Goal: Transaction & Acquisition: Purchase product/service

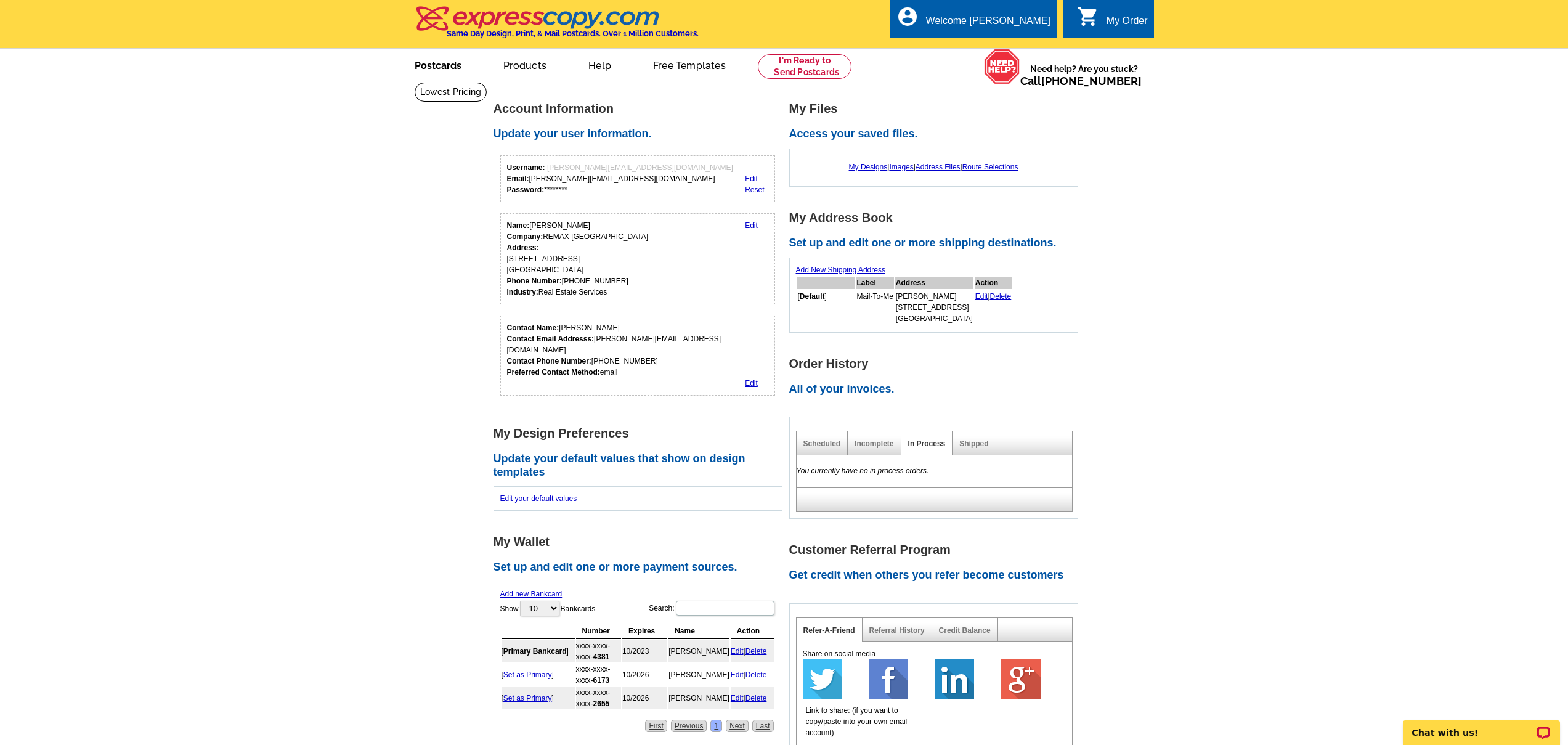
click at [434, 68] on link "Postcards" at bounding box center [437, 64] width 86 height 29
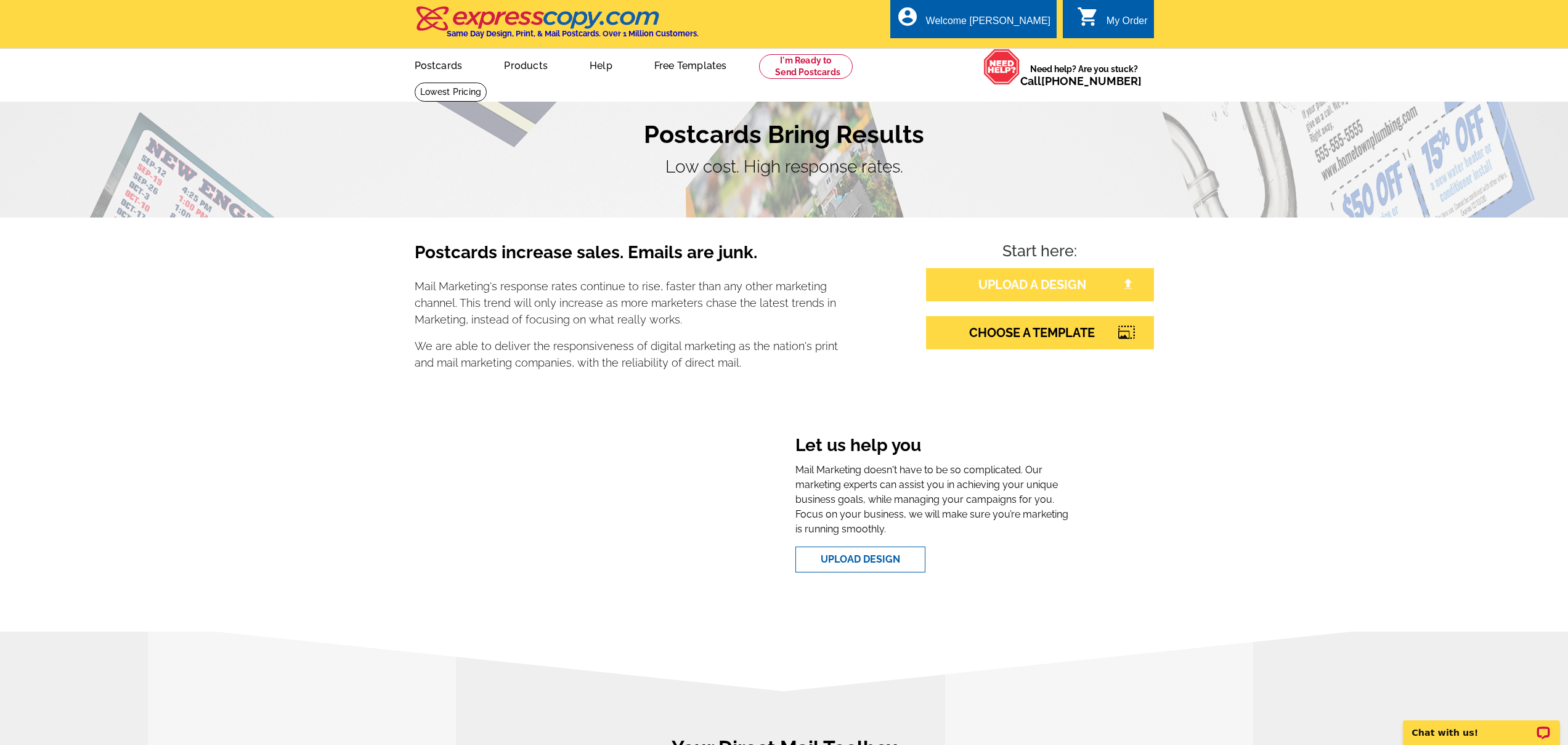
click at [1025, 288] on link "UPLOAD A DESIGN" at bounding box center [1040, 284] width 228 height 33
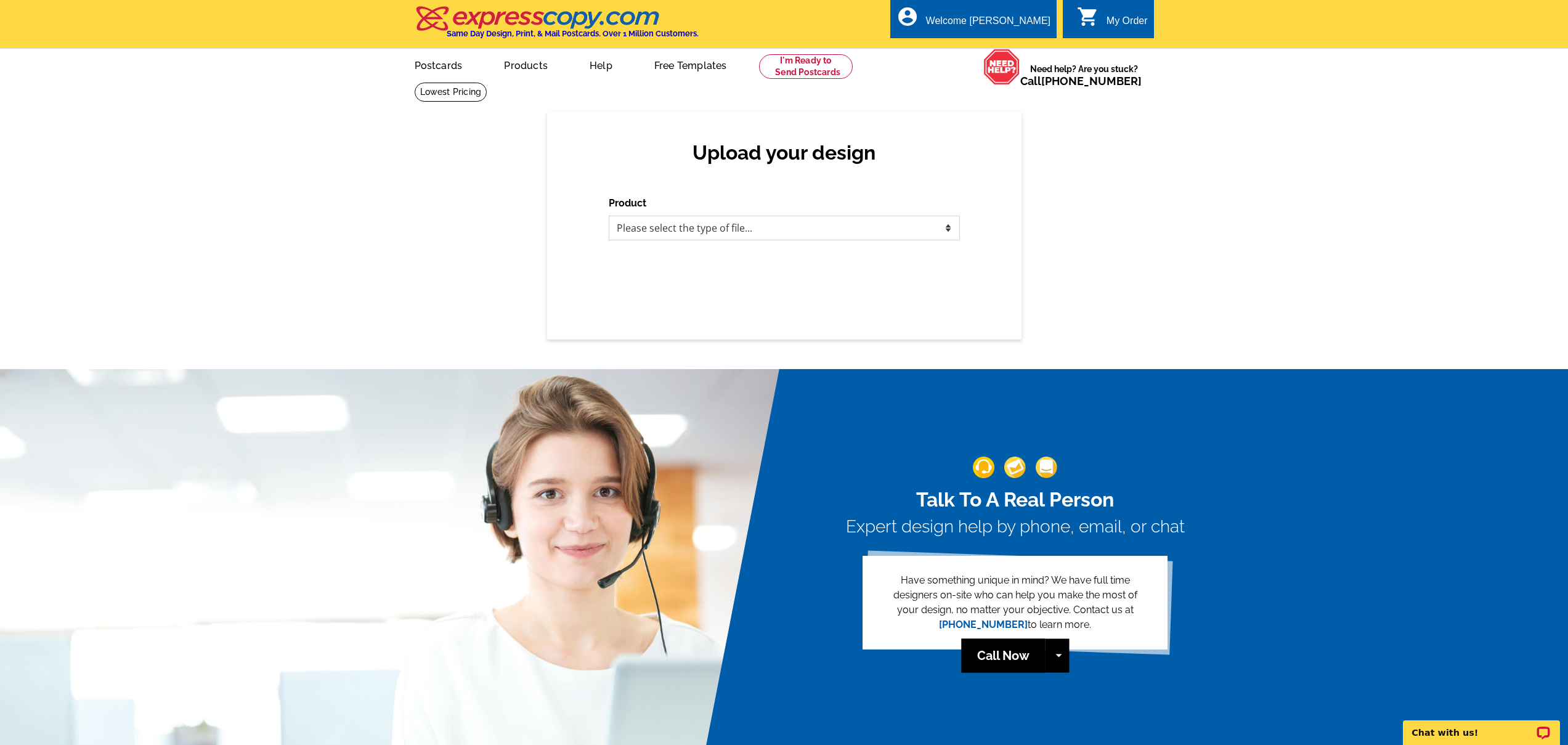
click at [773, 232] on select "Please select the type of file... Postcards Business Cards Letters and flyers G…" at bounding box center [784, 228] width 351 height 24
click at [676, 235] on select "Please select the type of file... Postcards Business Cards Letters and flyers G…" at bounding box center [784, 228] width 351 height 24
select select "1"
click at [609, 216] on select "Please select the type of file... Postcards Business Cards Letters and flyers G…" at bounding box center [784, 228] width 351 height 24
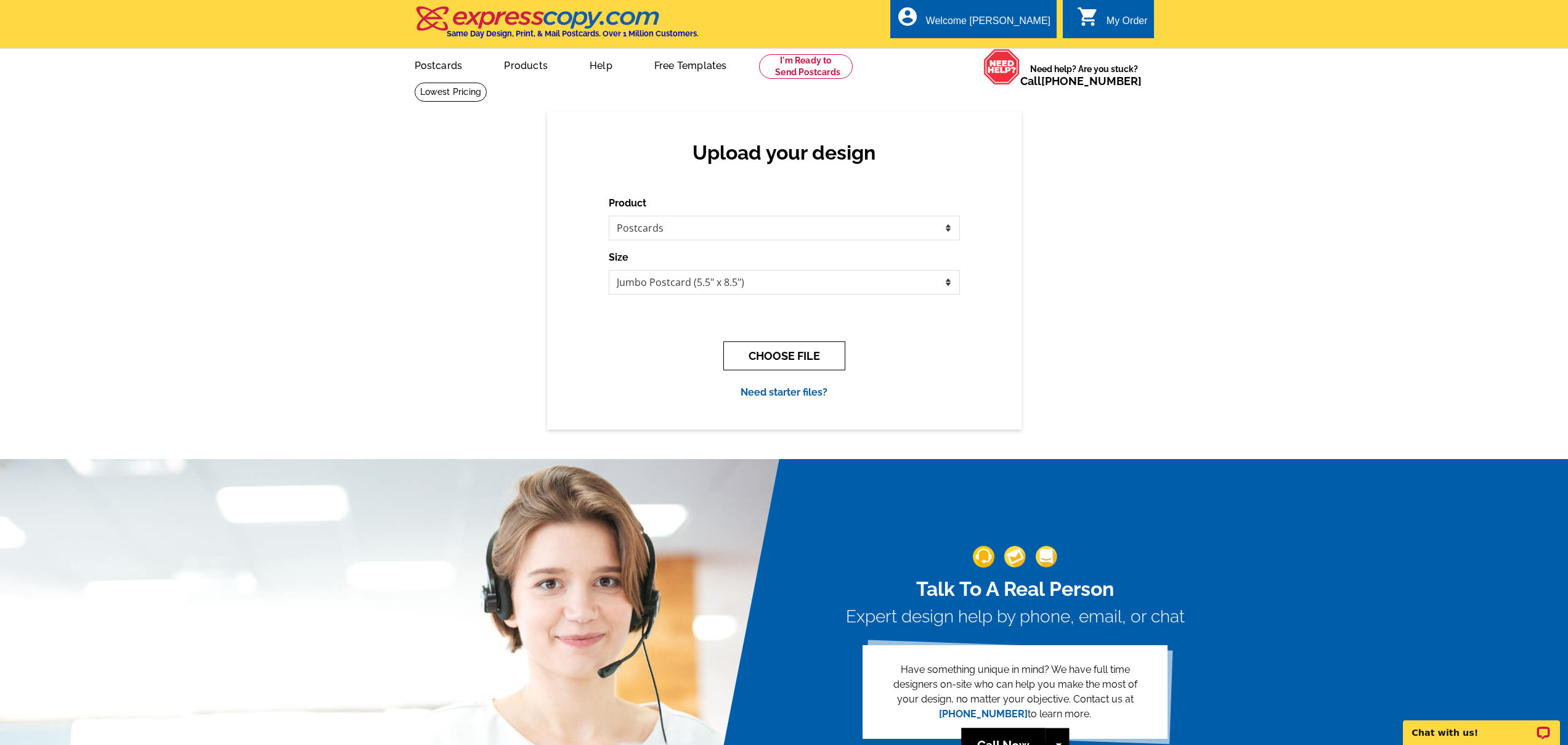
click at [780, 357] on button "CHOOSE FILE" at bounding box center [784, 356] width 122 height 29
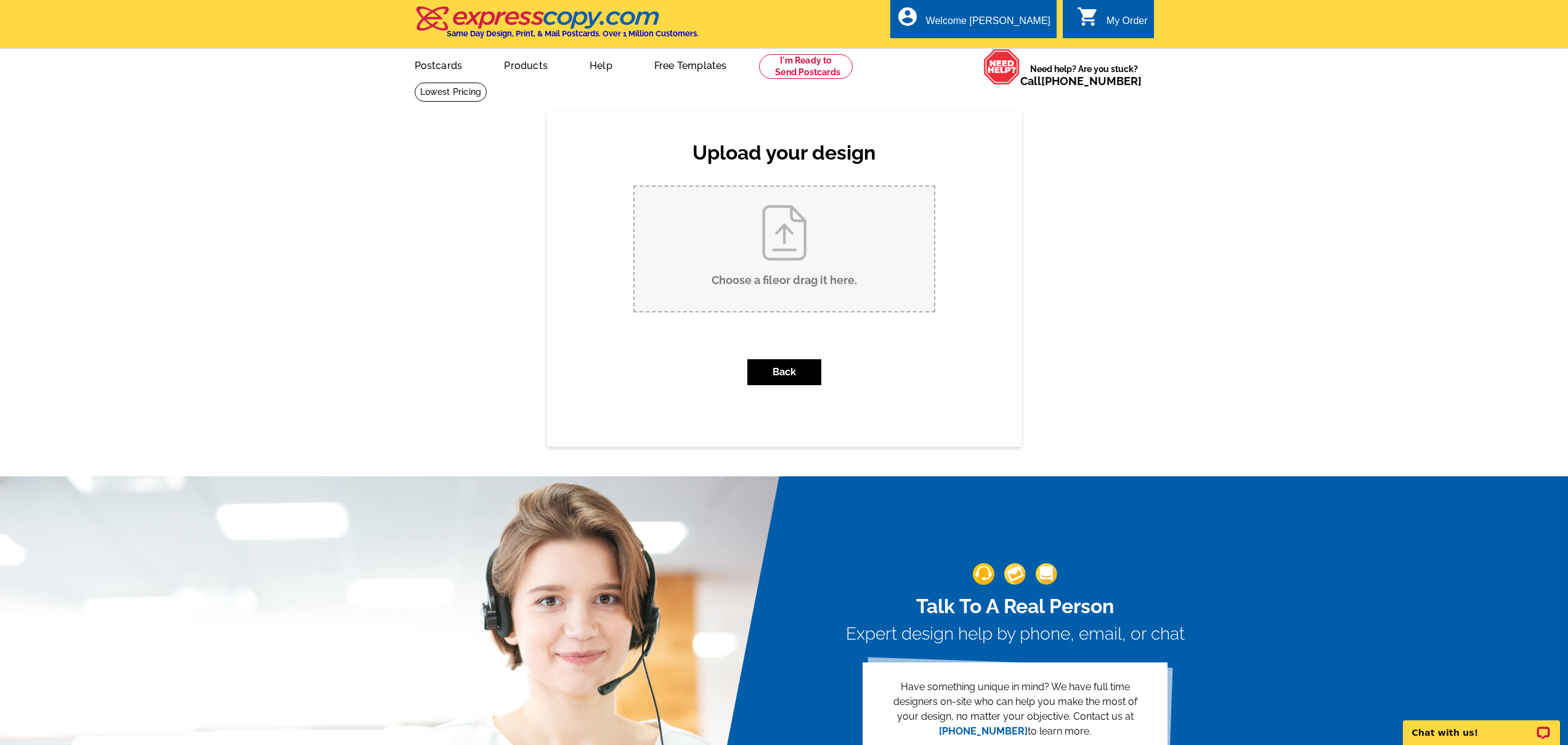
click at [780, 269] on input "Choose a file or drag it here ." at bounding box center [784, 249] width 299 height 125
type input "C:\fakepath\receiving referral.pdf"
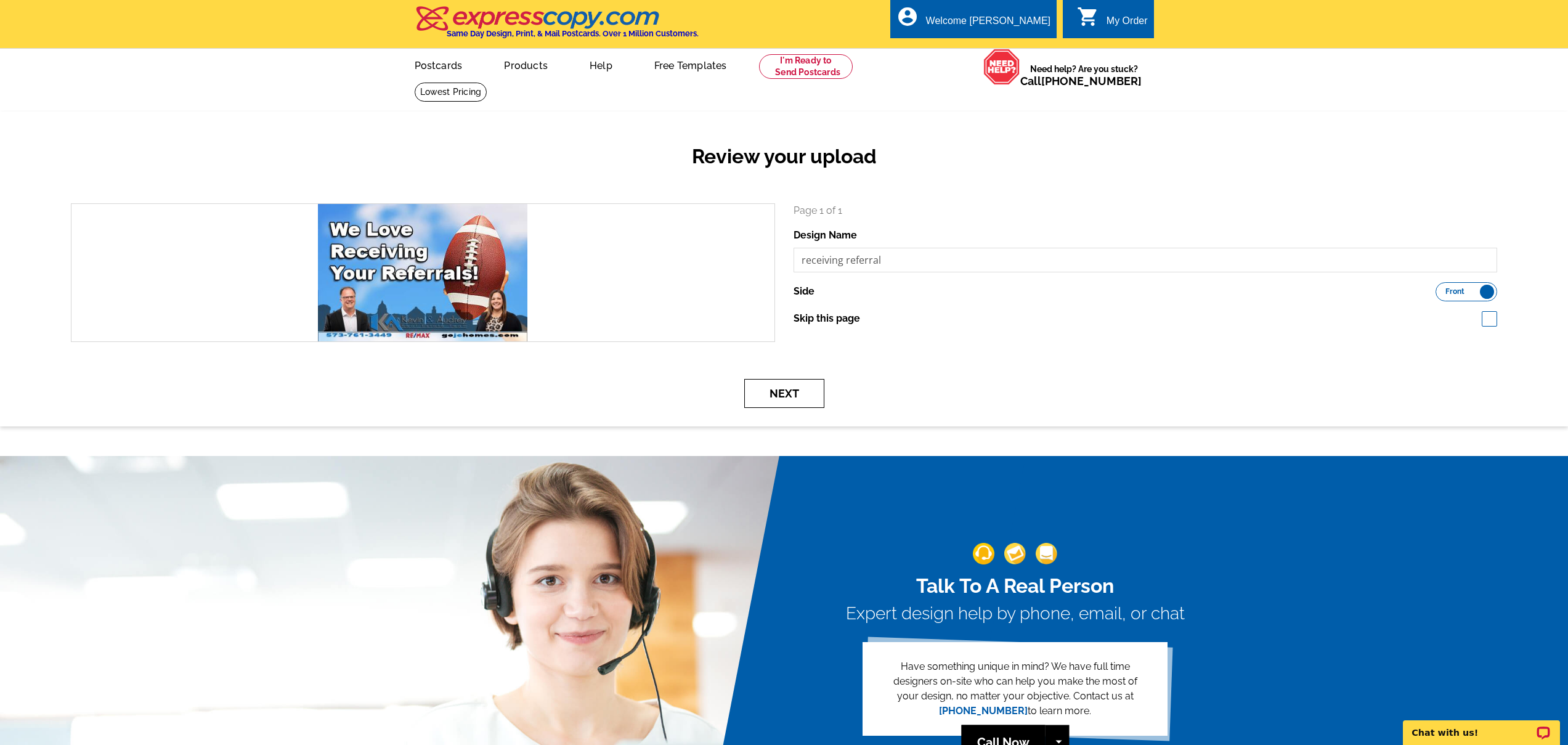
click at [790, 389] on button "Next" at bounding box center [783, 393] width 80 height 29
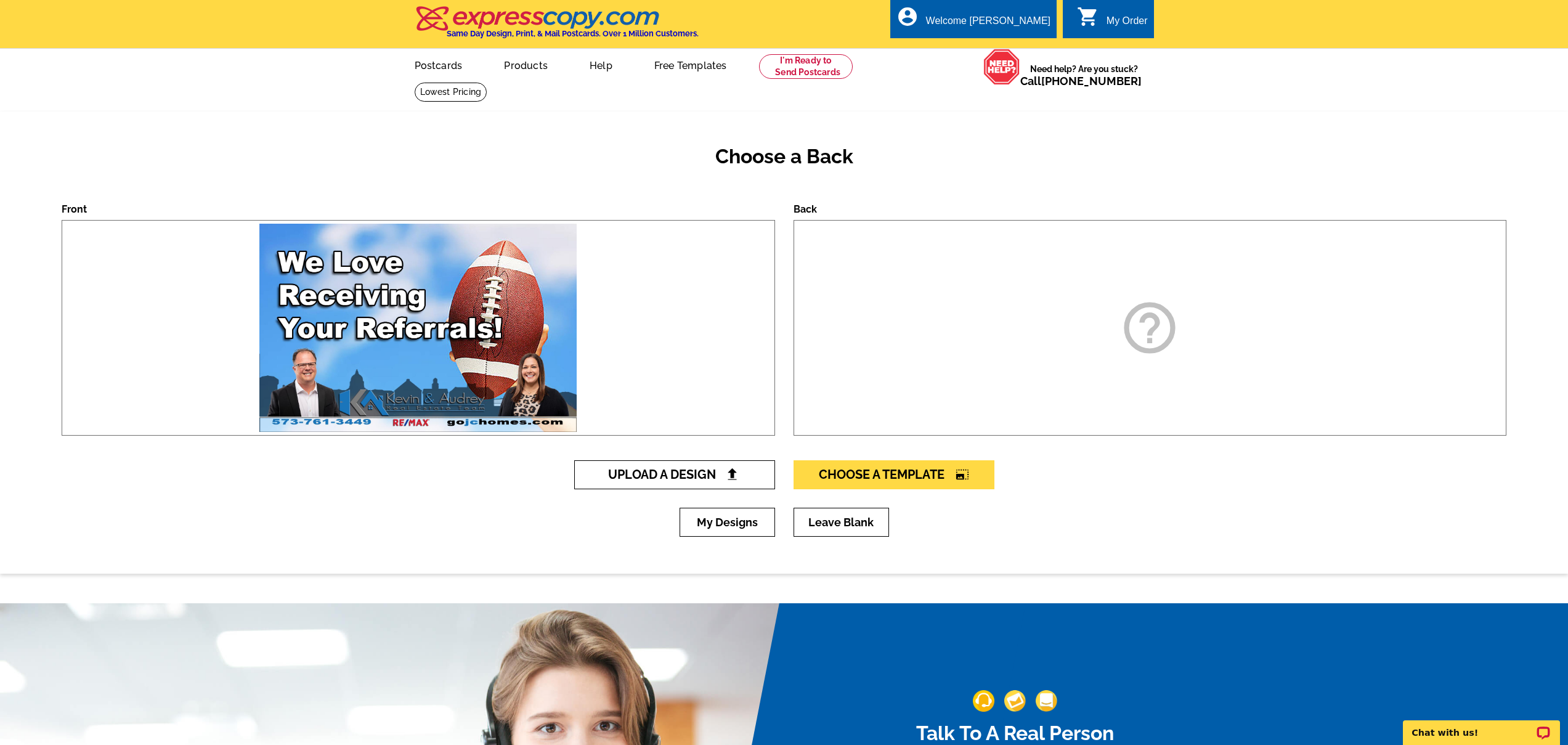
click at [680, 477] on span "Upload A Design" at bounding box center [674, 474] width 133 height 15
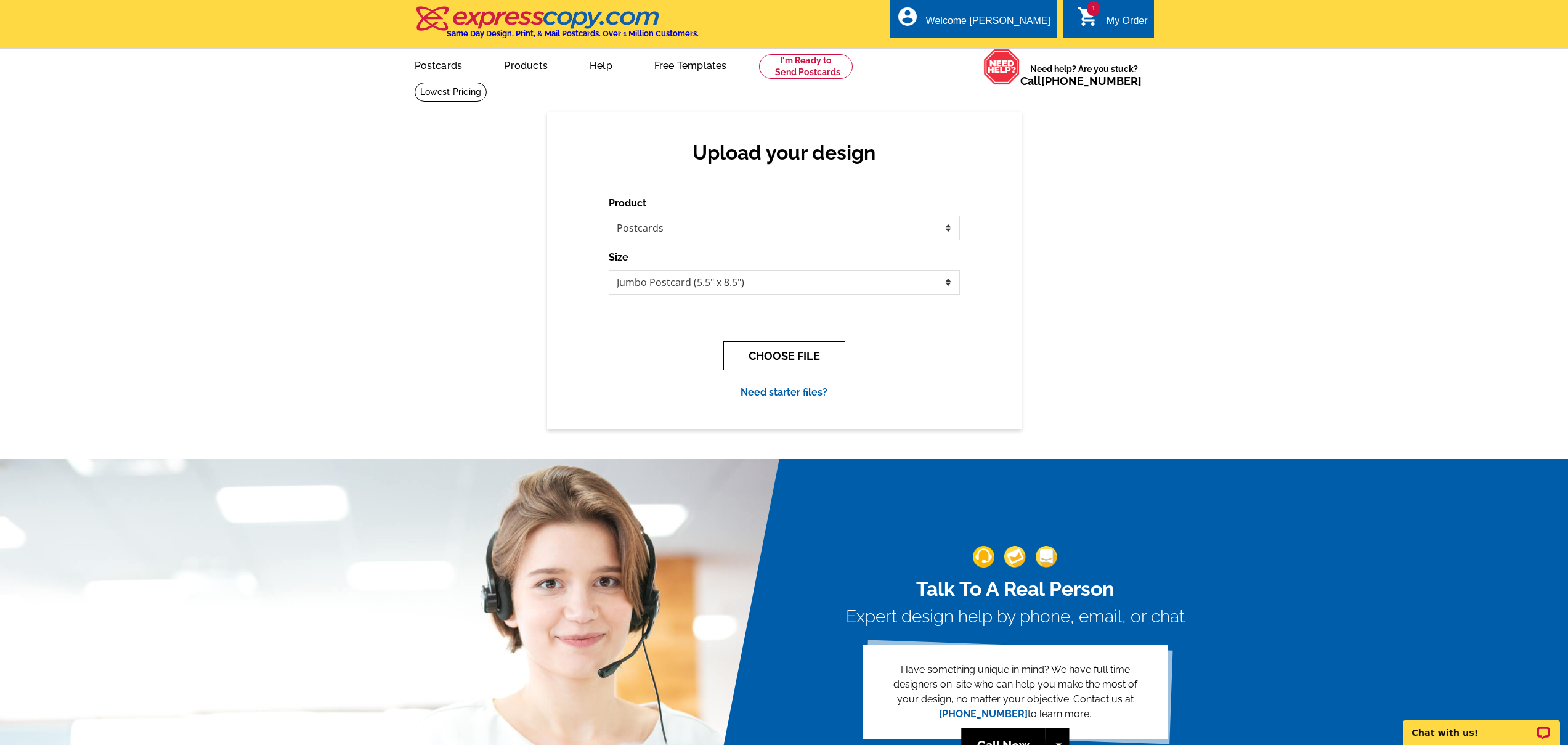
click at [752, 351] on button "CHOOSE FILE" at bounding box center [784, 356] width 122 height 29
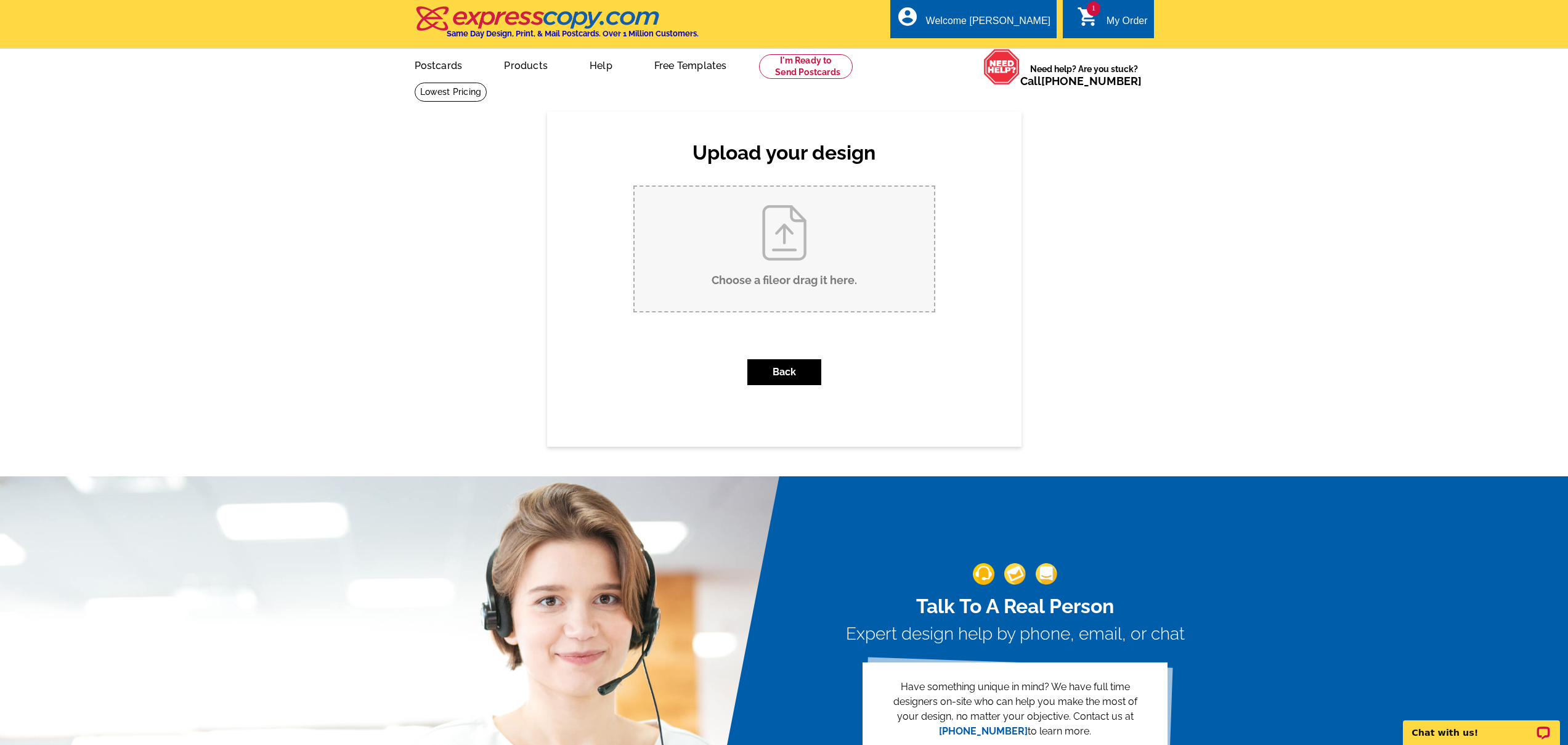
click at [780, 248] on input "Choose a file or drag it here ." at bounding box center [784, 249] width 299 height 125
type input "C:\fakepath\referral football back copy.pdf"
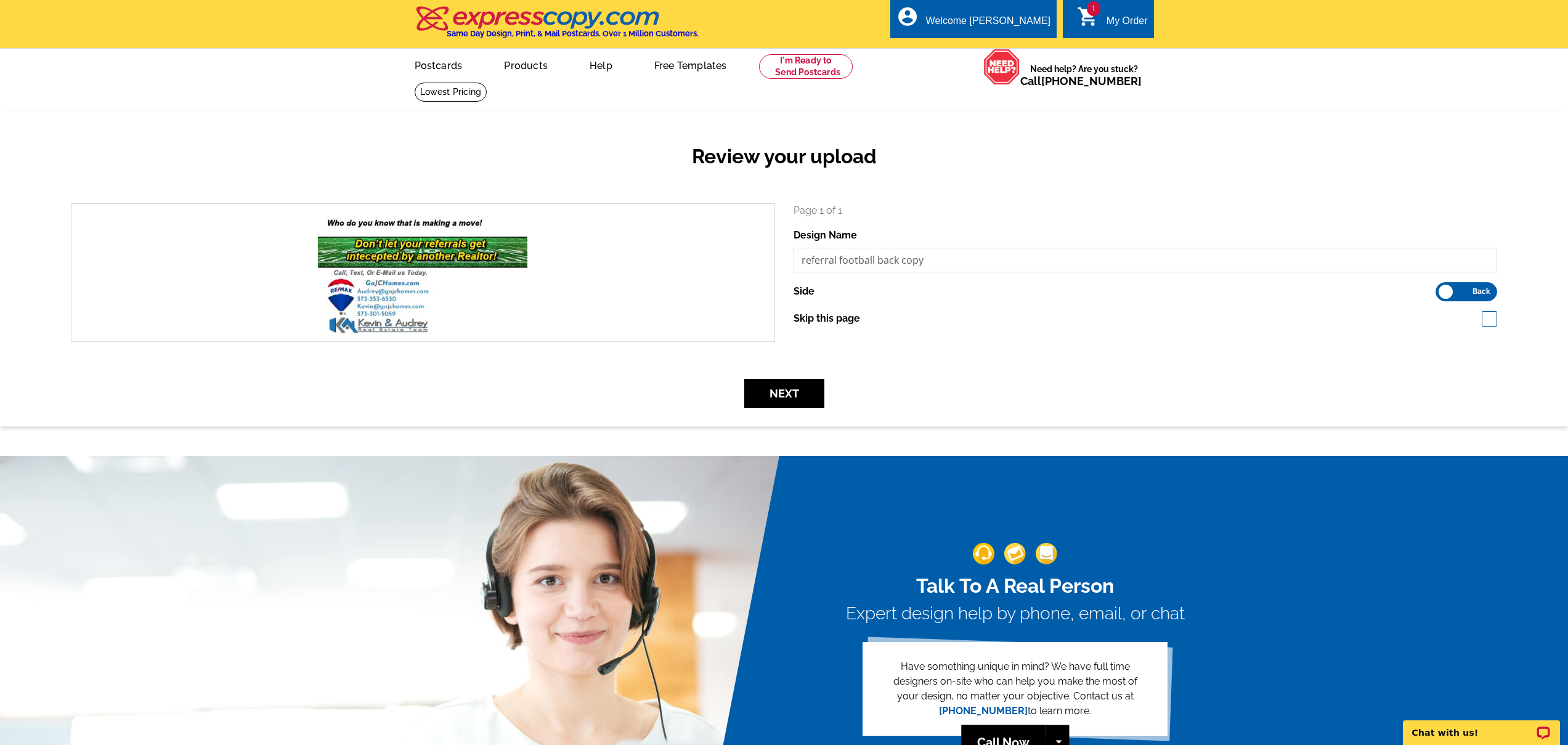
click at [1463, 292] on label "Front Back" at bounding box center [1466, 292] width 62 height 19
click at [1442, 288] on input "Front Back" at bounding box center [1442, 288] width 0 height 0
click at [1476, 295] on label "Front Back" at bounding box center [1466, 292] width 62 height 19
click at [1442, 288] on input "Front Back" at bounding box center [1442, 288] width 0 height 0
click at [794, 397] on button "Next" at bounding box center [783, 393] width 80 height 29
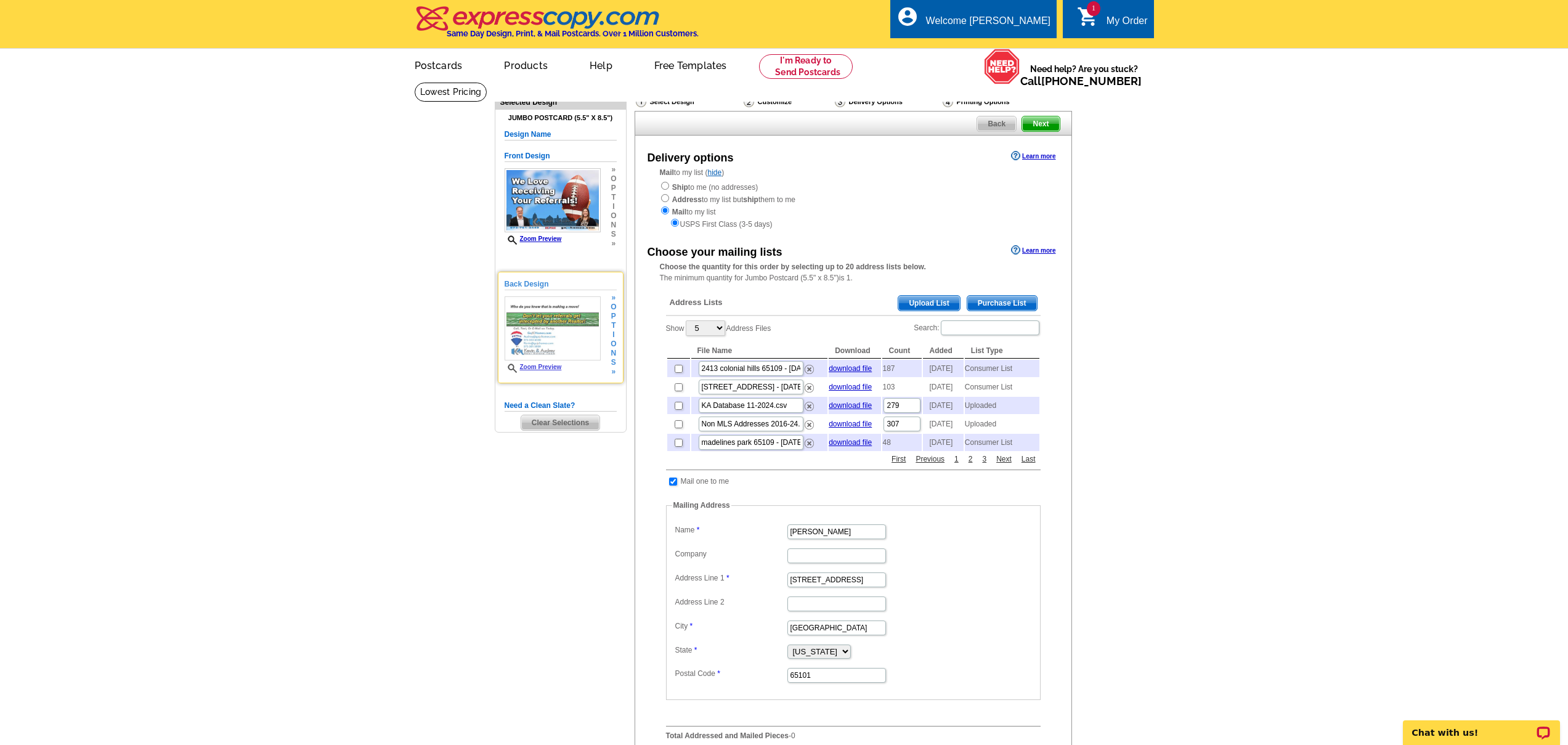
click at [612, 335] on span "i" at bounding box center [613, 335] width 6 height 9
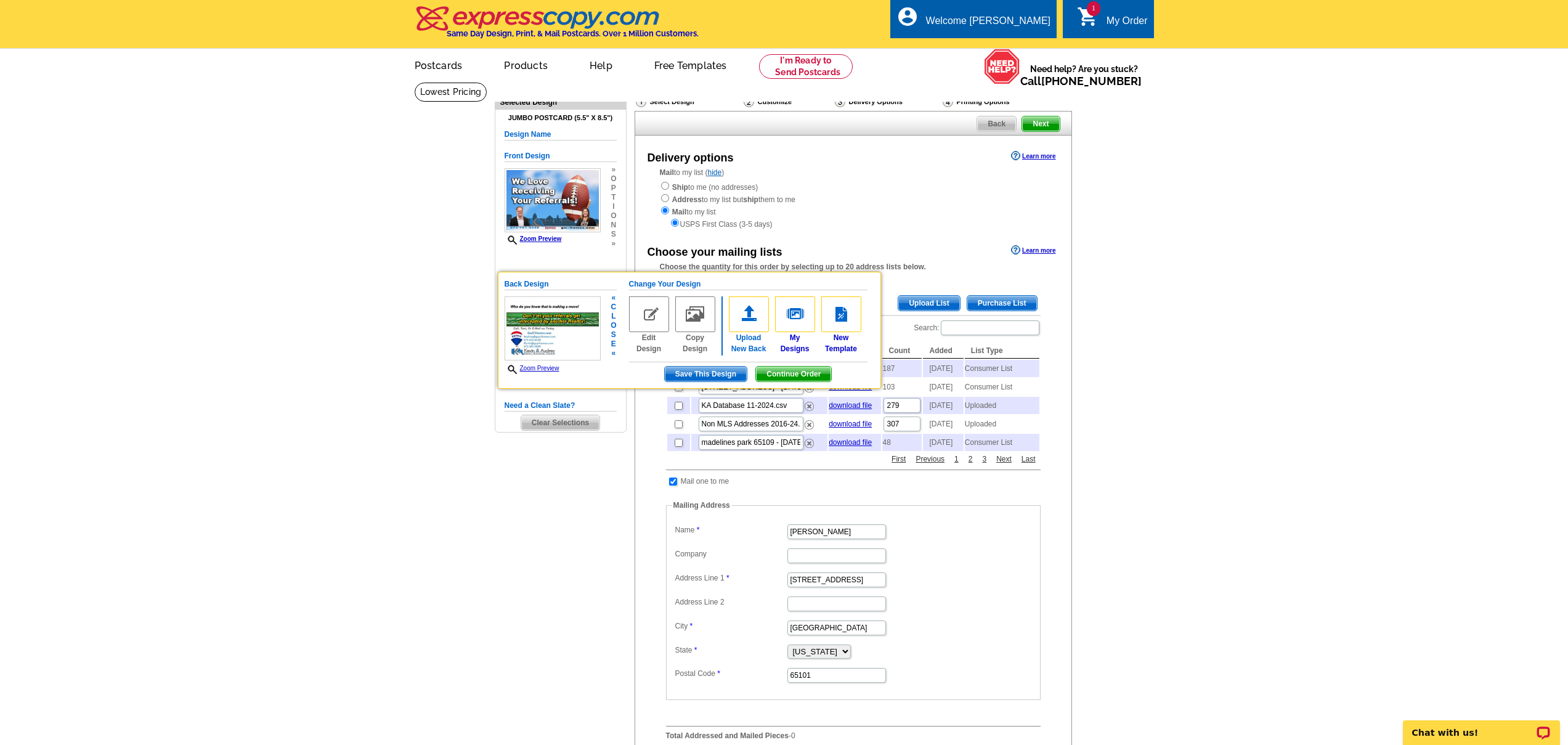
click at [758, 317] on img at bounding box center [748, 314] width 40 height 36
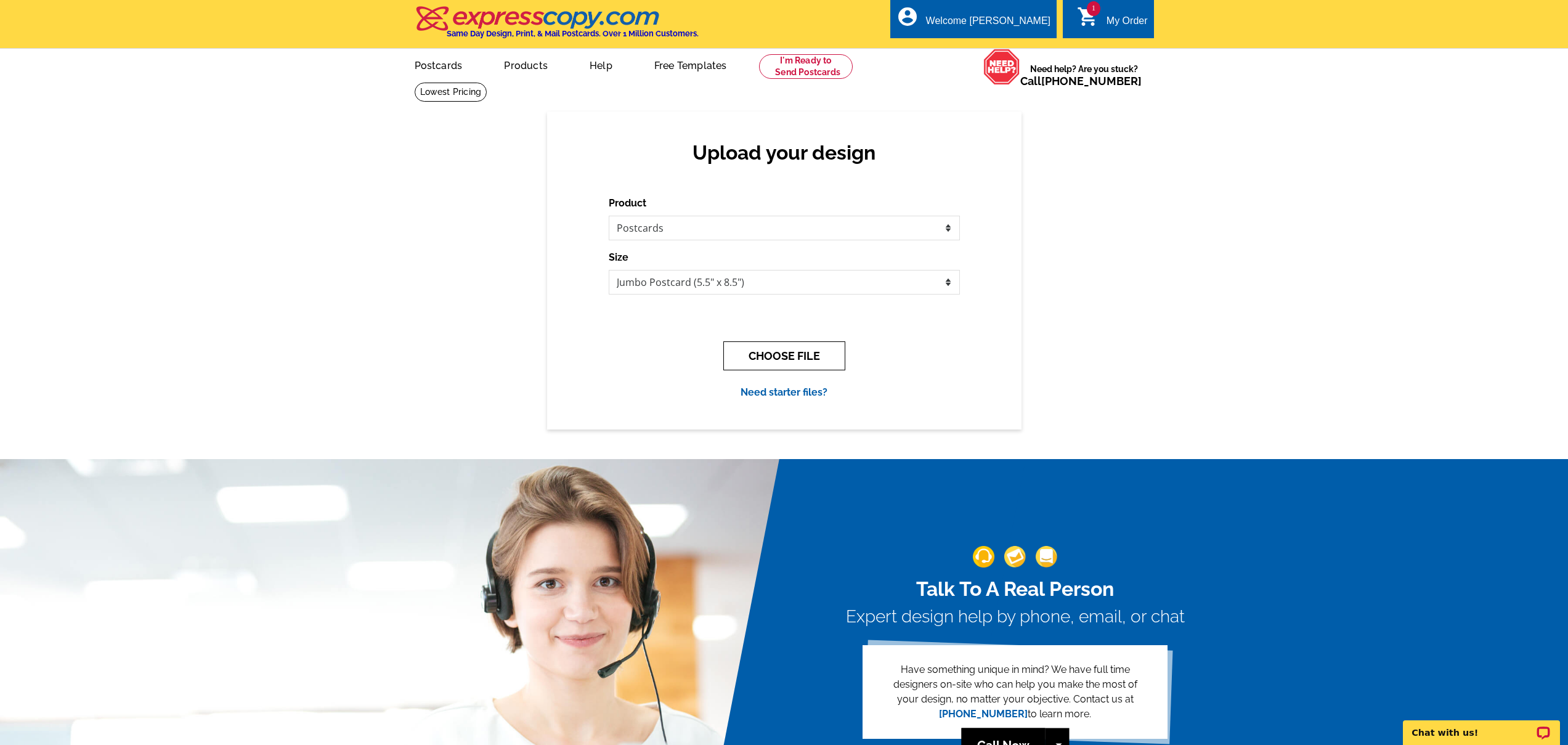
click at [769, 357] on button "CHOOSE FILE" at bounding box center [784, 356] width 122 height 29
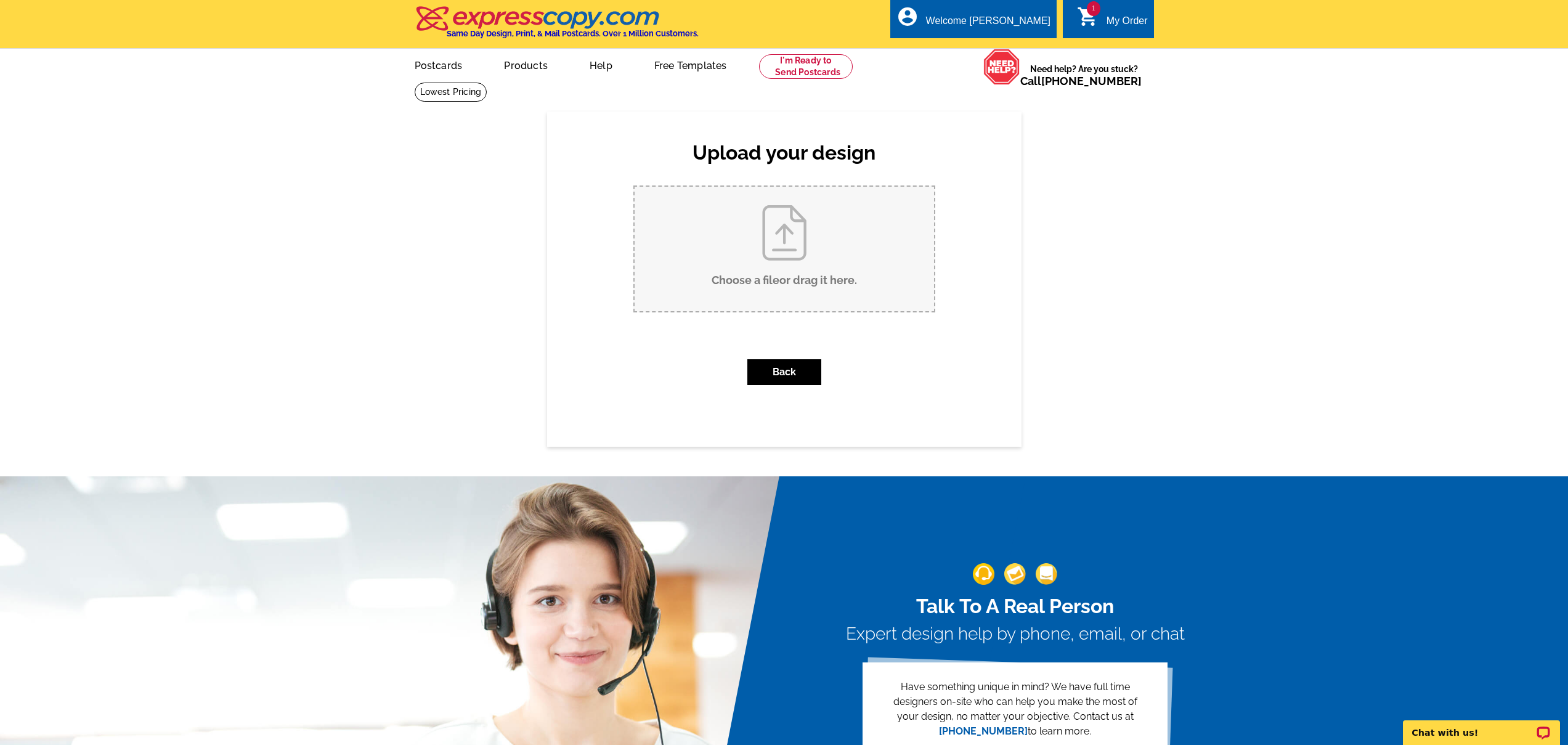
click at [795, 252] on input "Choose a file or drag it here ." at bounding box center [784, 249] width 299 height 125
type input "C:\fakepath\referral football back.pdf"
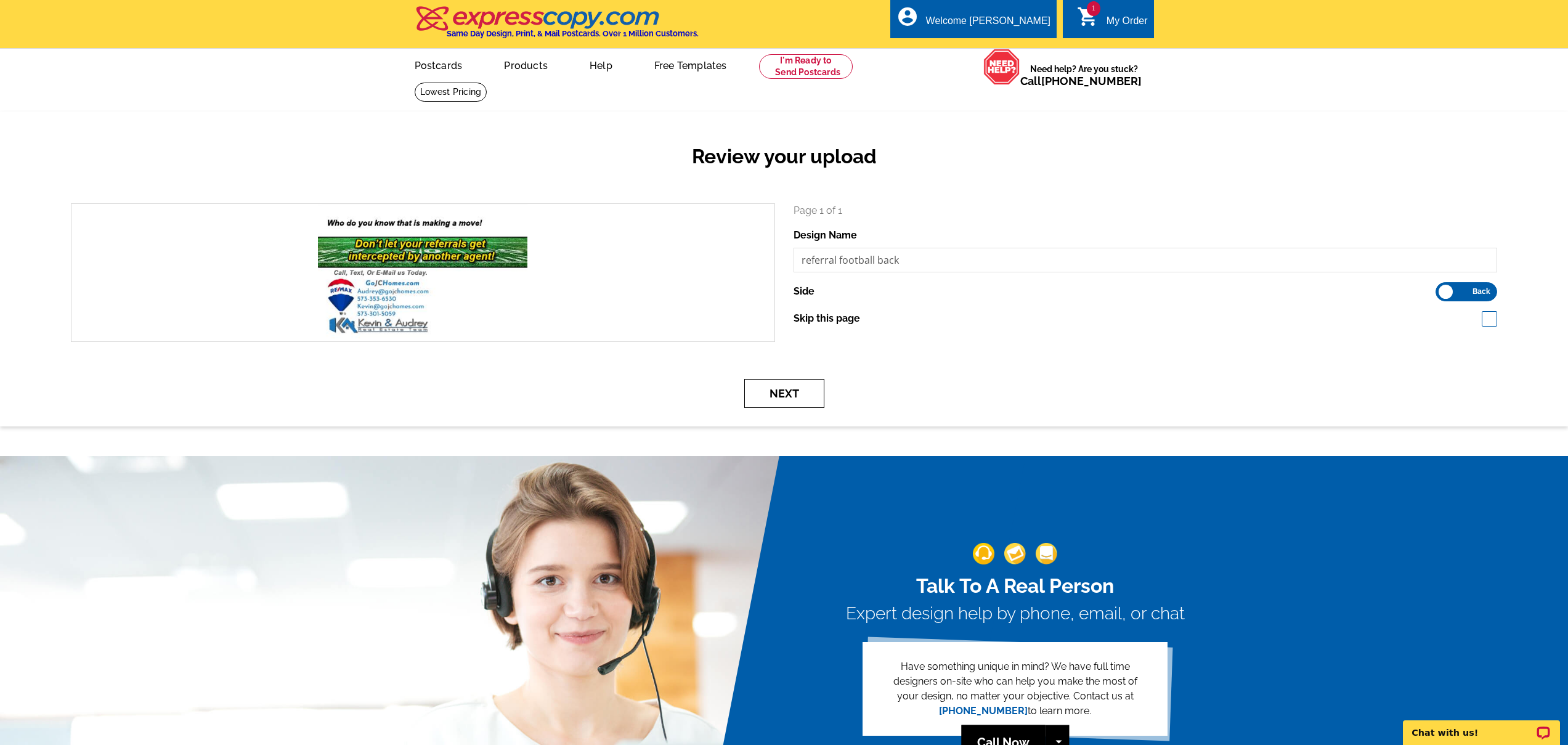
click at [786, 401] on button "Next" at bounding box center [783, 393] width 80 height 29
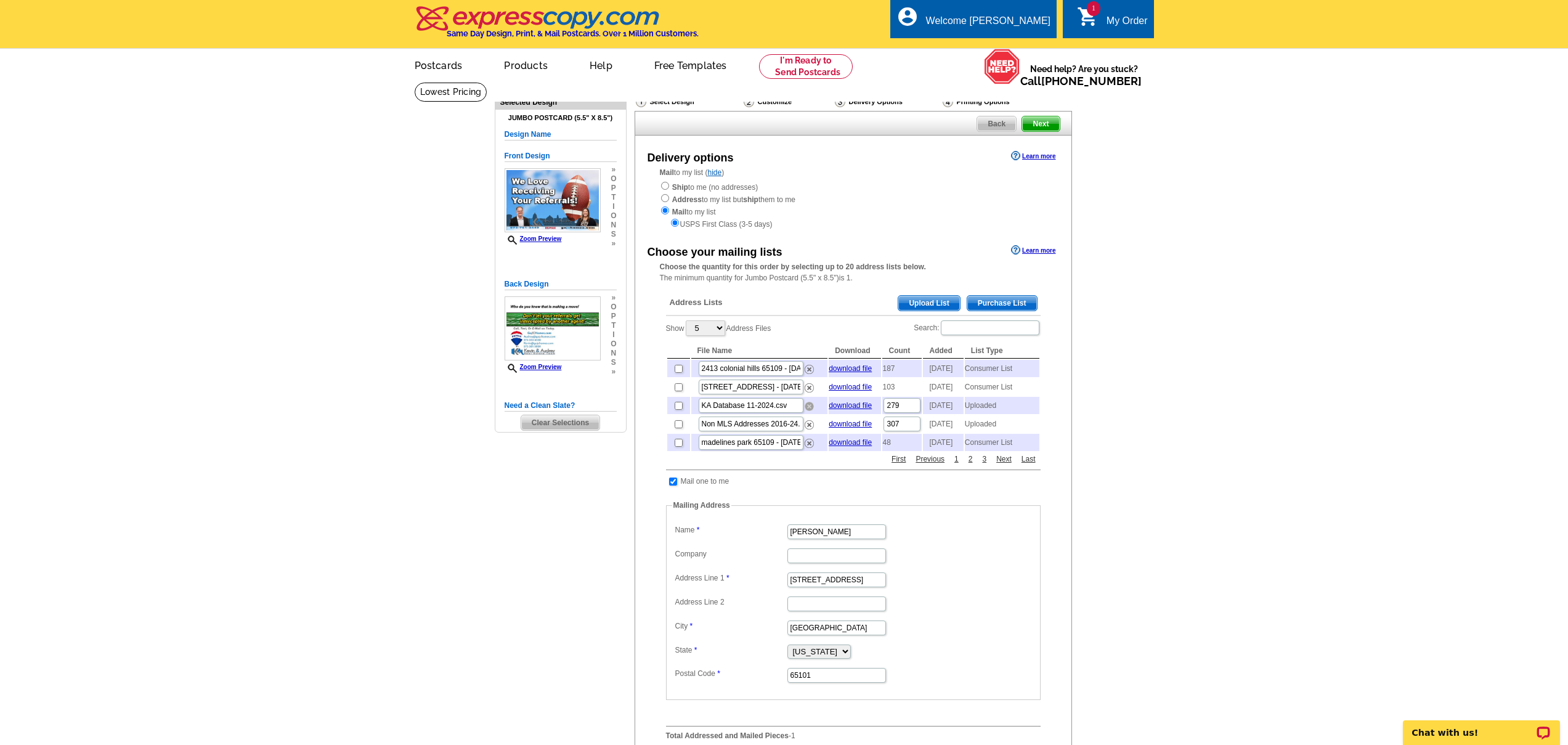
click at [809, 411] on img at bounding box center [809, 407] width 9 height 9
click at [970, 465] on link "2" at bounding box center [970, 459] width 10 height 11
click at [971, 465] on link "2" at bounding box center [970, 459] width 10 height 11
click at [968, 465] on link "2" at bounding box center [970, 459] width 10 height 11
click at [986, 465] on link "3" at bounding box center [984, 459] width 10 height 11
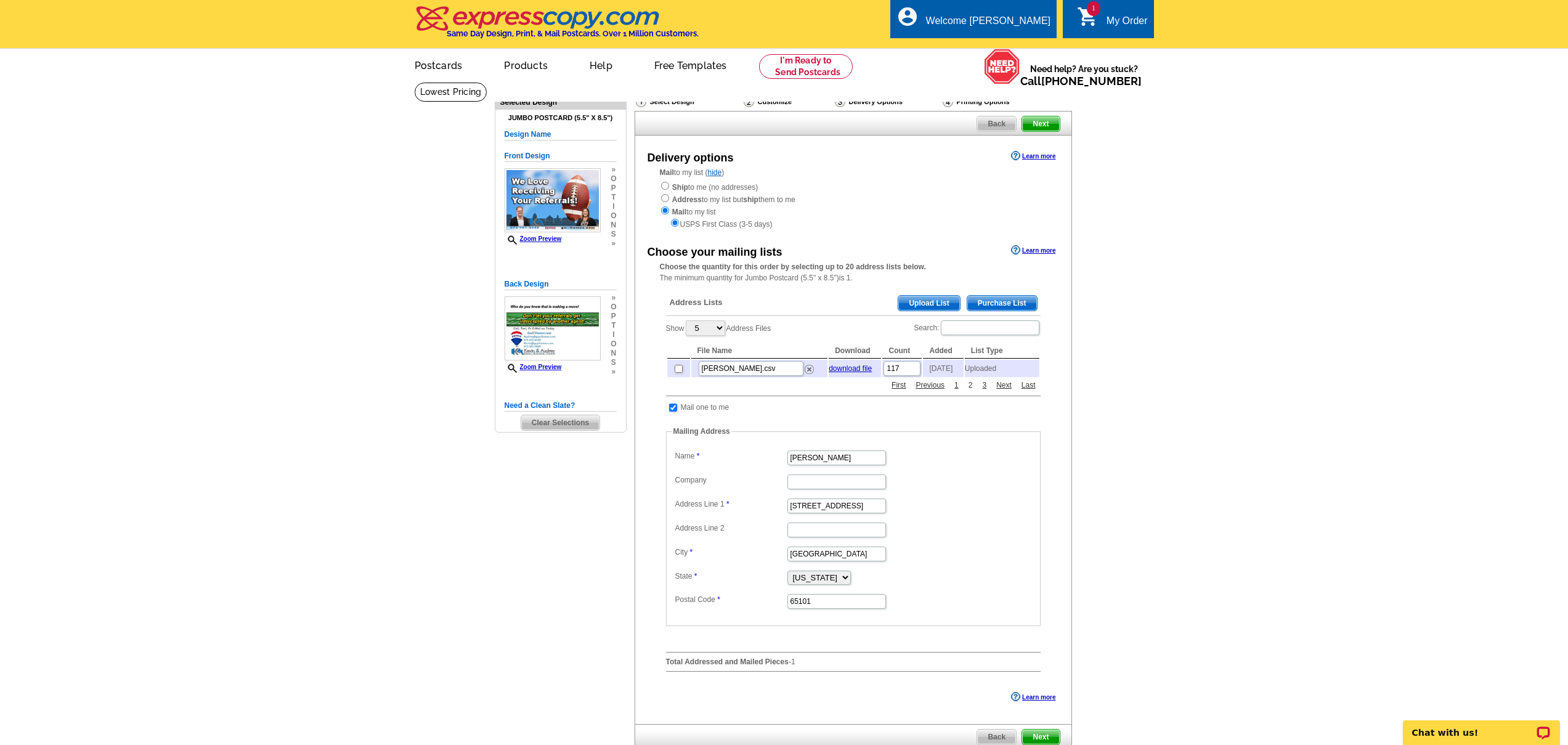
click at [970, 391] on link "2" at bounding box center [970, 386] width 10 height 11
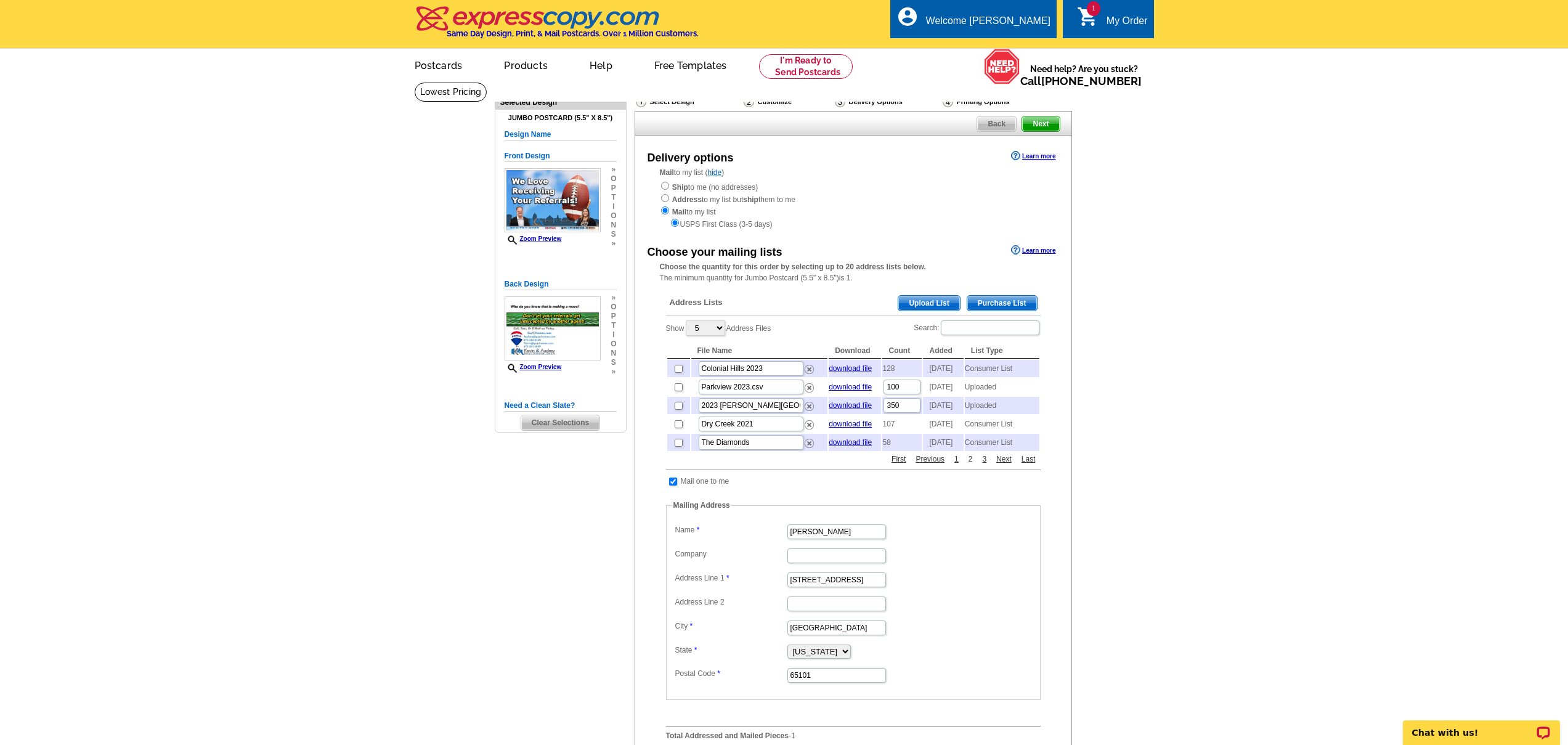
click at [970, 465] on link "2" at bounding box center [970, 459] width 10 height 11
click at [917, 304] on span "Upload List" at bounding box center [928, 303] width 61 height 15
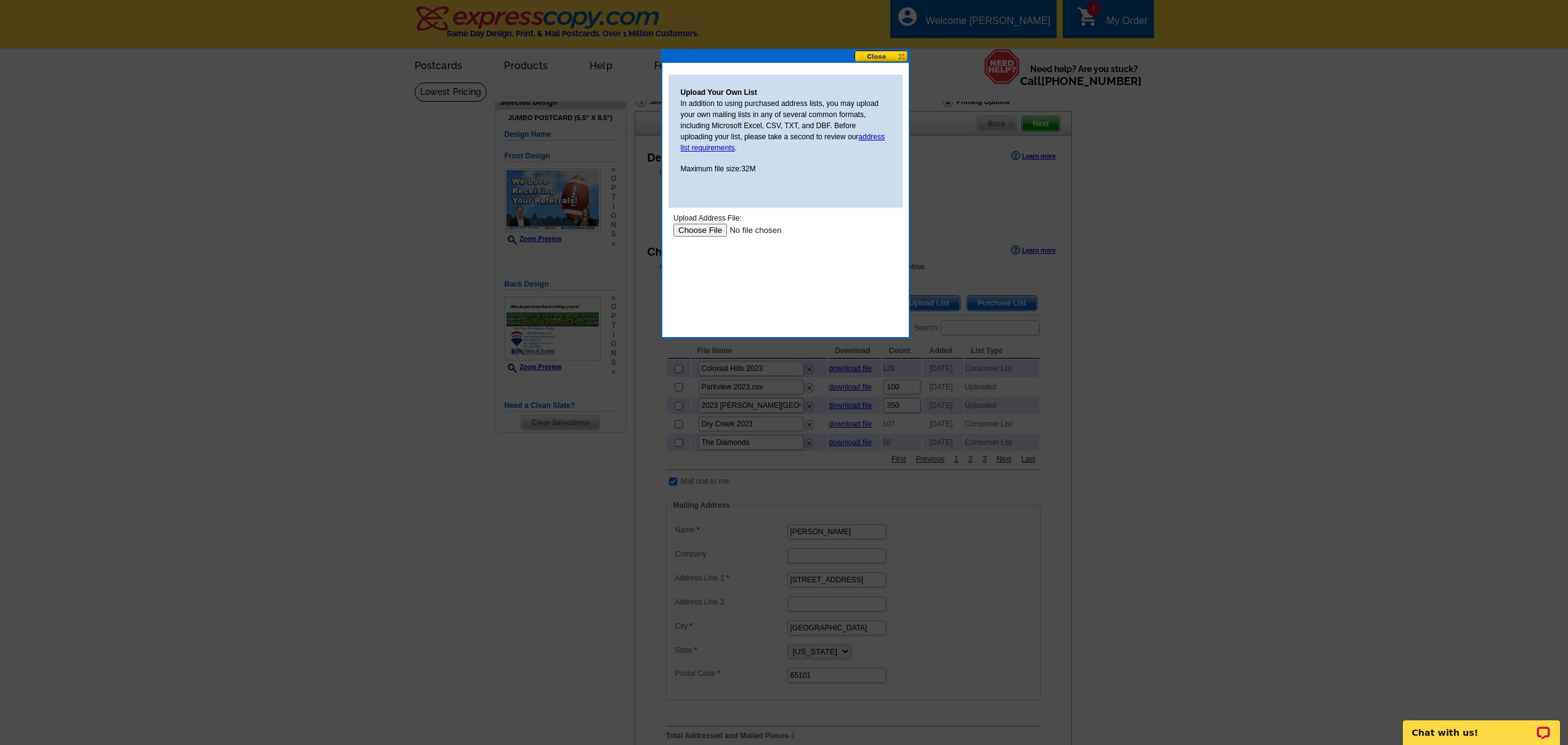
click at [711, 234] on input "file" at bounding box center [750, 230] width 156 height 13
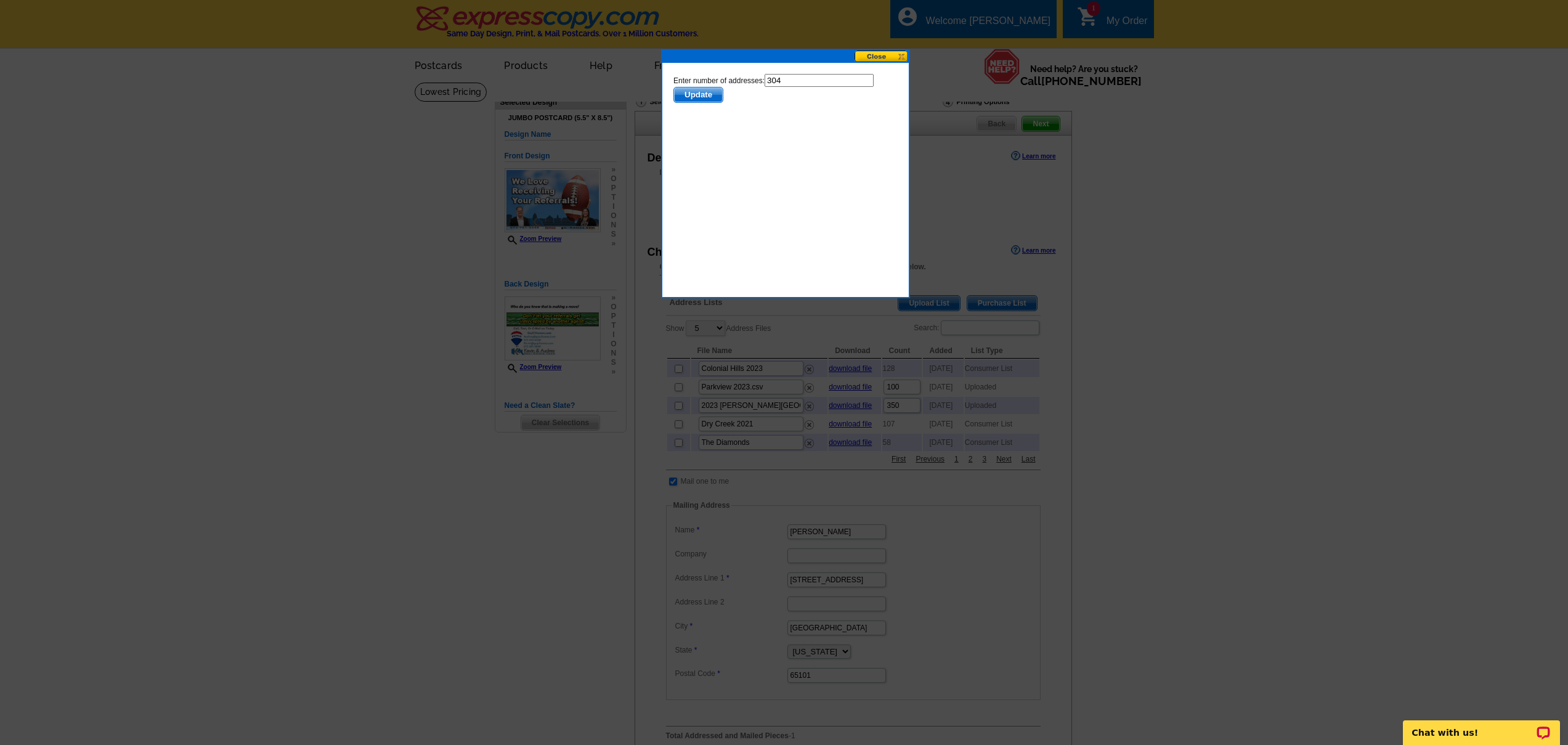
click at [707, 94] on span "Update" at bounding box center [698, 95] width 49 height 15
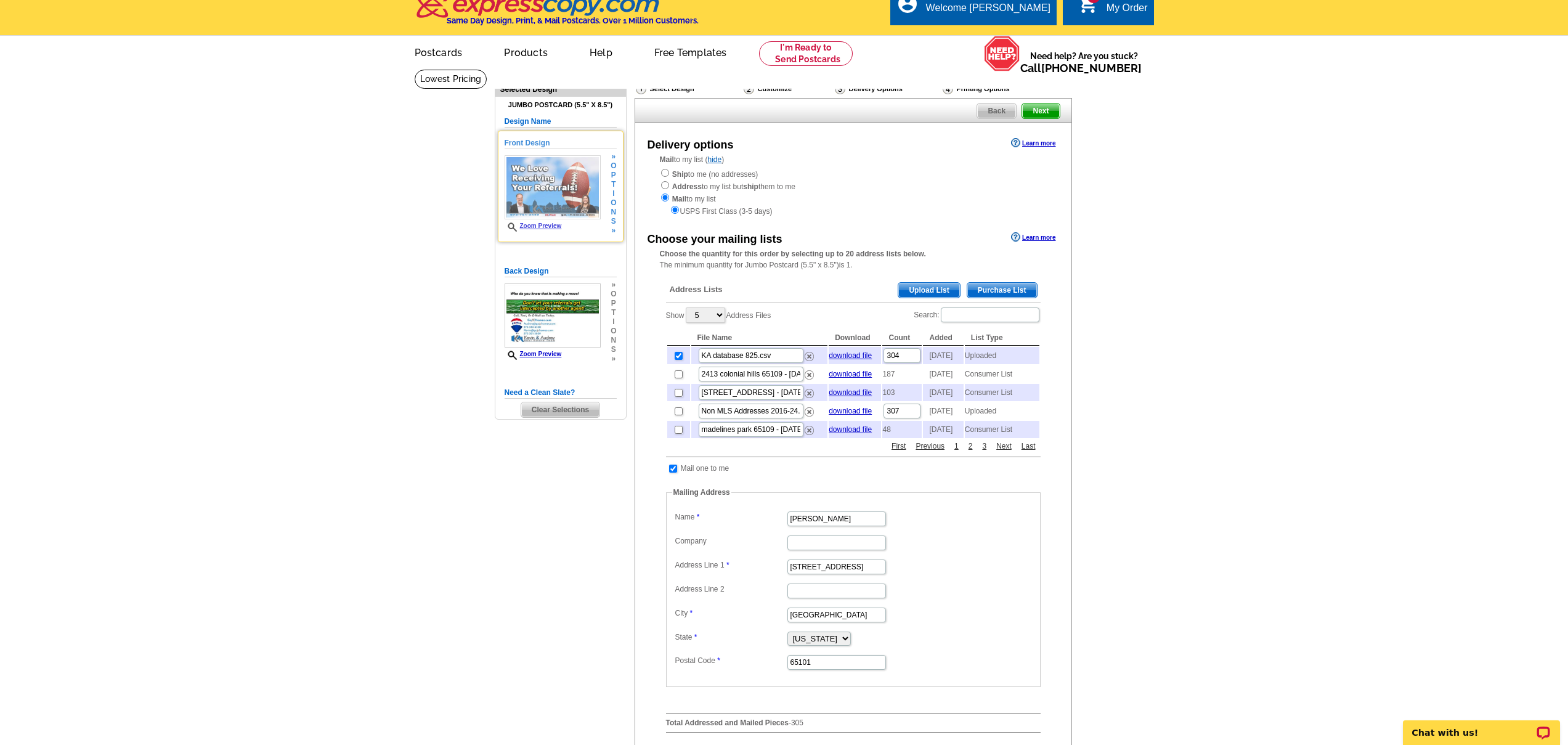
click at [553, 225] on link "Zoom Preview" at bounding box center [533, 226] width 58 height 7
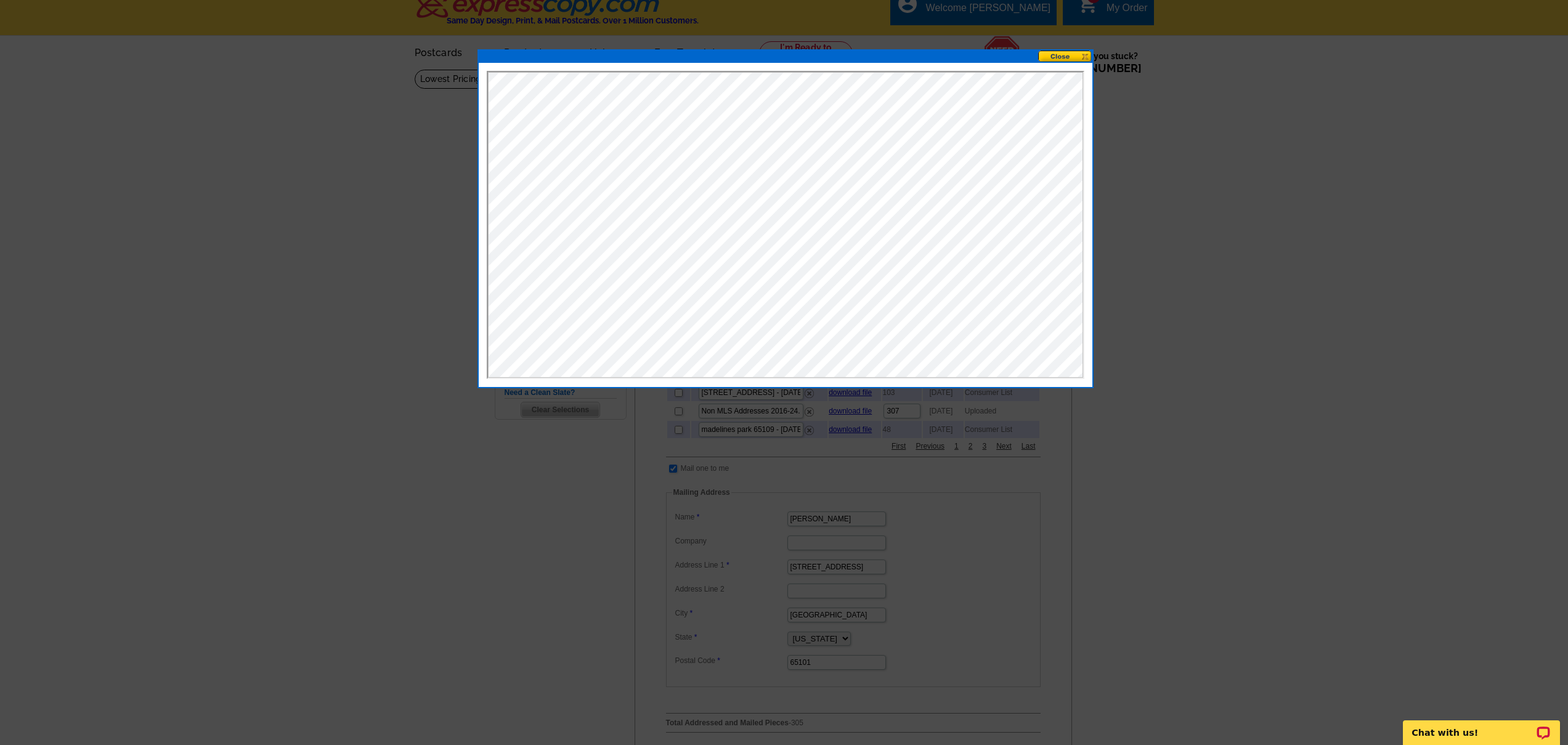
click at [1066, 63] on div at bounding box center [785, 225] width 613 height 324
click at [1065, 58] on button at bounding box center [1065, 56] width 54 height 12
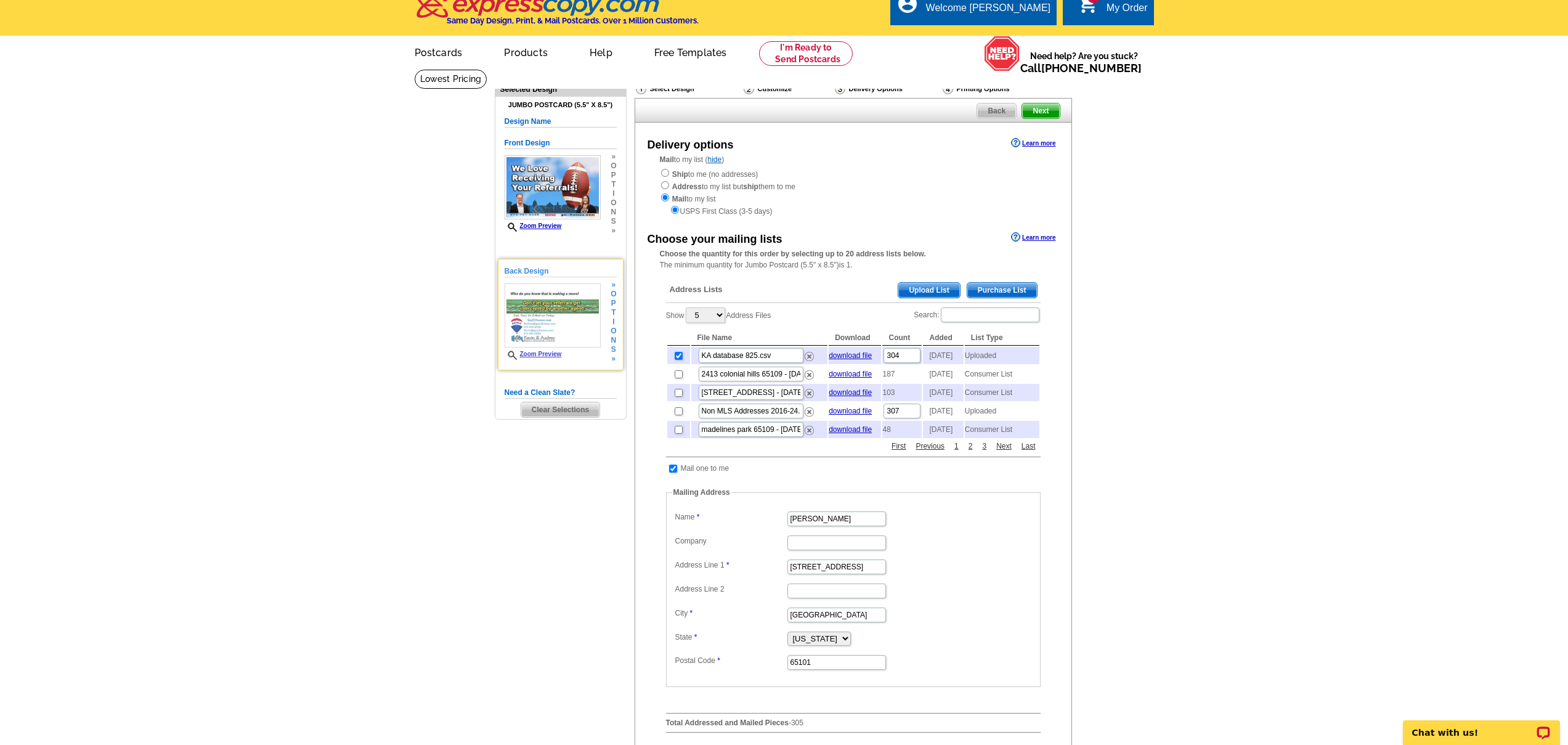
click at [548, 354] on link "Zoom Preview" at bounding box center [533, 354] width 58 height 7
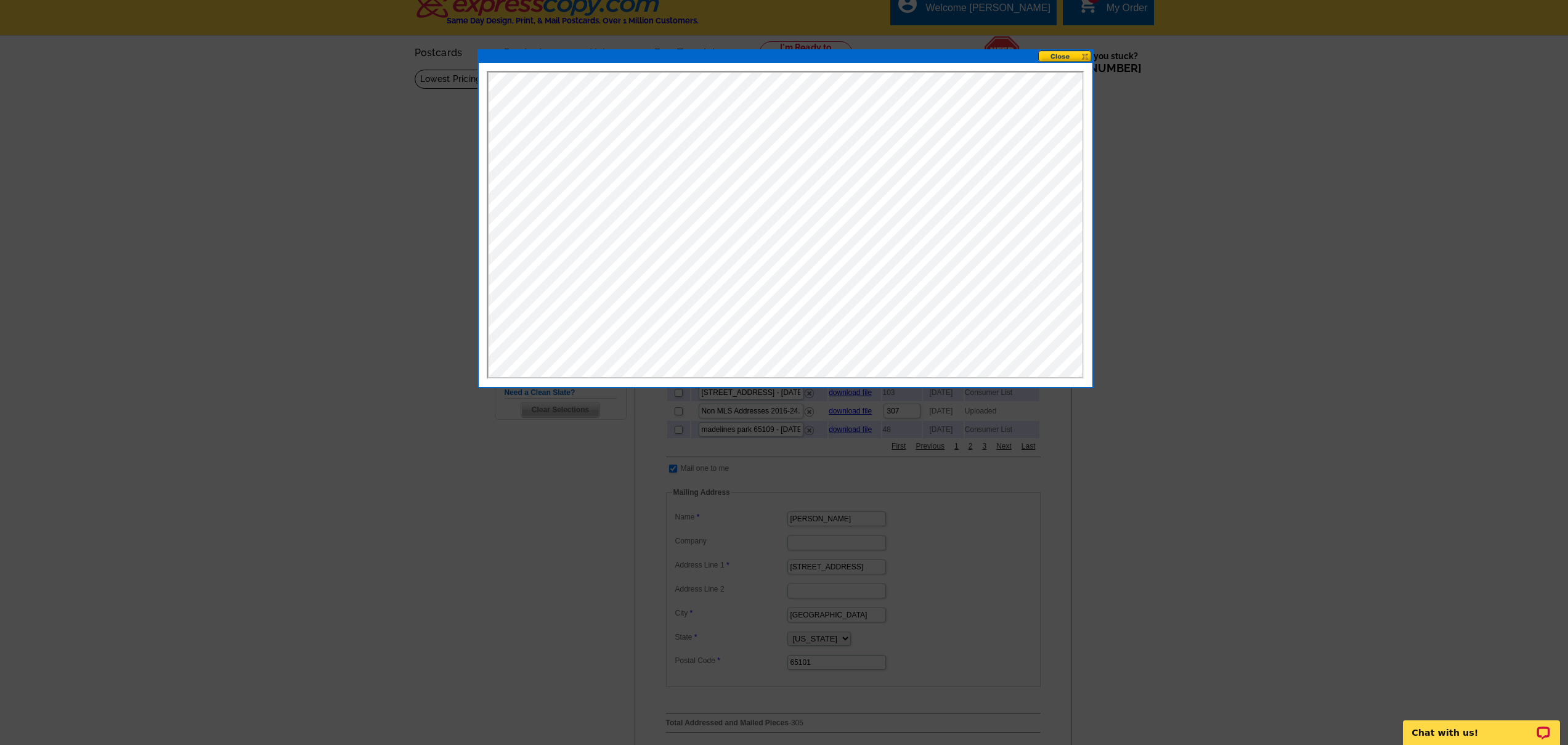
click at [1063, 61] on button at bounding box center [1065, 56] width 54 height 12
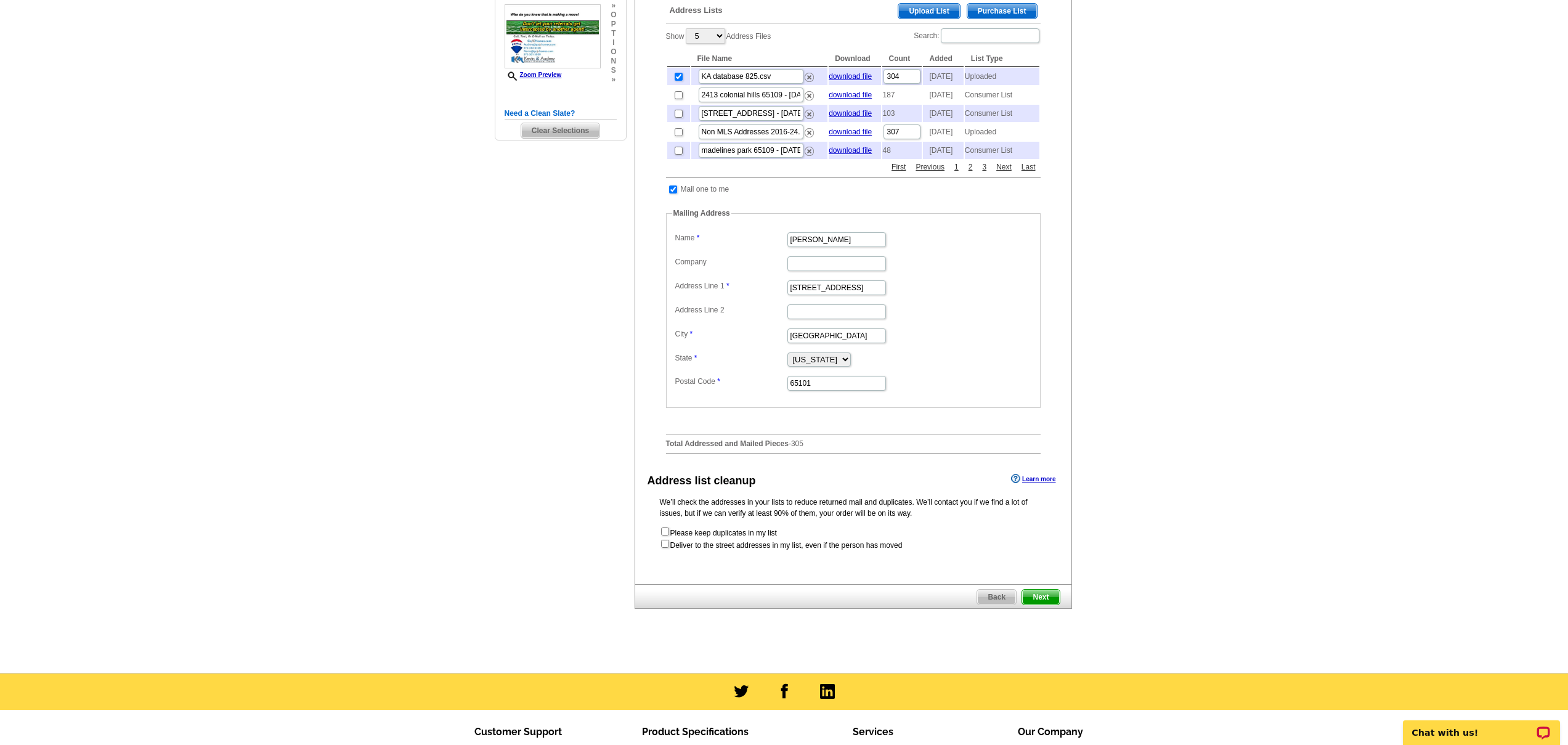
scroll to position [338, 0]
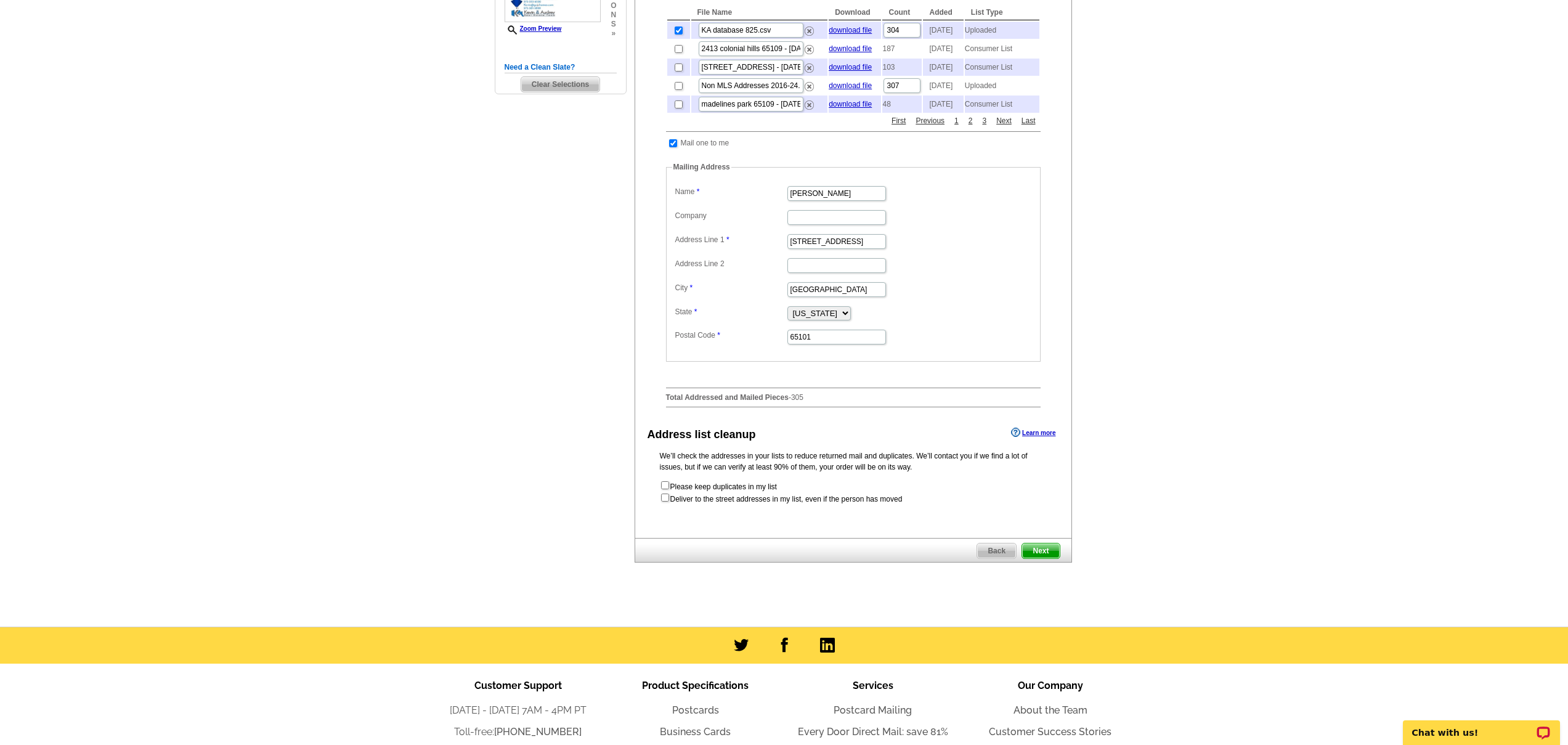
click at [1054, 559] on span "Next" at bounding box center [1040, 551] width 37 height 15
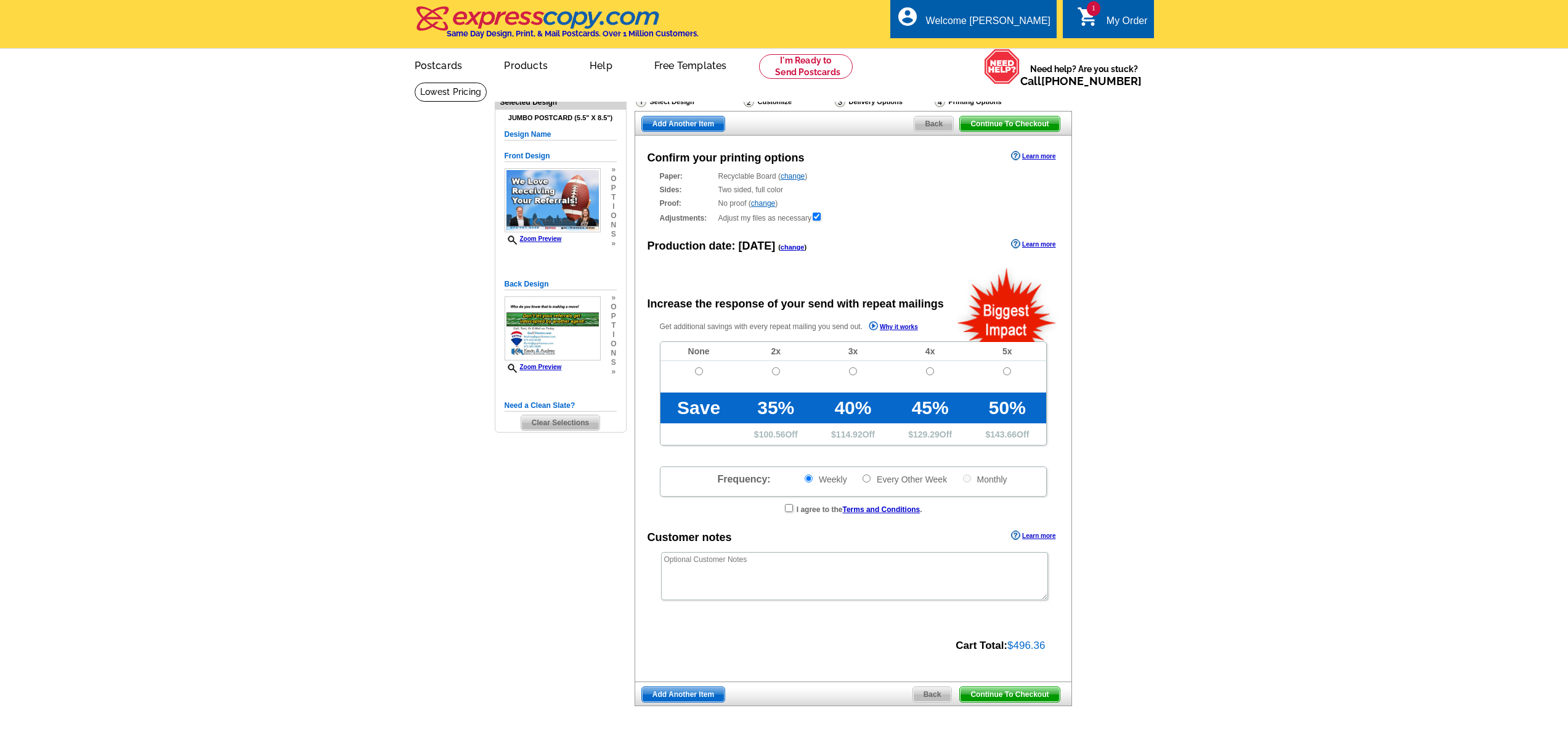
radio input "false"
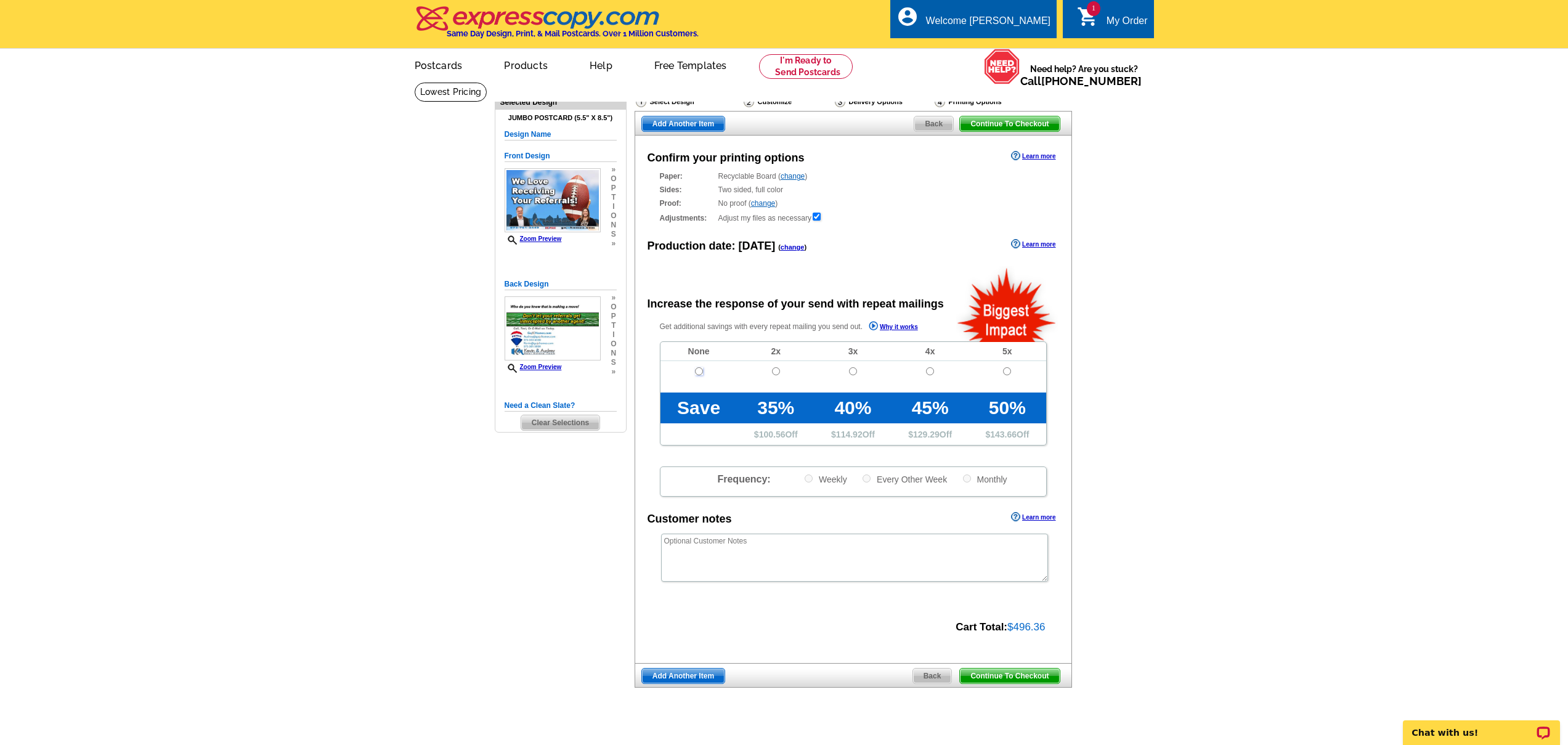
click at [699, 371] on input "radio" at bounding box center [699, 371] width 8 height 8
radio input "true"
click at [792, 178] on link "change" at bounding box center [792, 176] width 24 height 9
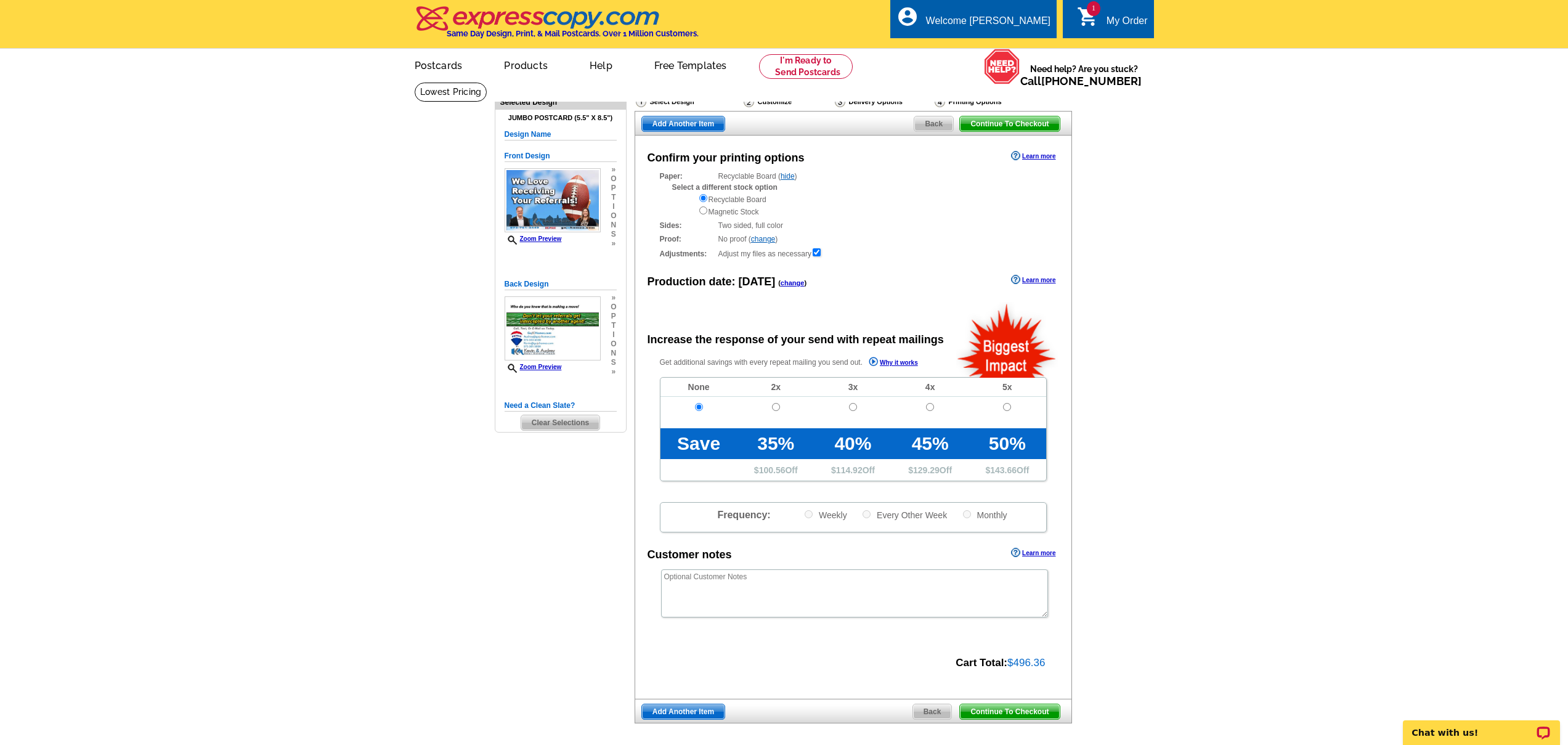
click at [793, 175] on link "hide" at bounding box center [787, 176] width 14 height 9
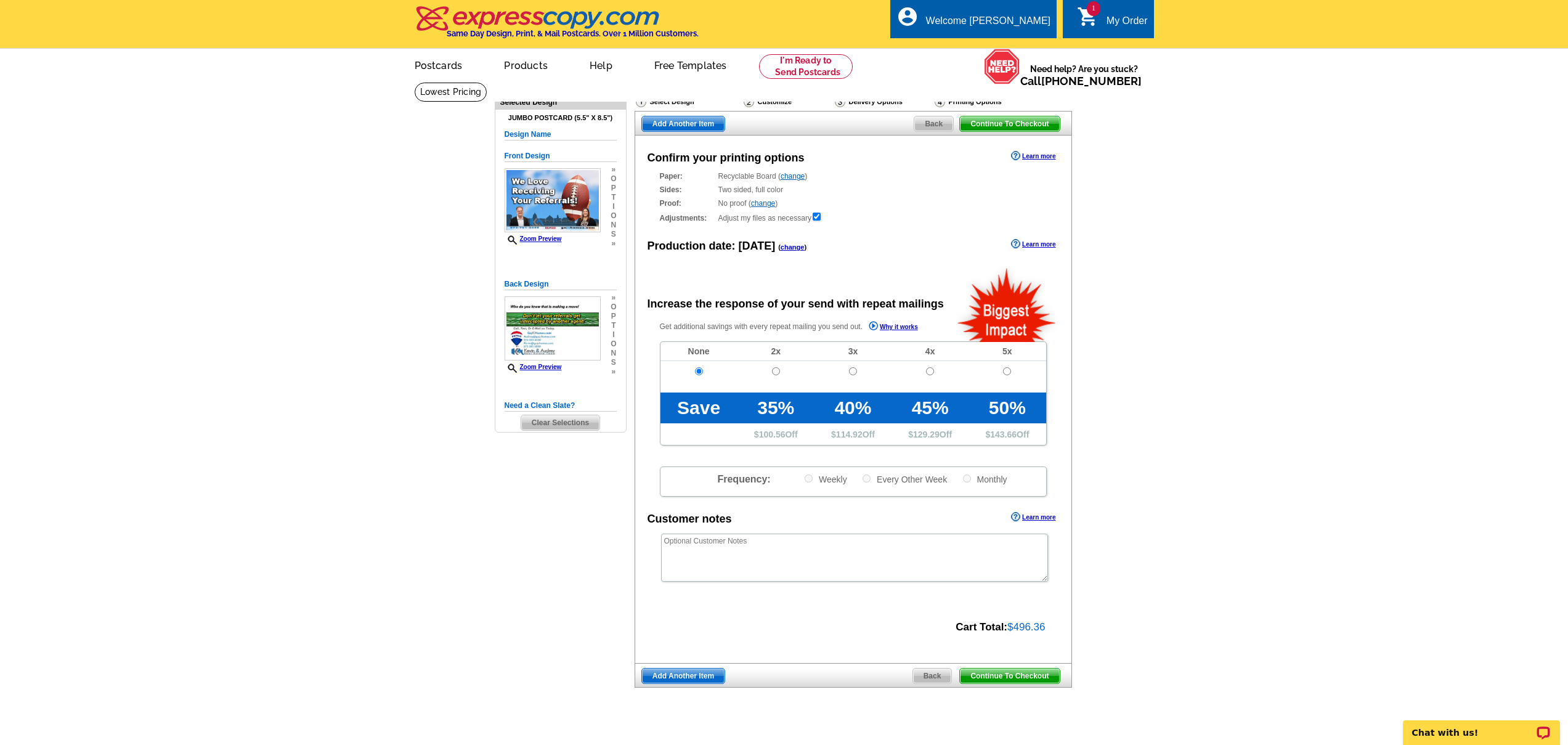
click at [980, 675] on span "Continue To Checkout" at bounding box center [1010, 675] width 99 height 15
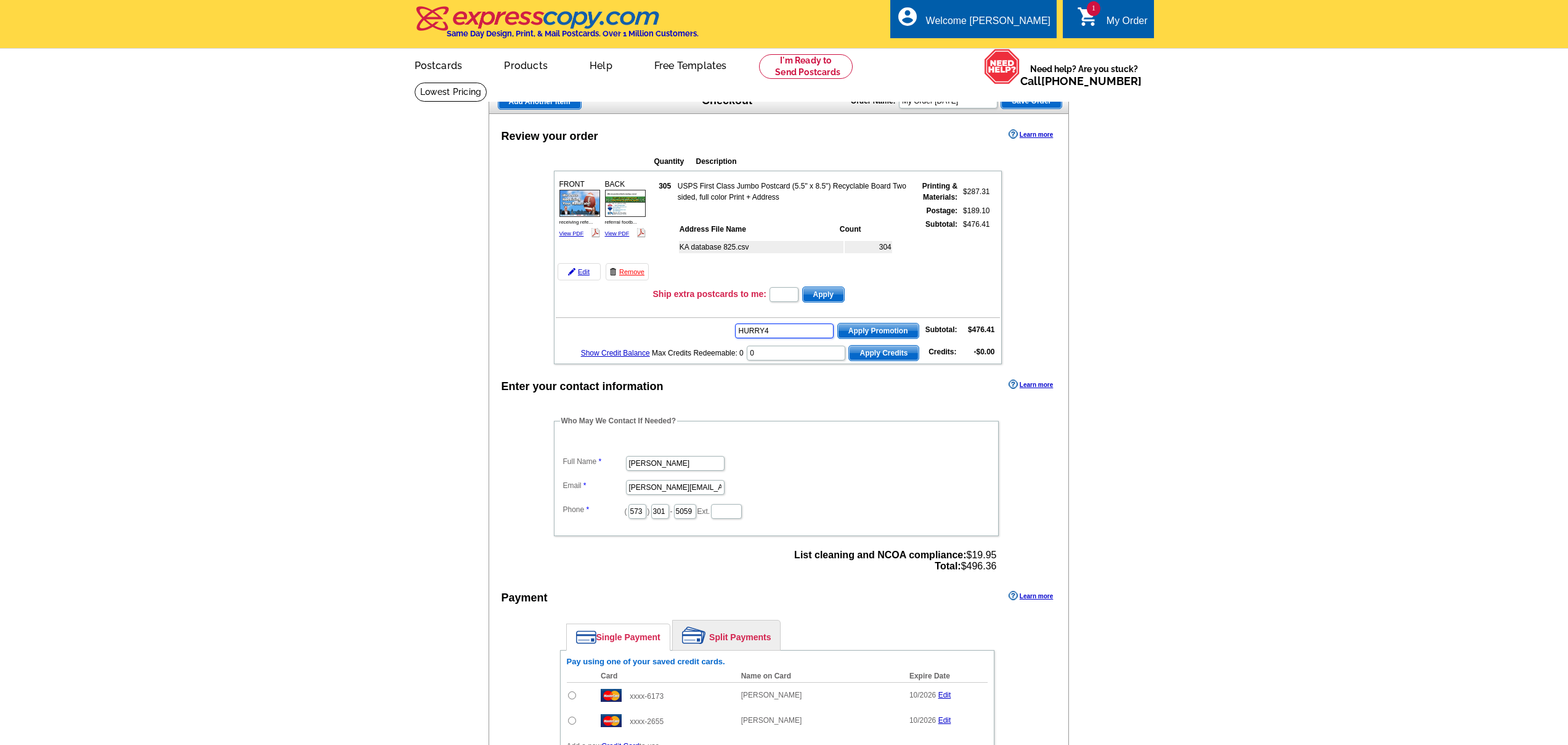
type input "HURRY40"
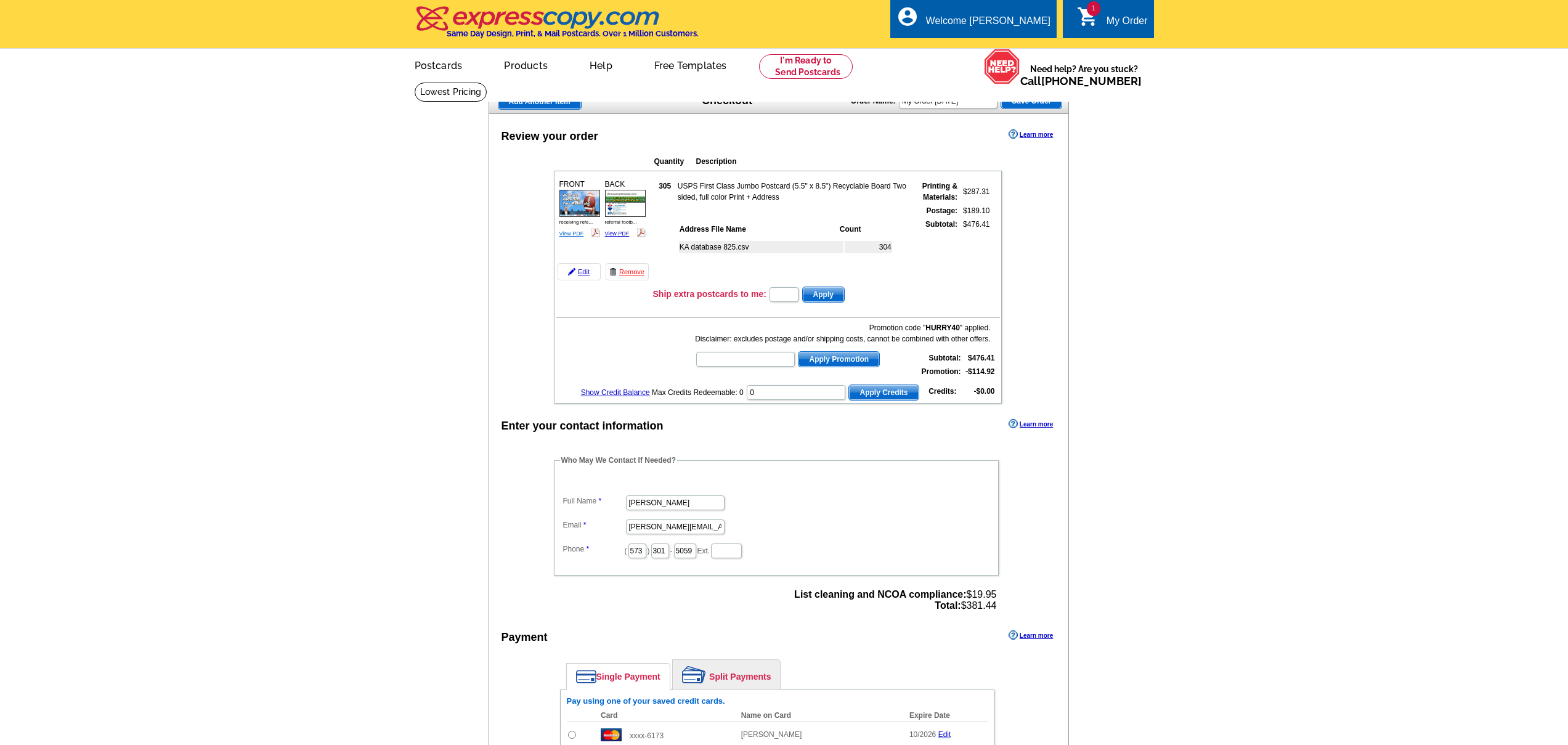
click at [565, 233] on link "View PDF" at bounding box center [571, 234] width 24 height 6
click at [617, 234] on link "View PDF" at bounding box center [617, 234] width 24 height 6
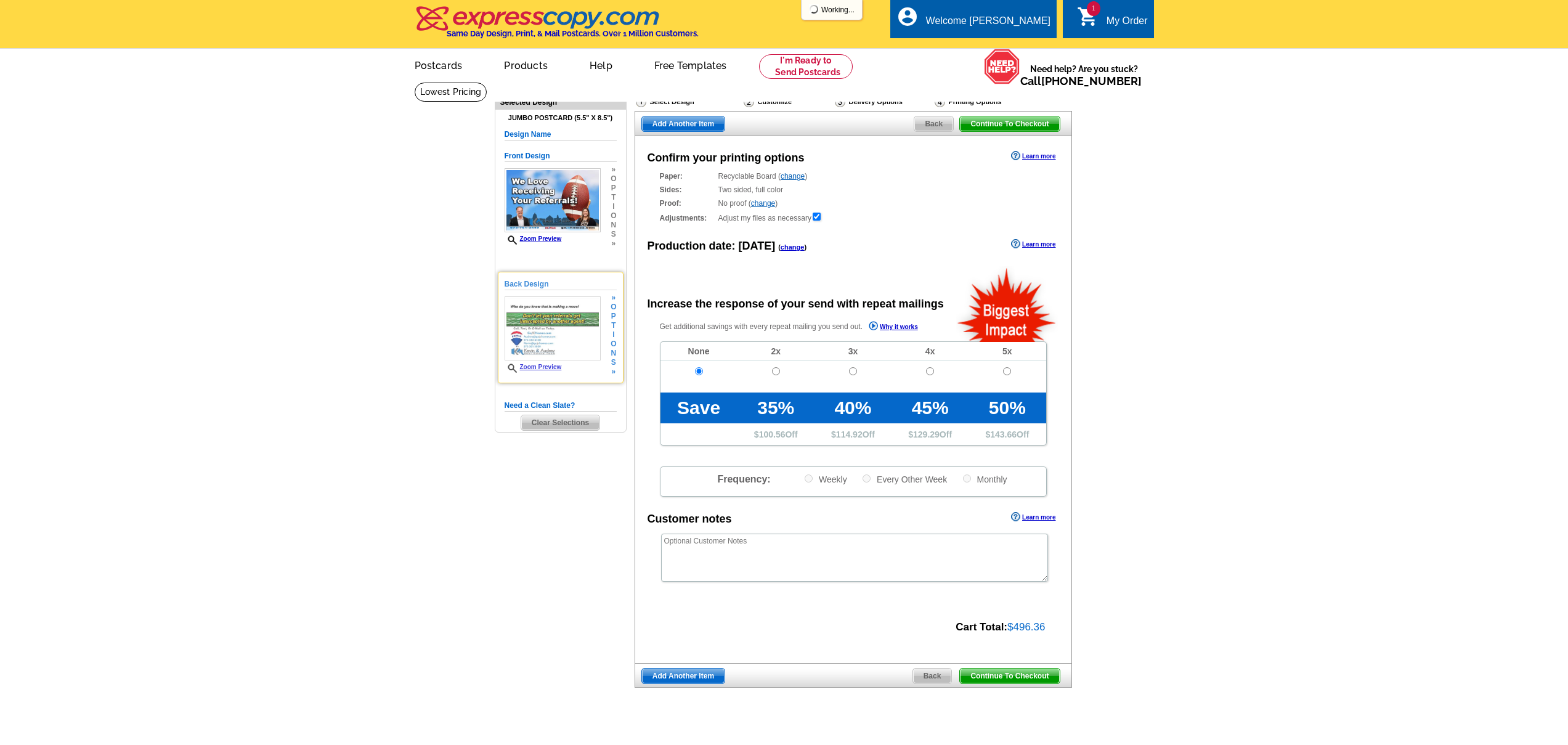
click at [617, 359] on div "Back Design Zoom Preview » o p t i o n s » Change Your Design Edit Design Copy …" at bounding box center [560, 327] width 126 height 111
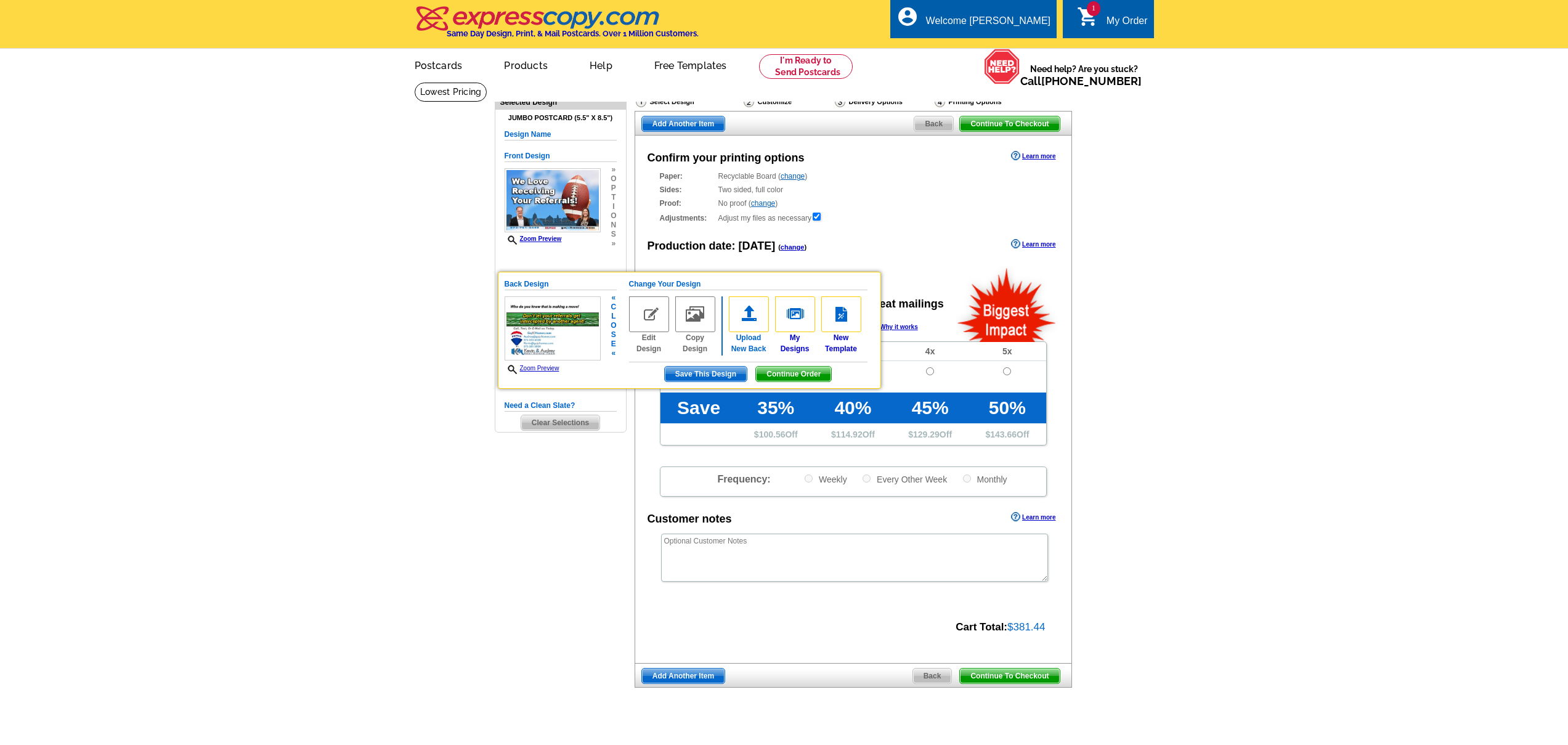
click at [755, 314] on img at bounding box center [748, 314] width 40 height 36
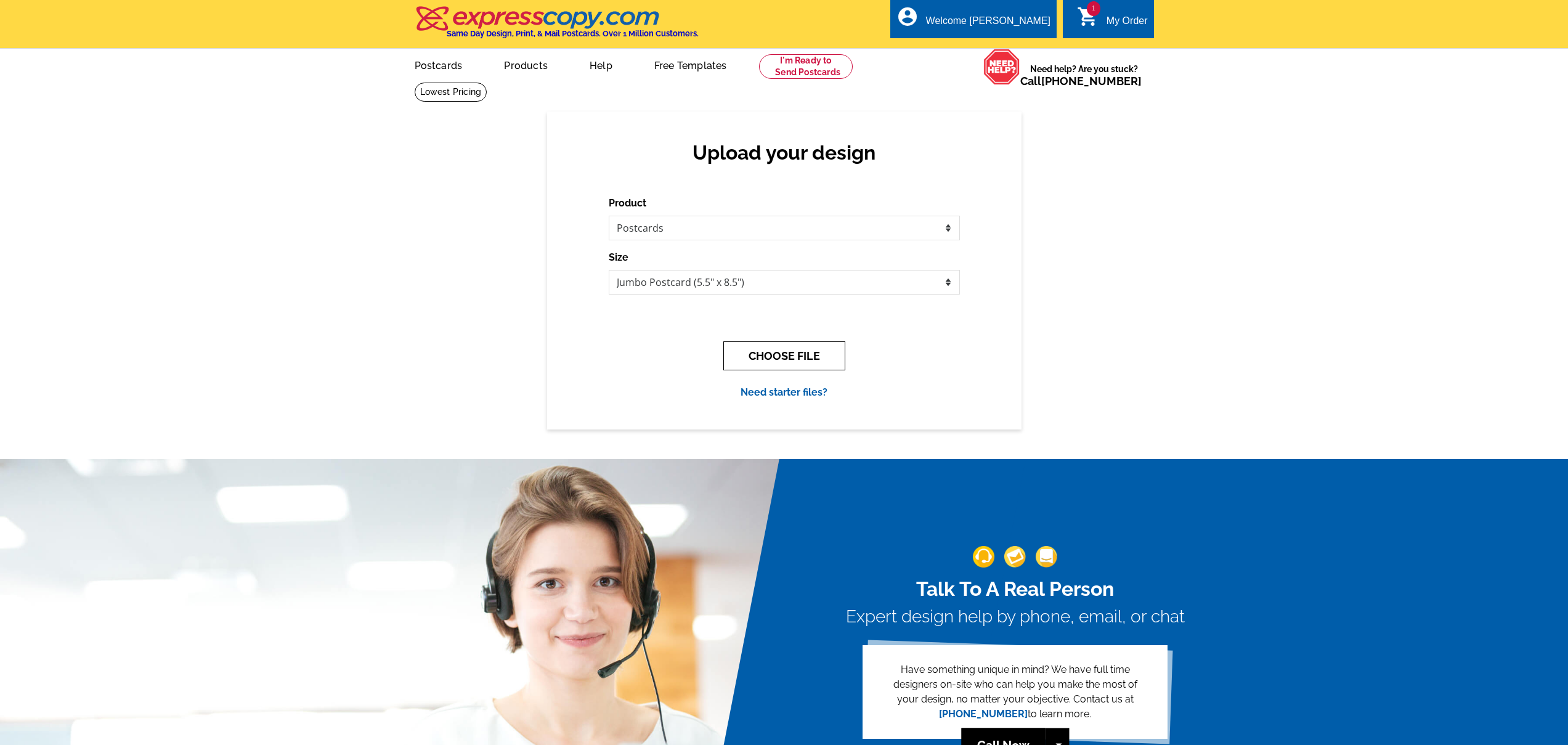
click at [763, 355] on button "CHOOSE FILE" at bounding box center [784, 356] width 122 height 29
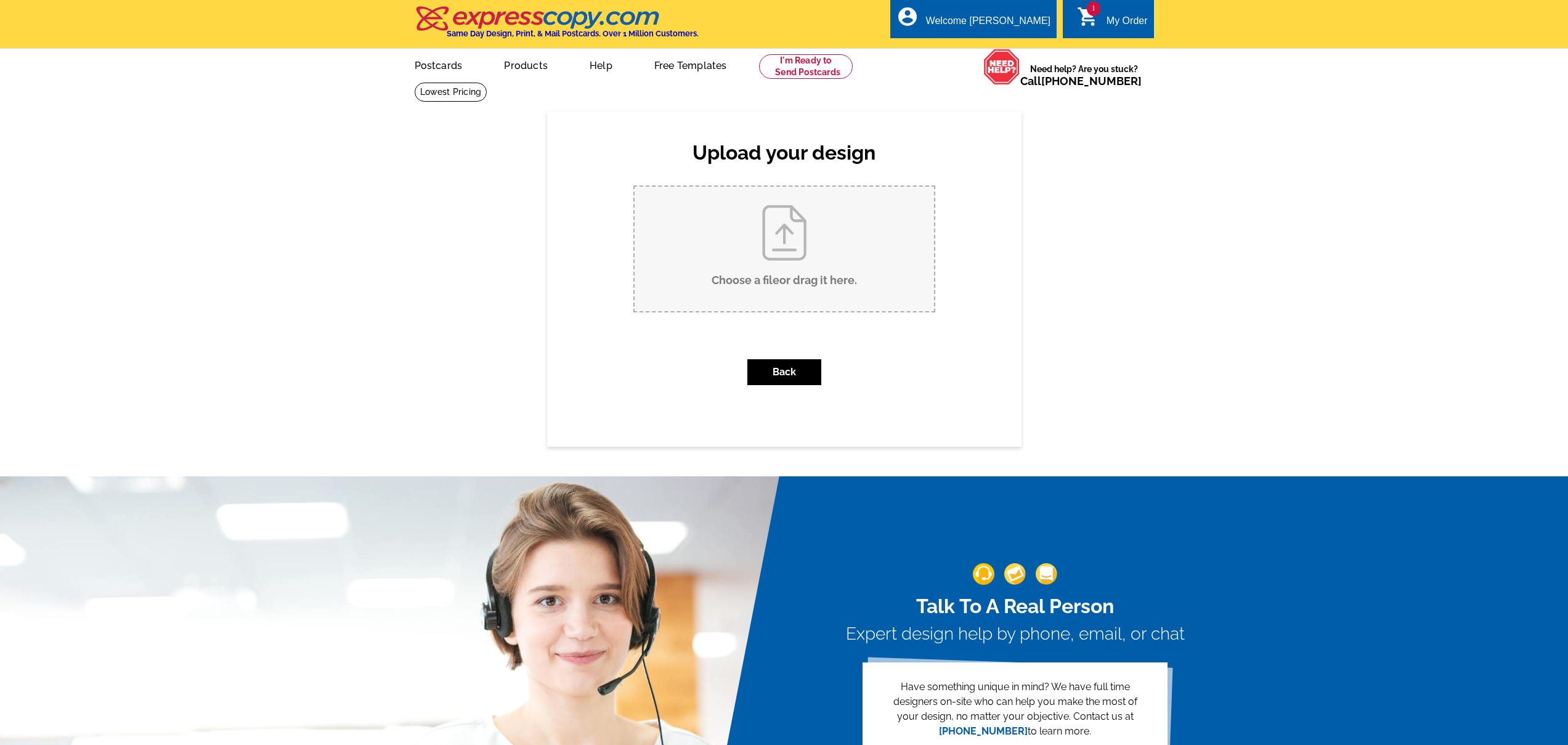
click at [789, 279] on input "Choose a file or drag it here ." at bounding box center [784, 249] width 299 height 125
type input "C:\fakepath\referral football back.pdf"
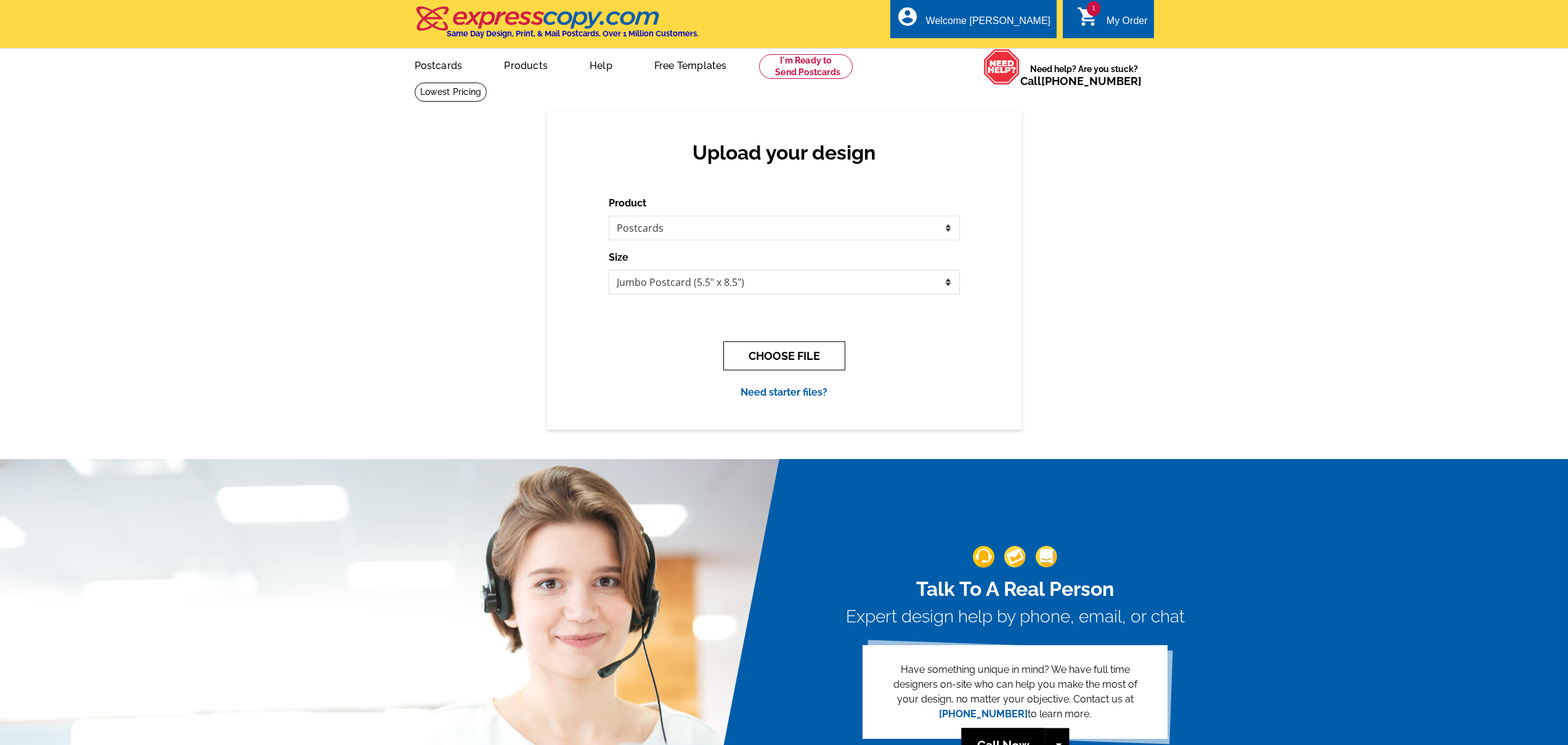
click at [763, 360] on button "CHOOSE FILE" at bounding box center [784, 356] width 122 height 29
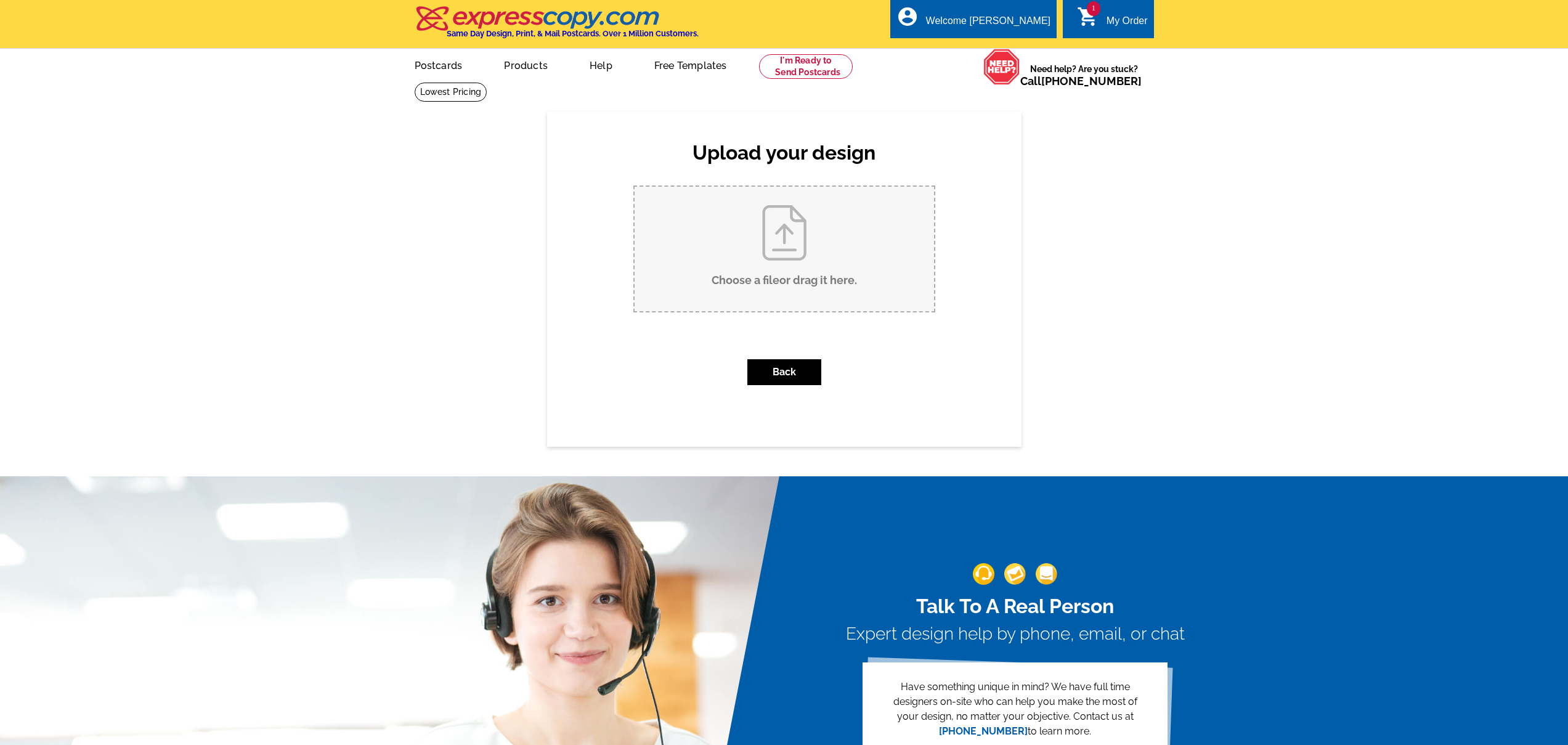
click at [780, 283] on input "Choose a file or drag it here ." at bounding box center [784, 249] width 299 height 125
type input "C:\fakepath\referral football back.pdf"
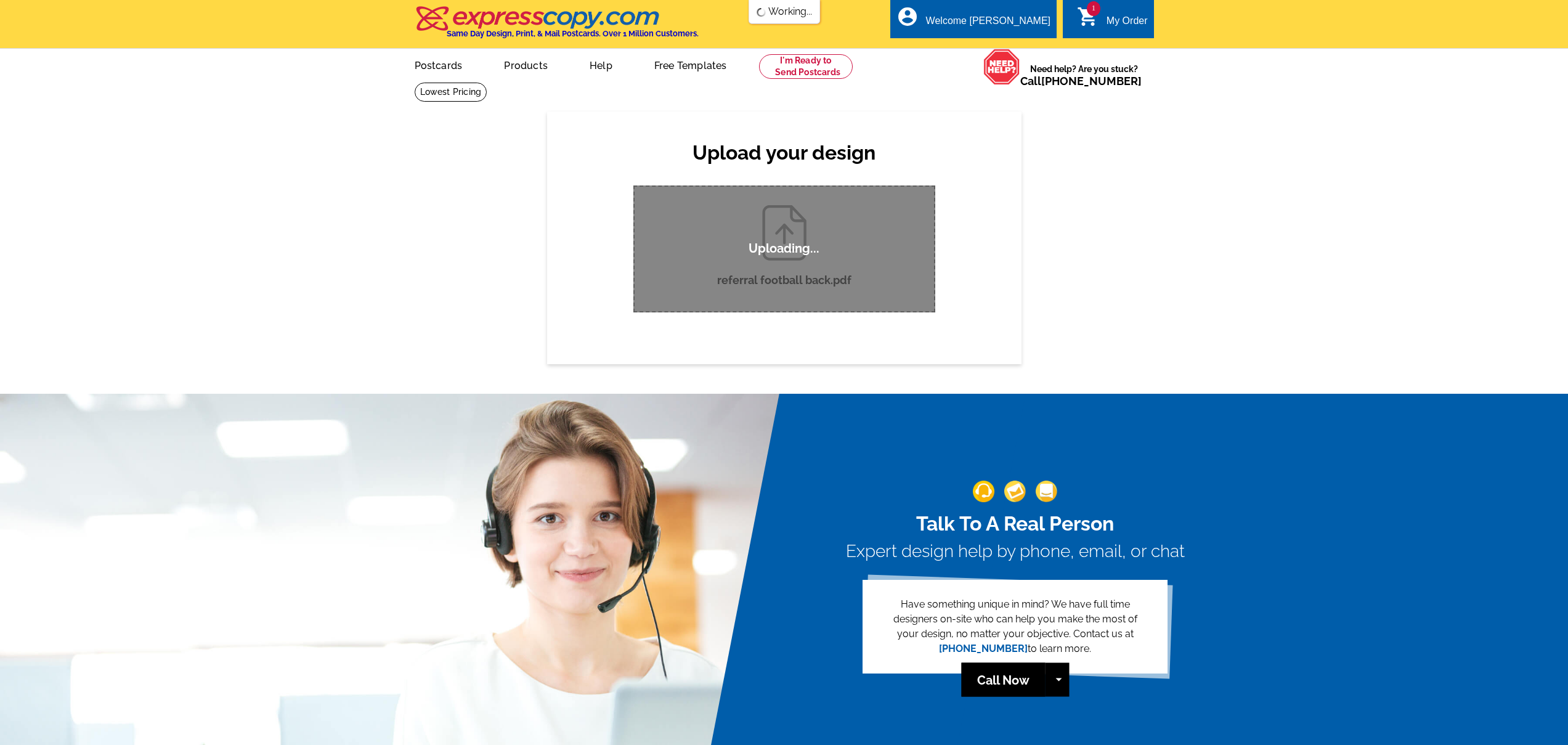
scroll to position [2, 0]
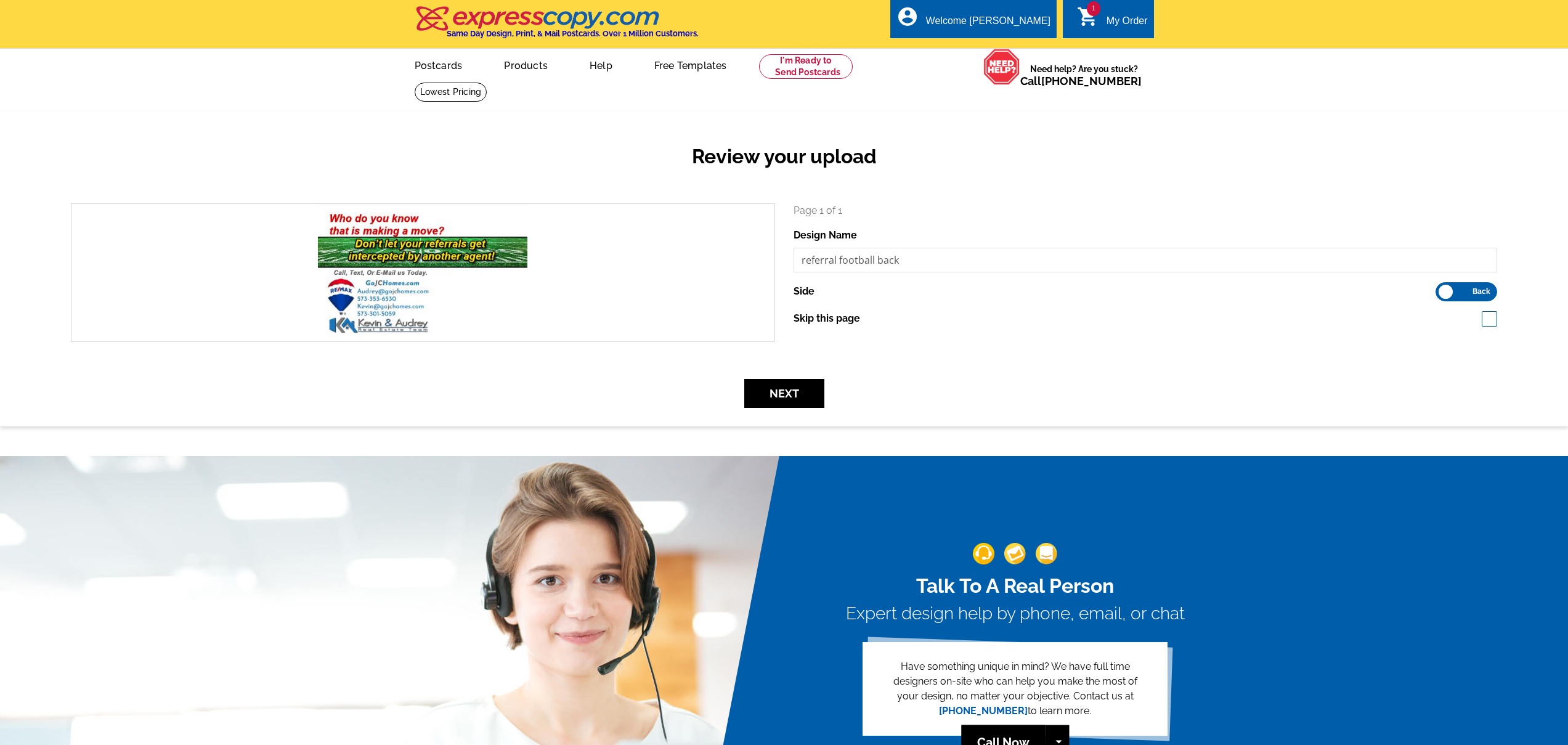
click at [800, 408] on div "Review your upload search Page 1 of 1 Design Name referral football back Side F…" at bounding box center [784, 269] width 1568 height 314
click at [797, 397] on button "Next" at bounding box center [783, 393] width 80 height 29
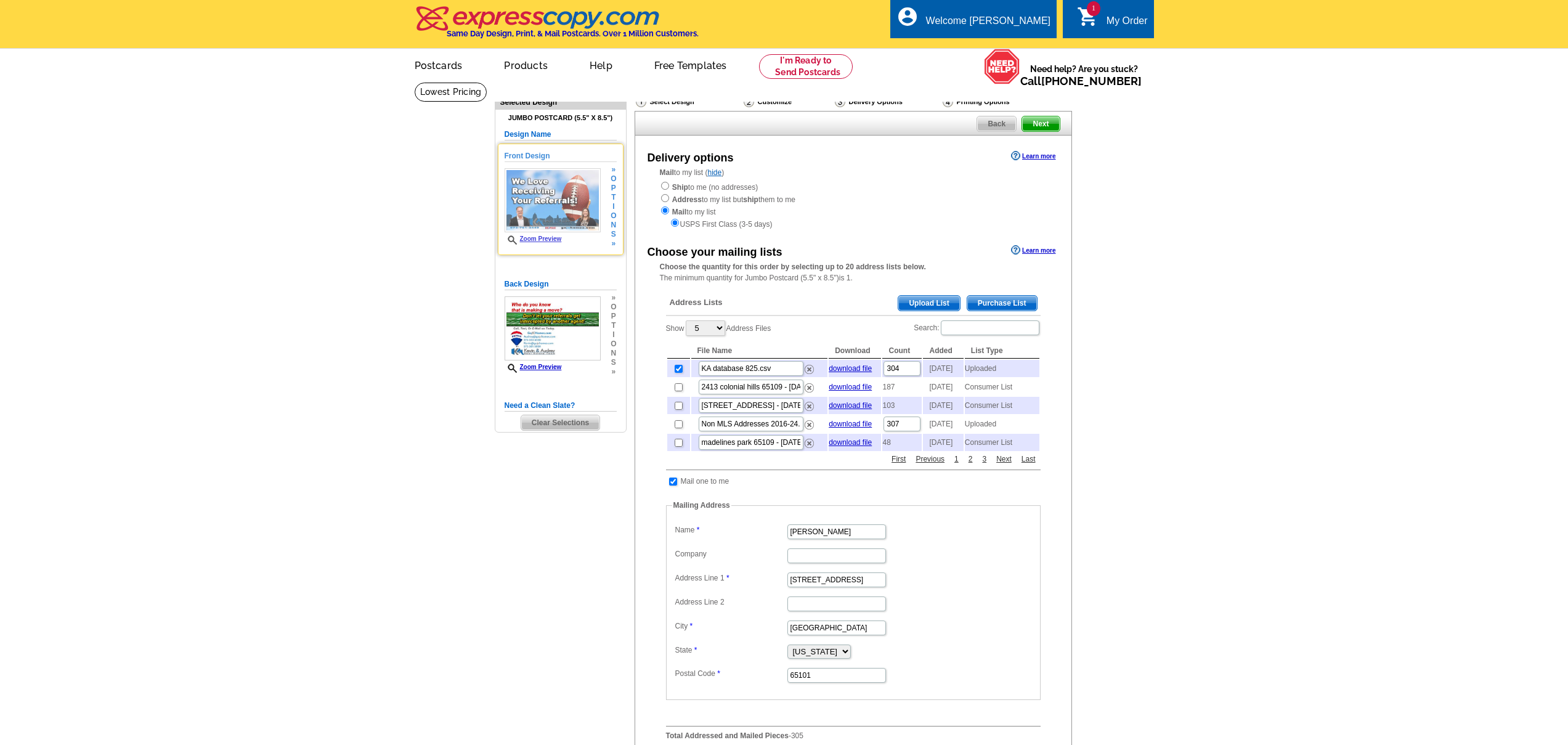
click at [546, 239] on link "Zoom Preview" at bounding box center [533, 239] width 58 height 7
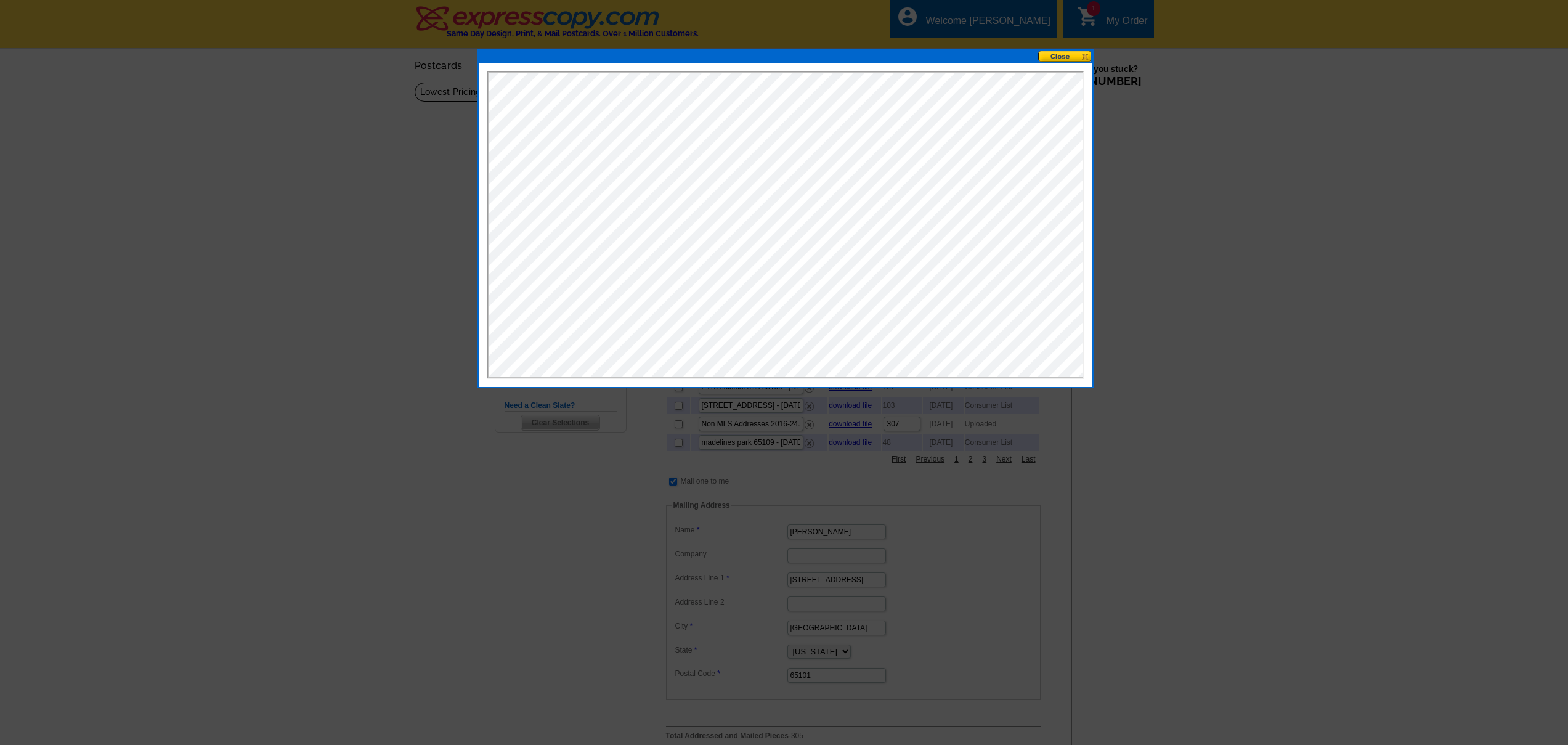
drag, startPoint x: 1091, startPoint y: 389, endPoint x: 1292, endPoint y: 598, distance: 290.0
click at [1315, 623] on body "Welcome back Kevin My Account Logout local_phone Same Day Design, Print, & Mail…" at bounding box center [784, 614] width 1568 height 1228
drag, startPoint x: 1090, startPoint y: 386, endPoint x: 1112, endPoint y: 402, distance: 27.2
click at [1112, 402] on body "Welcome back Kevin My Account Logout local_phone Same Day Design, Print, & Mail…" at bounding box center [784, 614] width 1568 height 1228
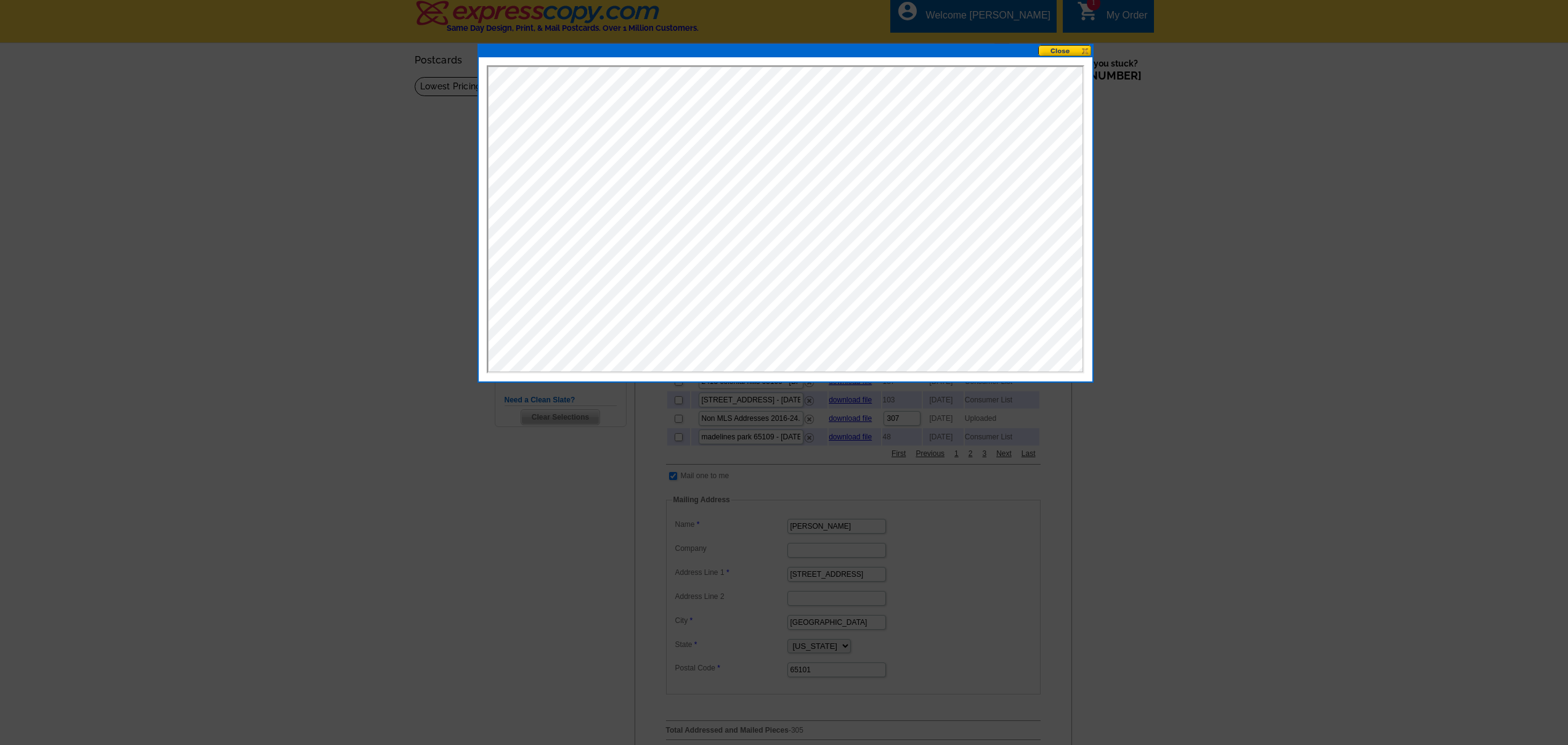
scroll to position [6, 0]
click at [1069, 49] on button at bounding box center [1065, 50] width 54 height 12
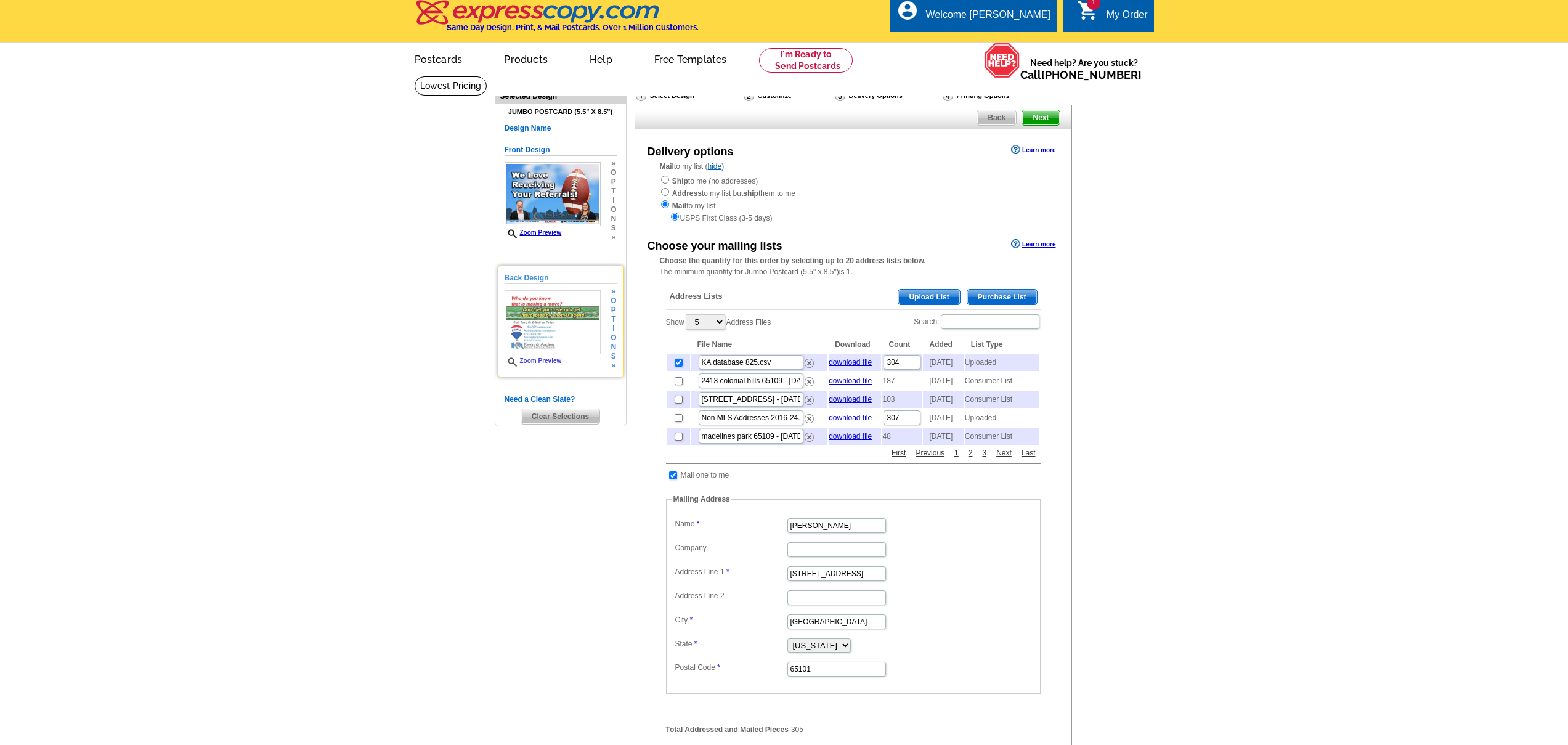
click at [538, 360] on link "Zoom Preview" at bounding box center [533, 360] width 58 height 7
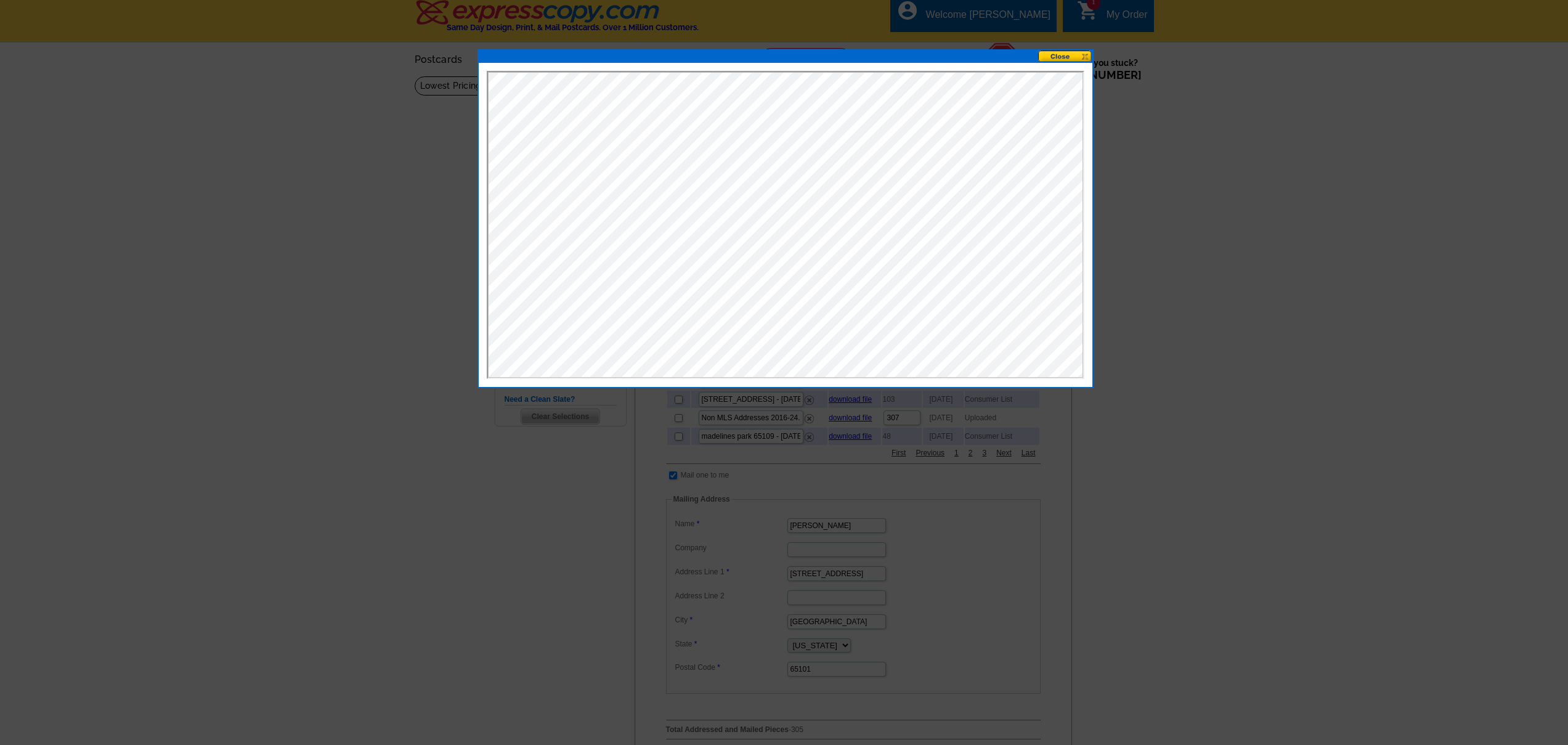
scroll to position [0, 0]
click at [1078, 55] on button at bounding box center [1065, 56] width 54 height 12
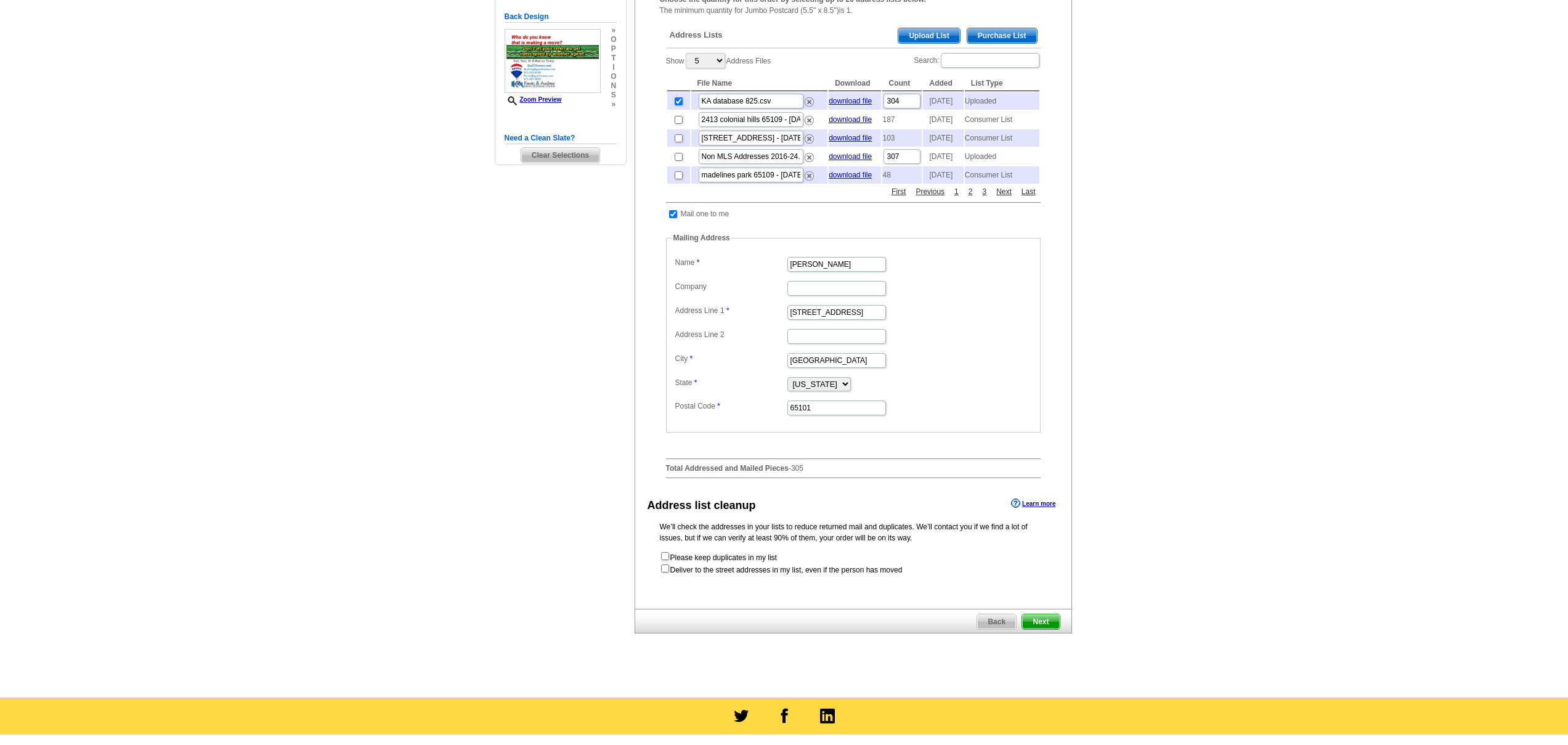
scroll to position [284, 0]
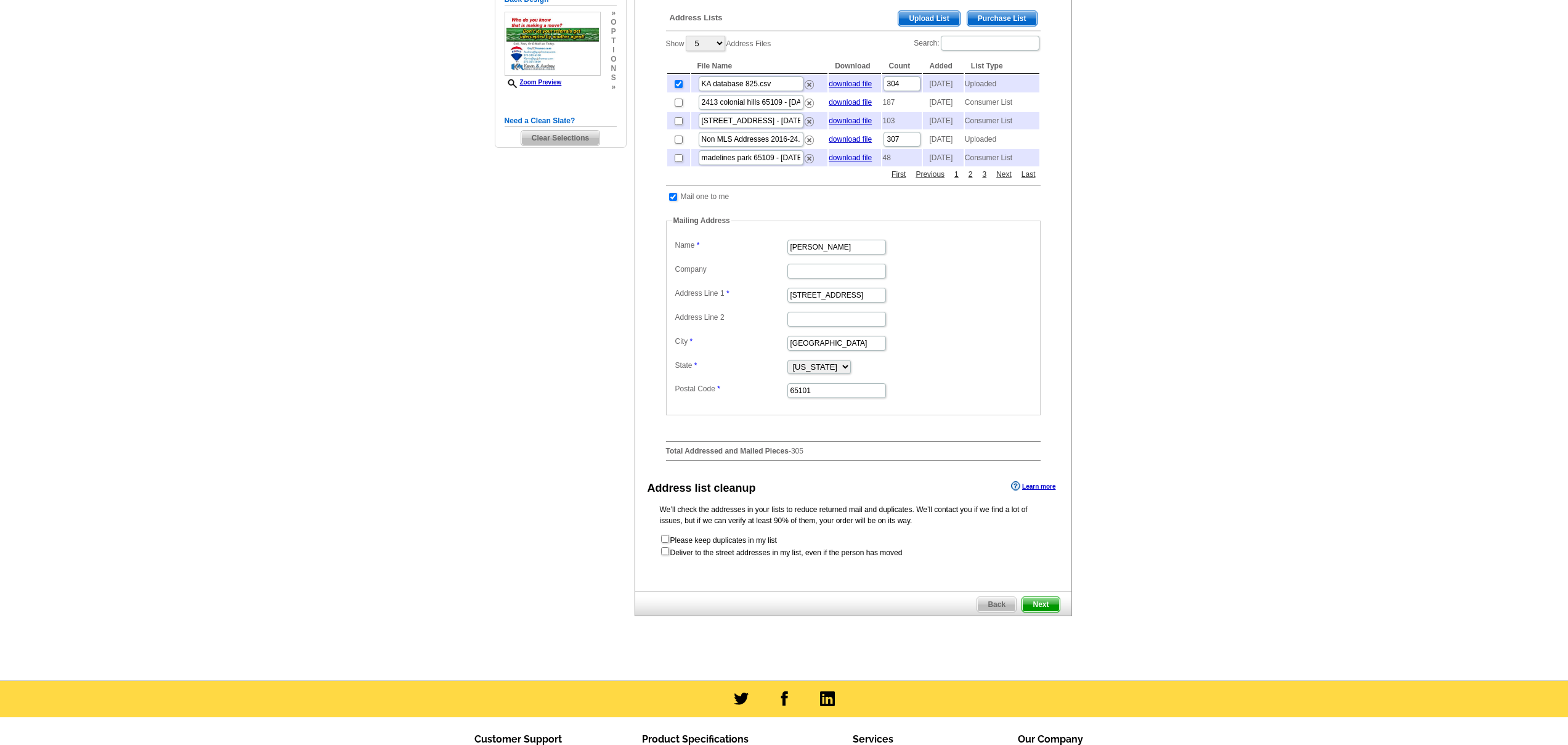
click at [1041, 612] on span "Next" at bounding box center [1040, 604] width 37 height 15
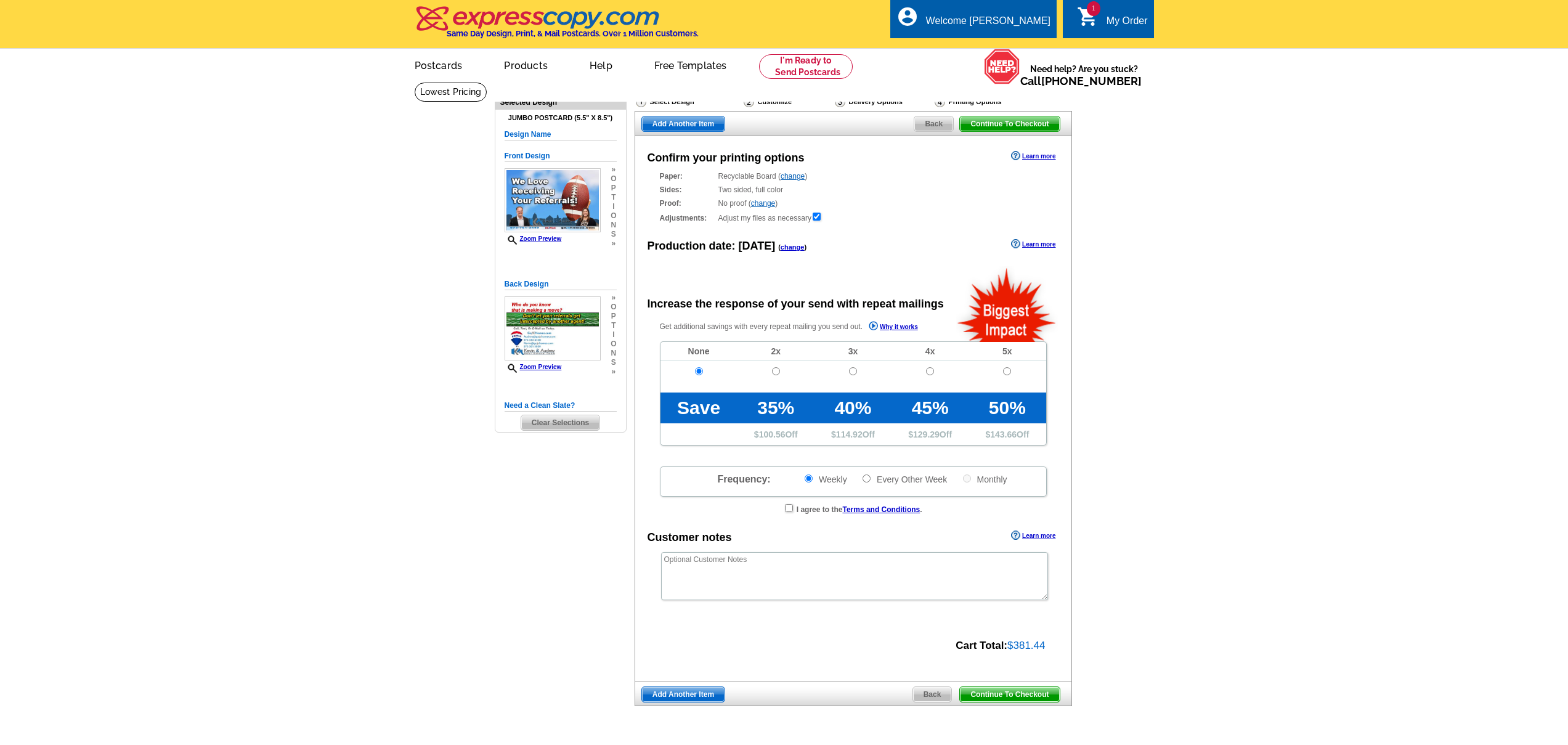
radio input "false"
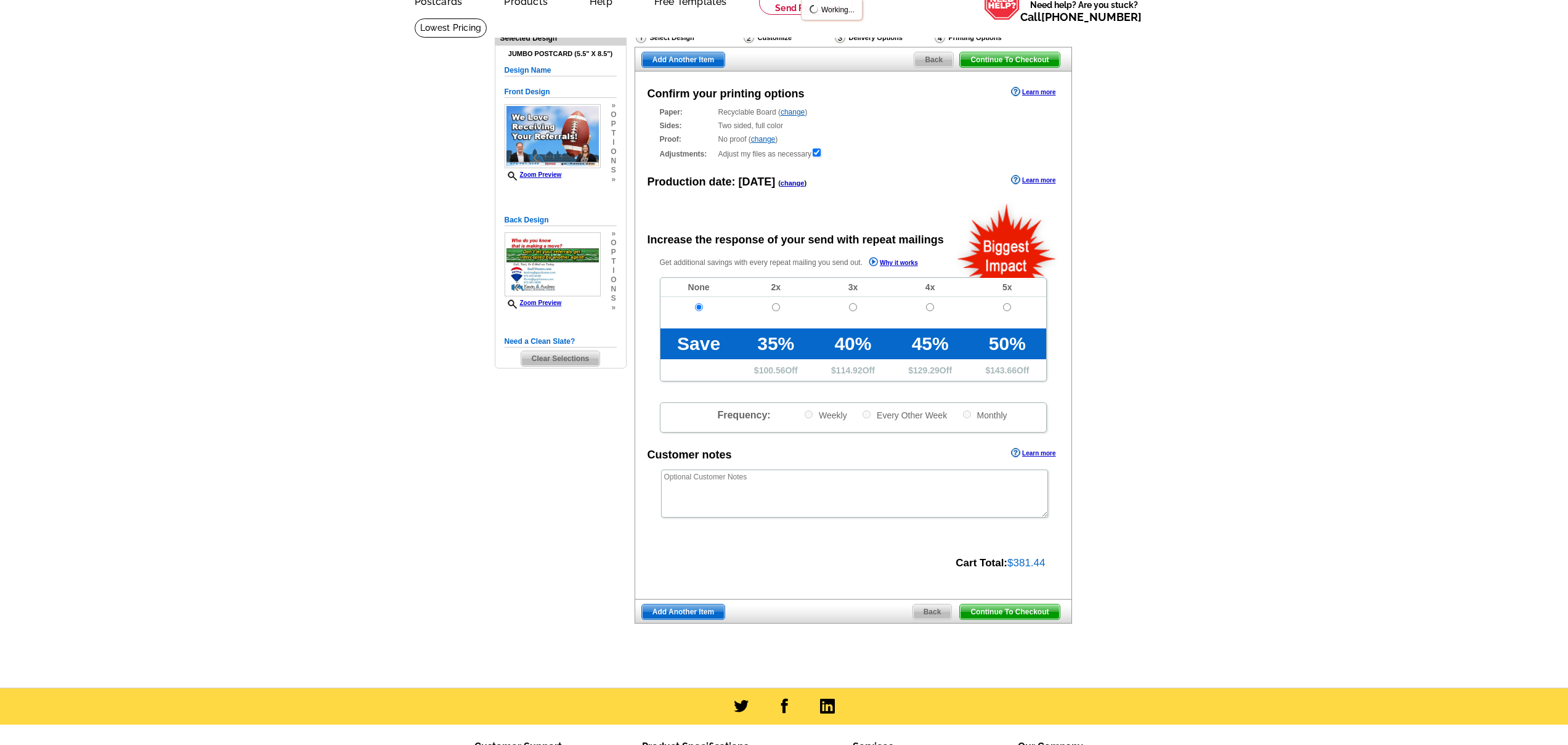
scroll to position [82, 0]
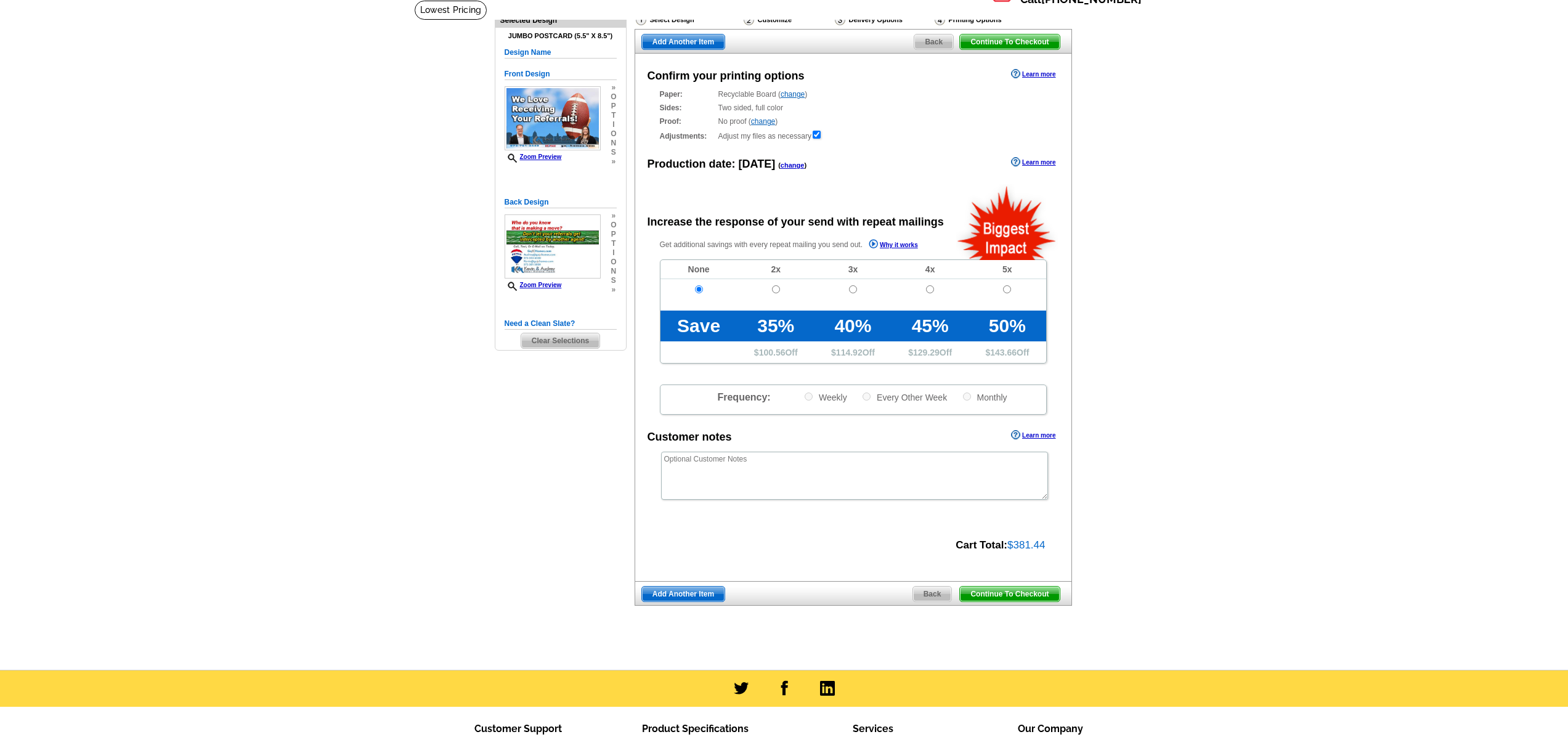
click at [1013, 593] on span "Continue To Checkout" at bounding box center [1010, 594] width 99 height 15
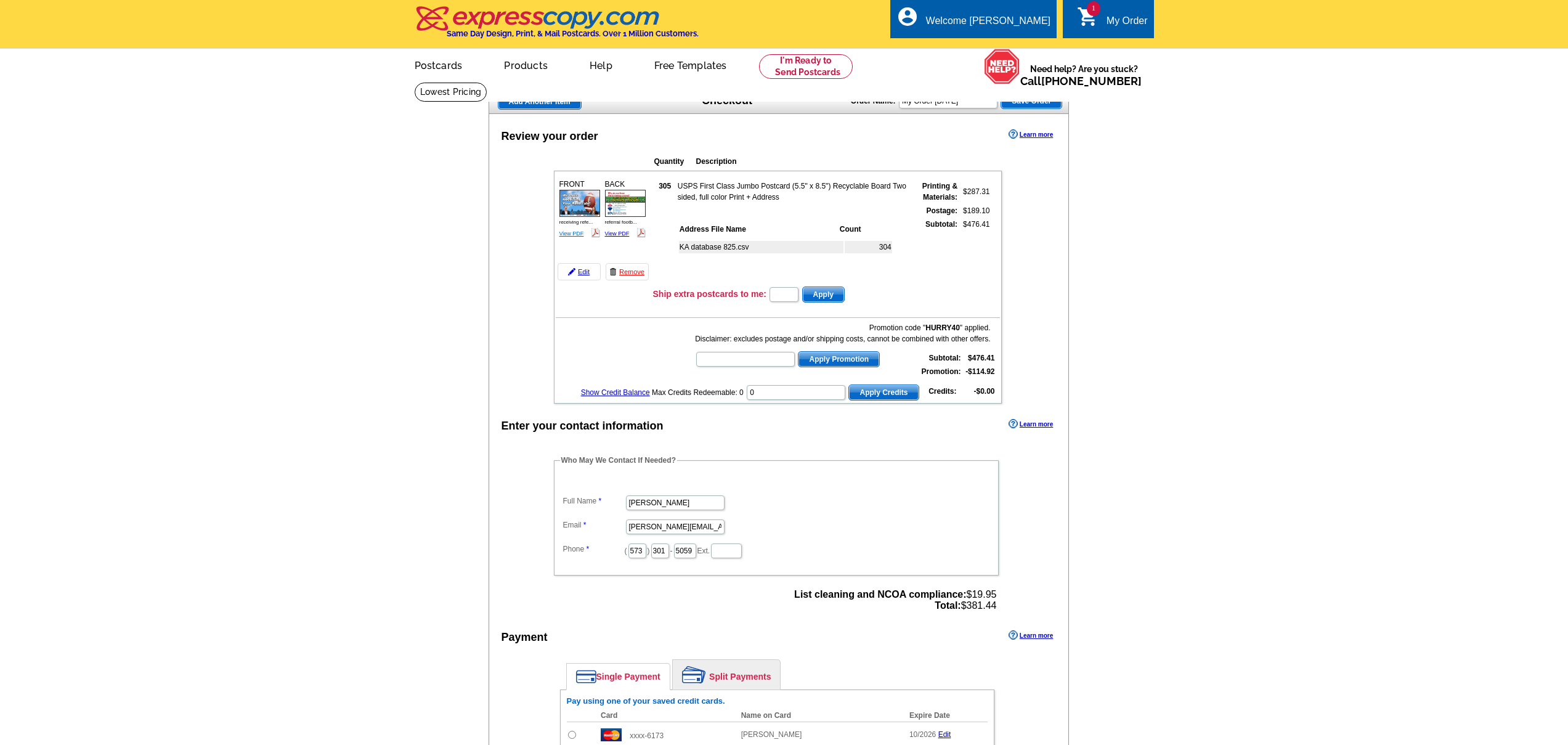
click at [570, 234] on link "View PDF" at bounding box center [571, 234] width 24 height 6
click at [616, 233] on link "View PDF" at bounding box center [617, 234] width 24 height 6
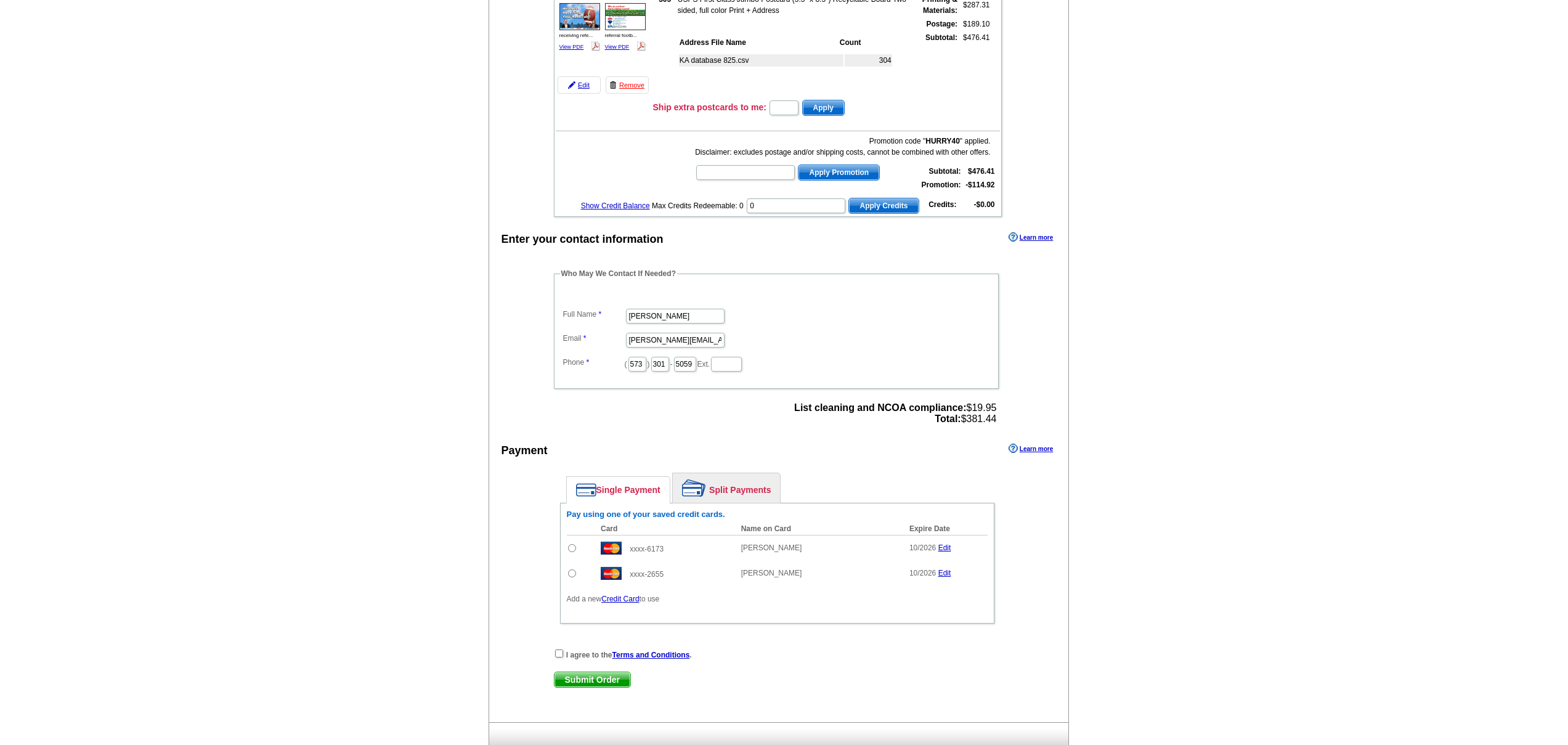
scroll to position [186, 0]
click at [625, 600] on link "Credit Card" at bounding box center [620, 600] width 38 height 9
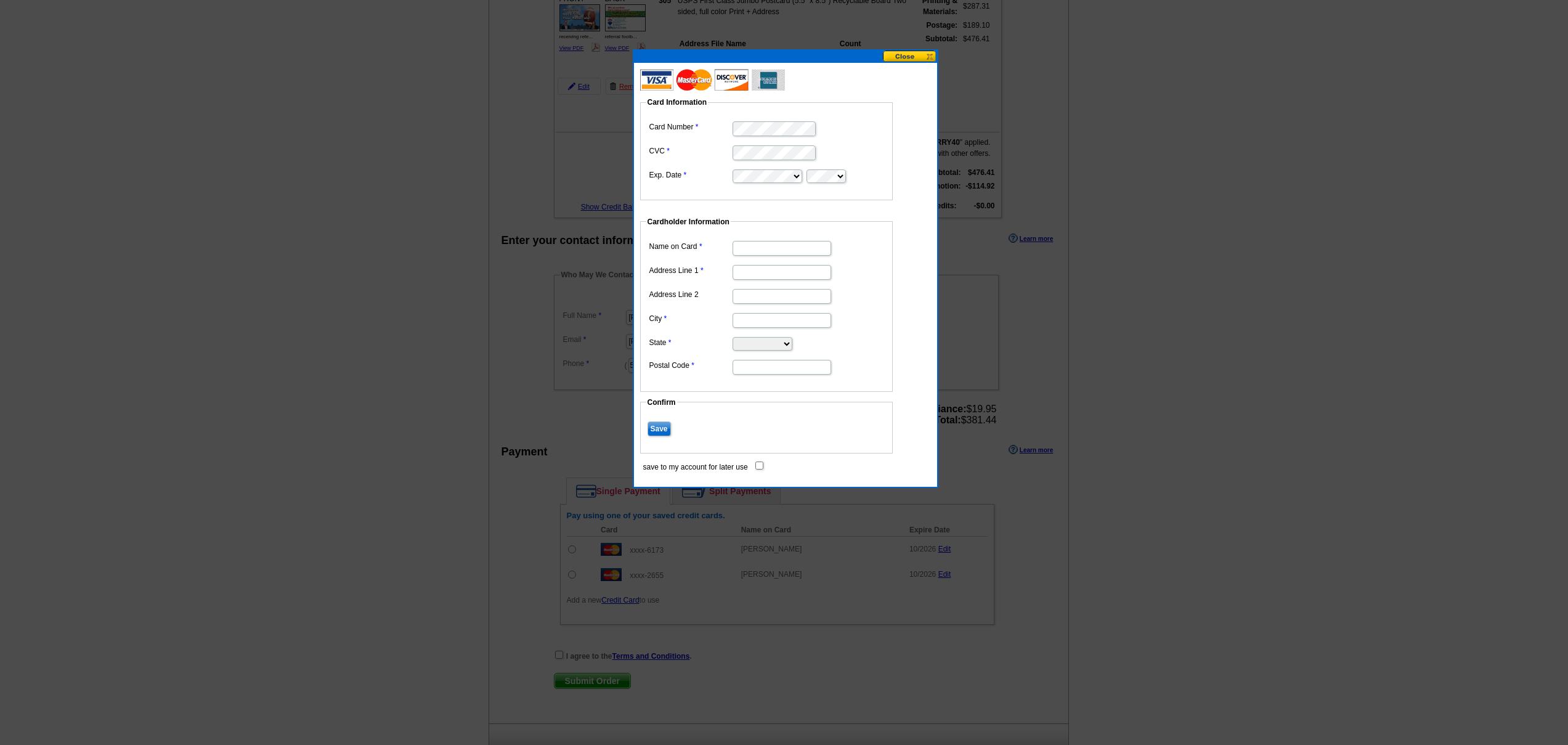
type input "[PERSON_NAME]"
click at [790, 279] on input "Address Line 1" at bounding box center [782, 272] width 99 height 15
type input "[STREET_ADDRESS]"
type input "Jefferson City"
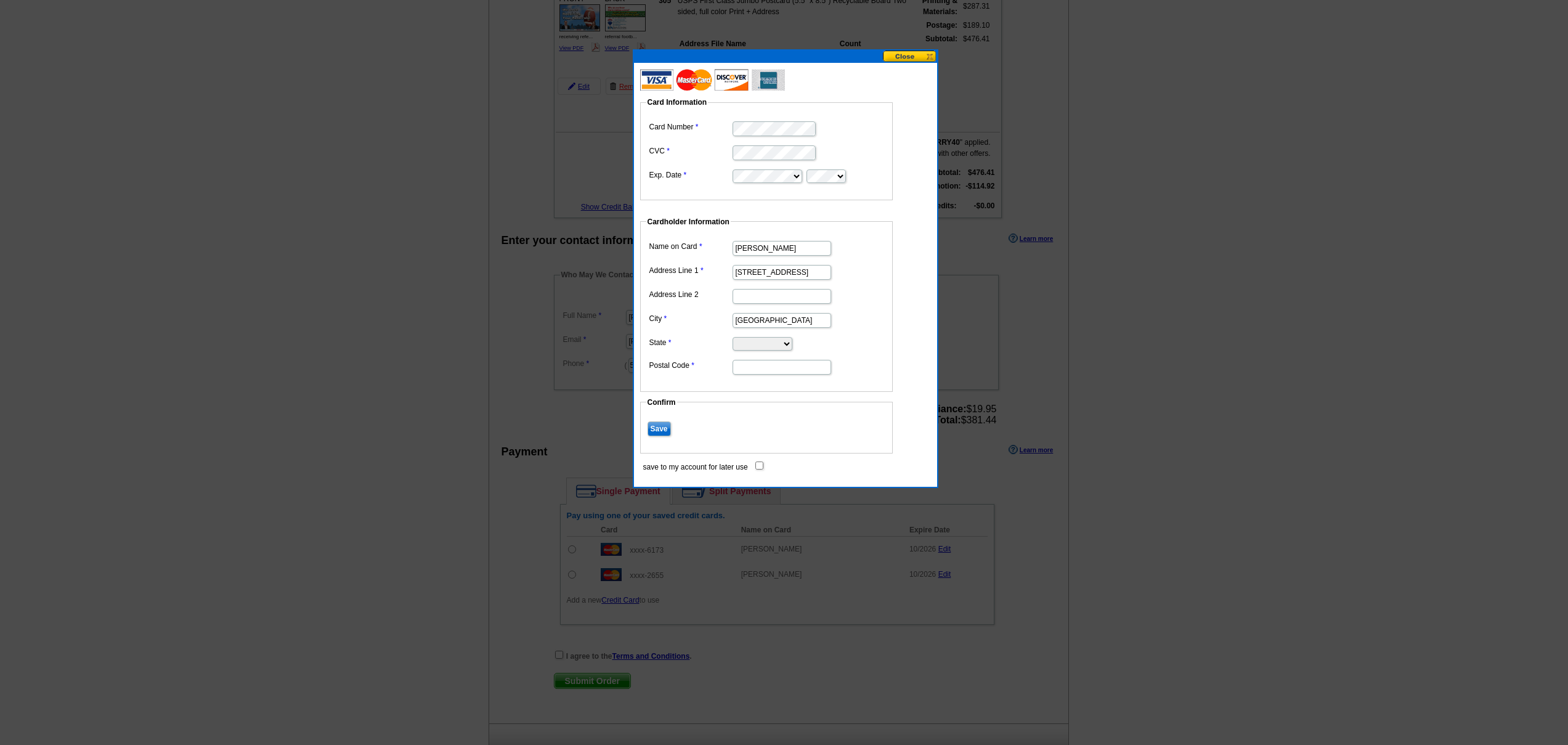
select select "MO"
type input "65101"
click at [758, 466] on input "save to my account for later use" at bounding box center [759, 465] width 8 height 8
checkbox input "true"
click at [664, 427] on input "Save" at bounding box center [659, 429] width 24 height 15
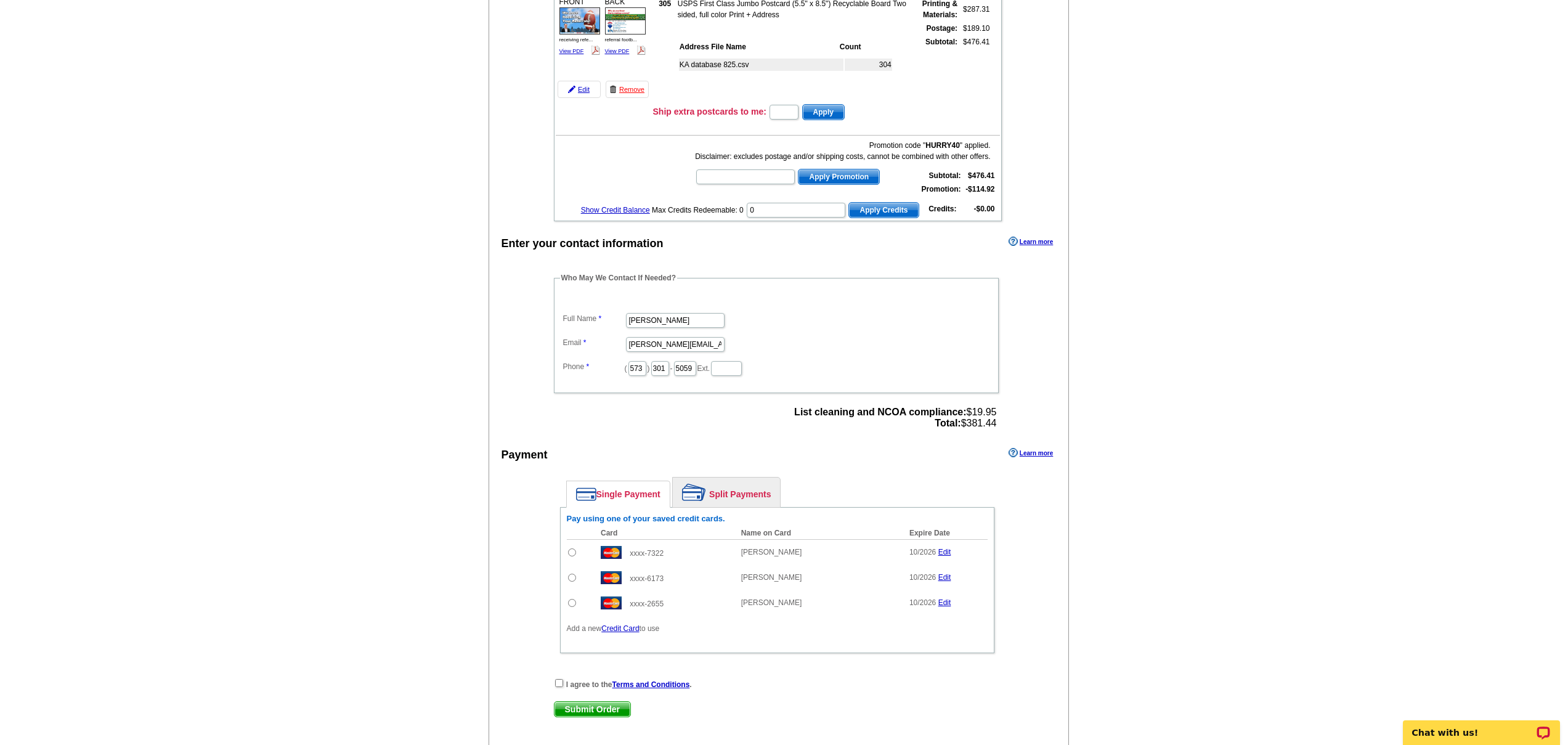
scroll to position [163, 0]
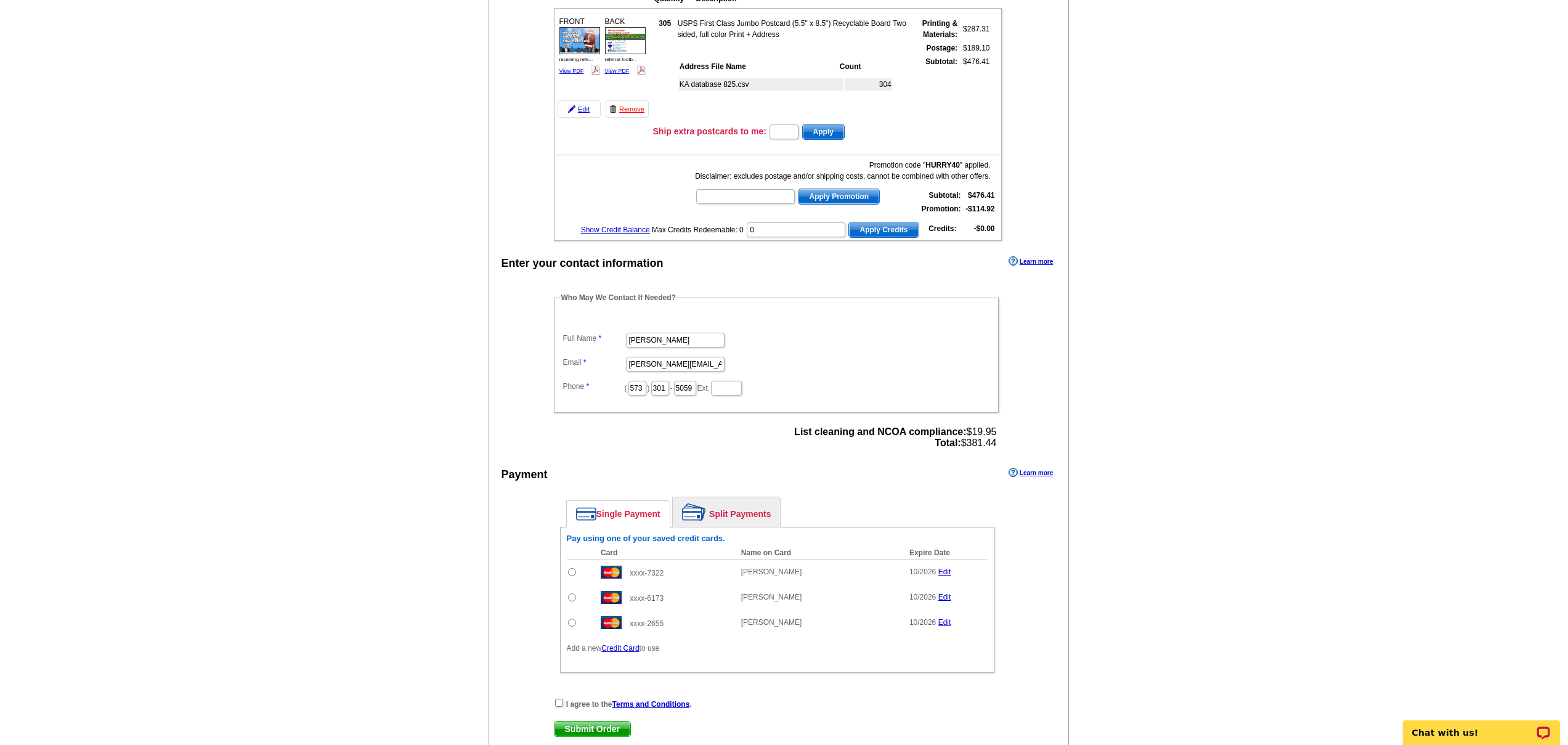
click at [568, 574] on input "radio" at bounding box center [572, 572] width 8 height 8
radio input "true"
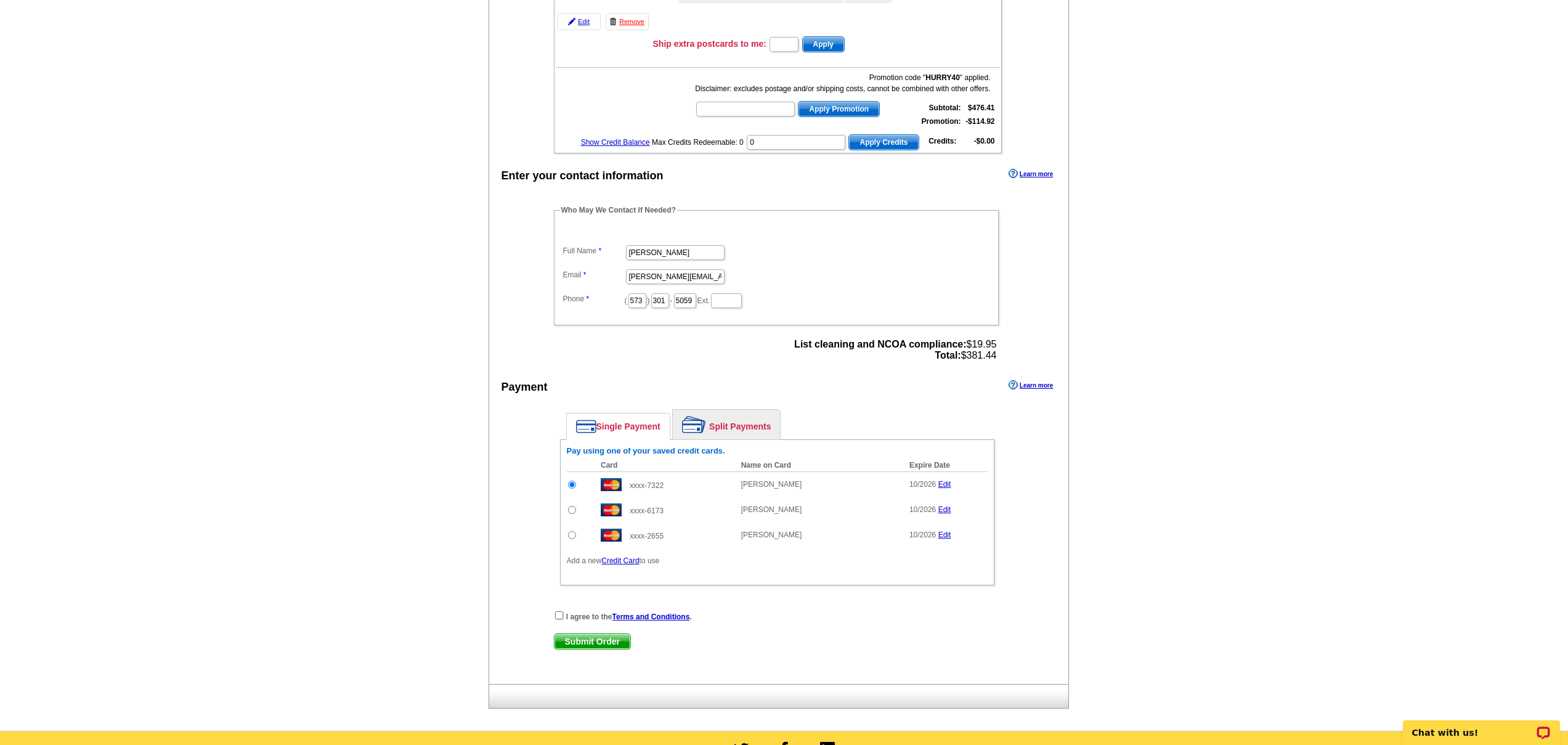
scroll to position [265, 0]
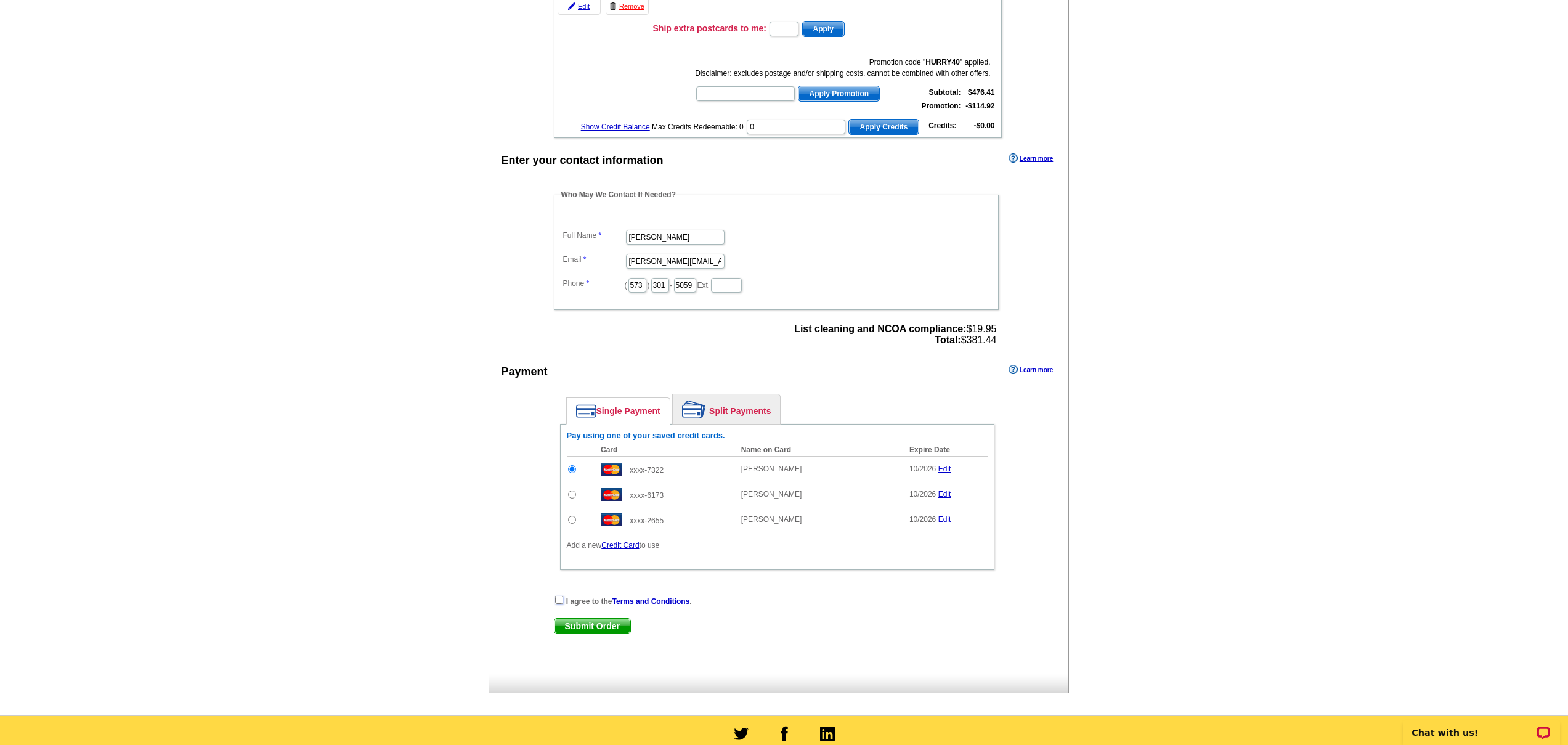
click at [557, 600] on input "checkbox" at bounding box center [559, 600] width 8 height 8
checkbox input "true"
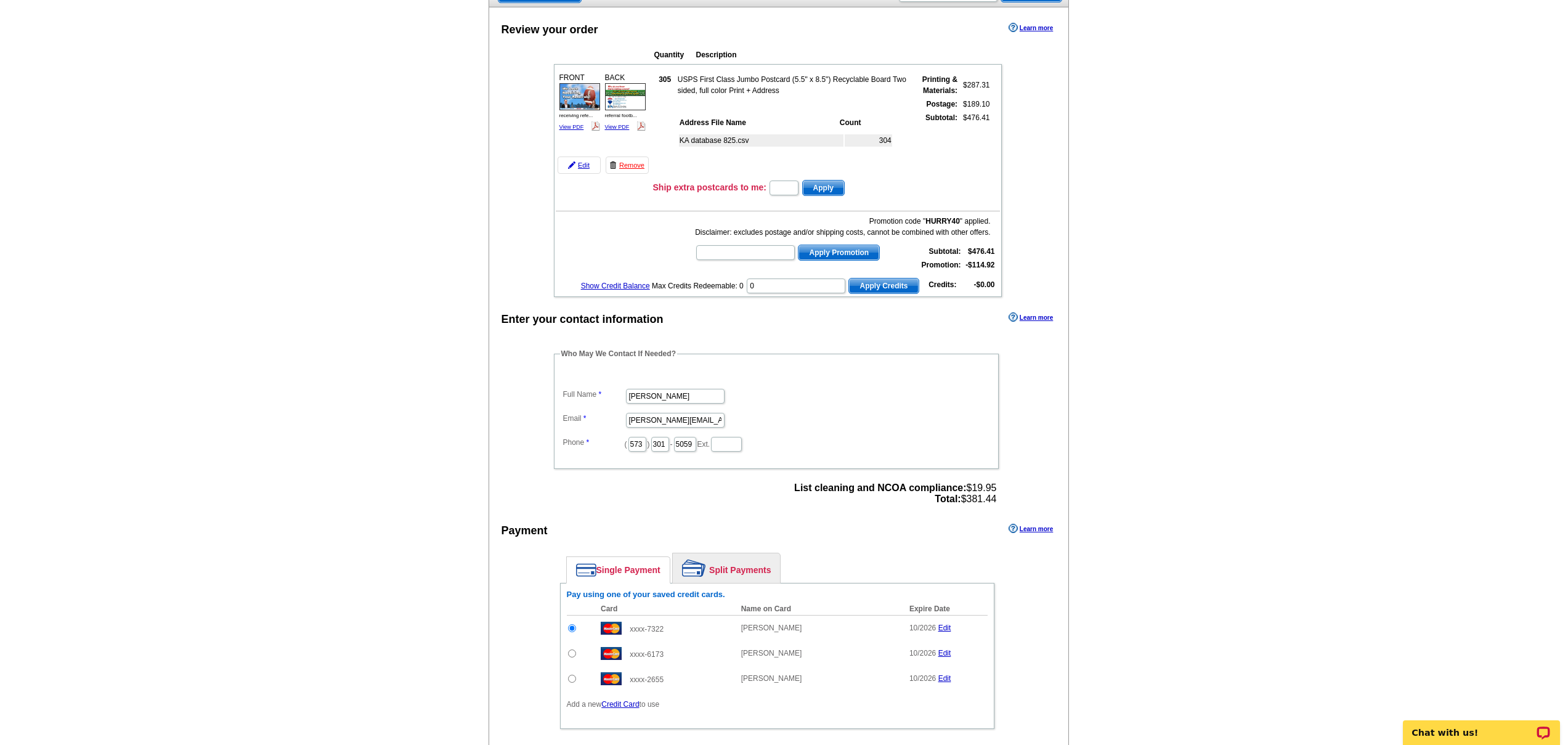
scroll to position [13, 0]
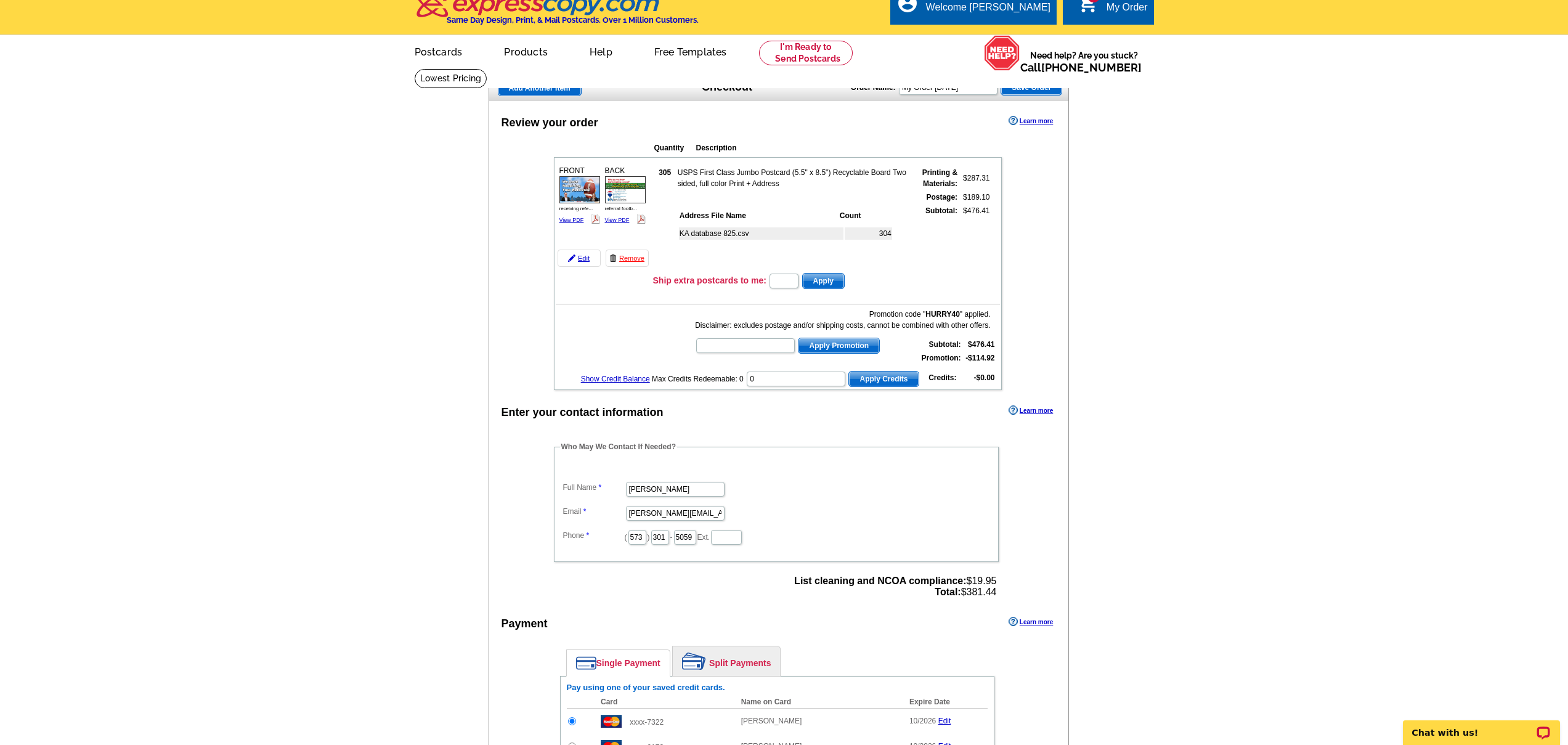
click at [573, 216] on div "FRONT receiving refe... View PDF" at bounding box center [580, 195] width 44 height 64
click at [572, 219] on link "View PDF" at bounding box center [571, 220] width 24 height 6
click at [620, 223] on link "View PDF" at bounding box center [617, 220] width 24 height 6
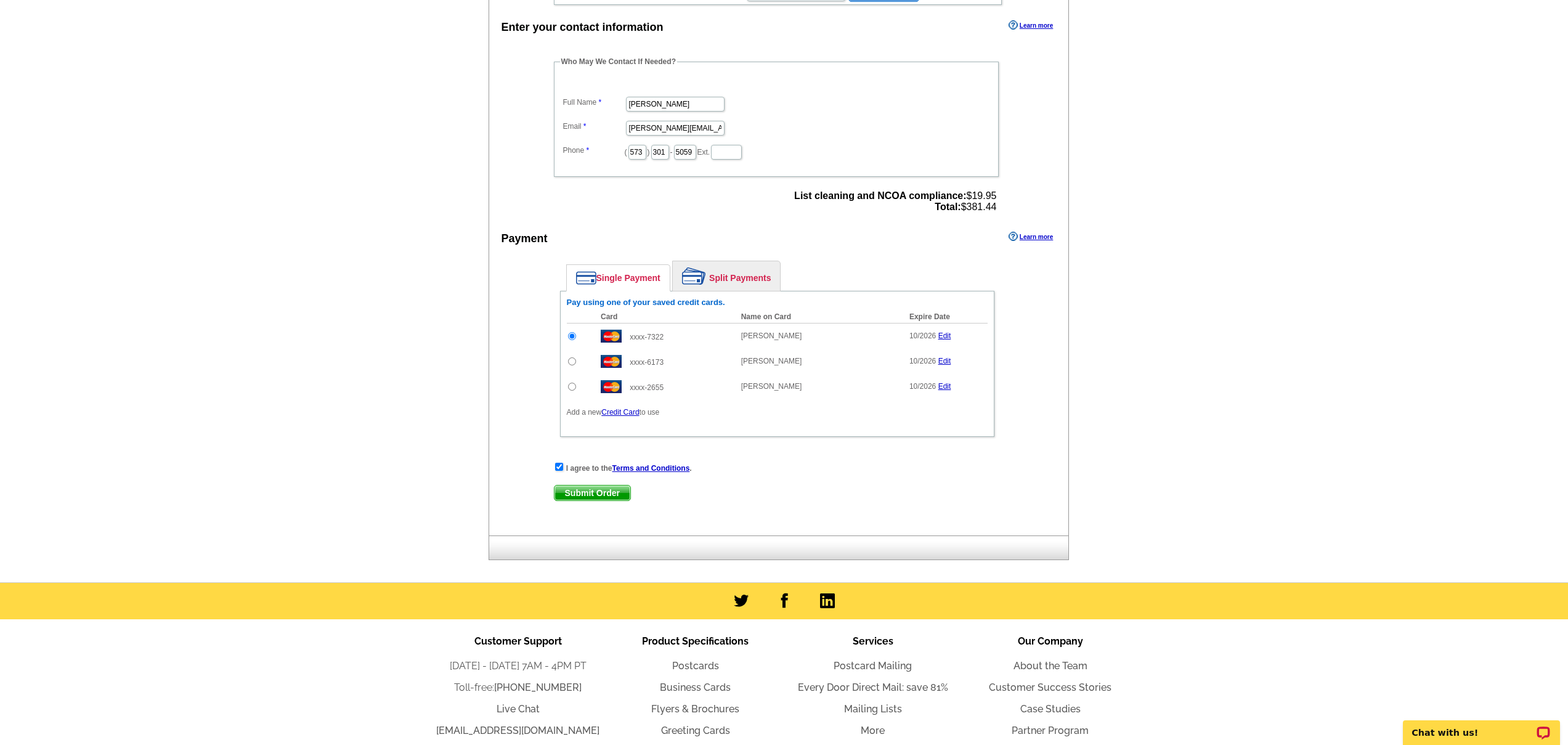
scroll to position [400, 0]
click at [589, 495] on span "Submit Order" at bounding box center [592, 492] width 76 height 15
